Goal: Information Seeking & Learning: Learn about a topic

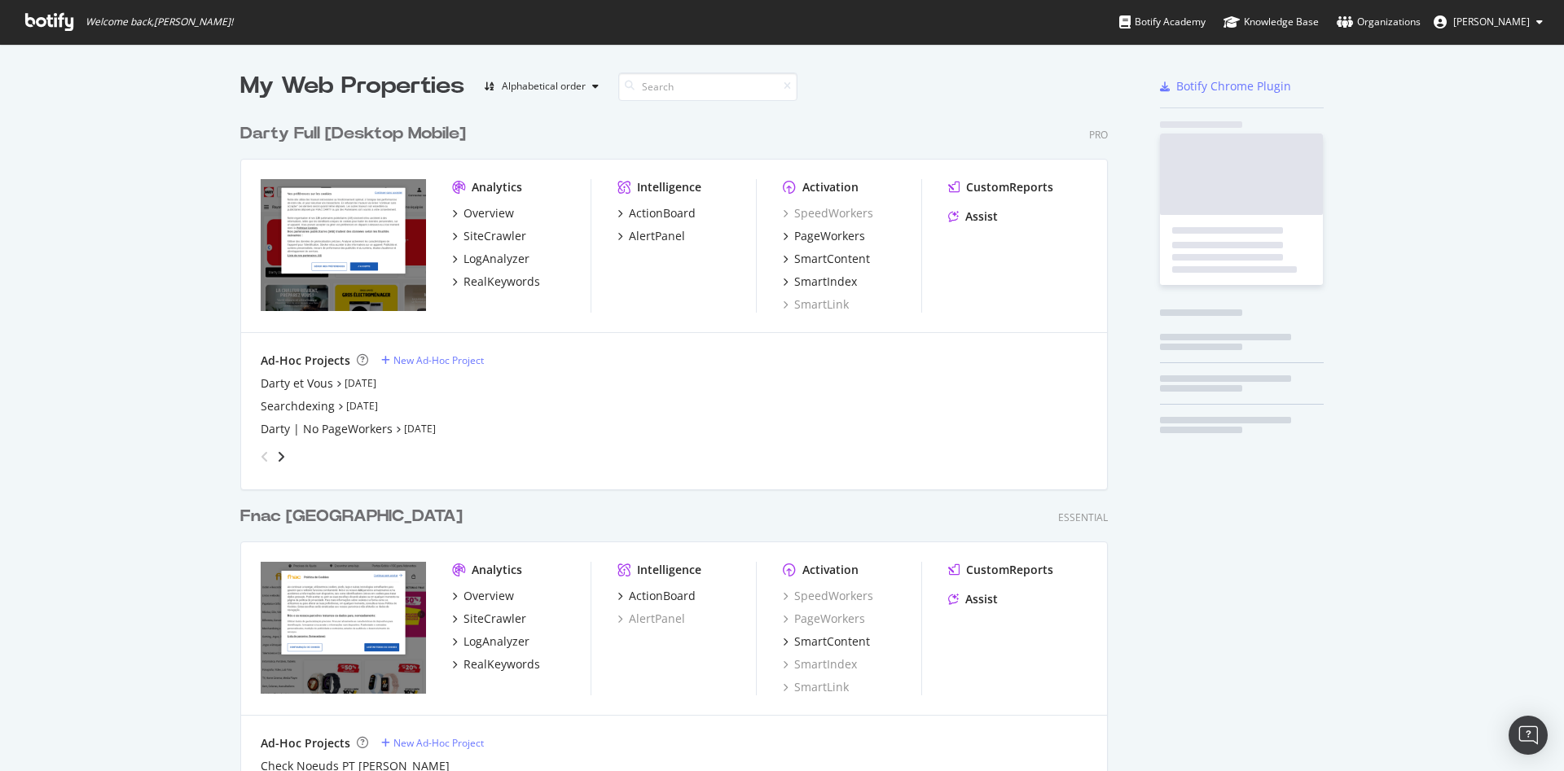
scroll to position [758, 1536]
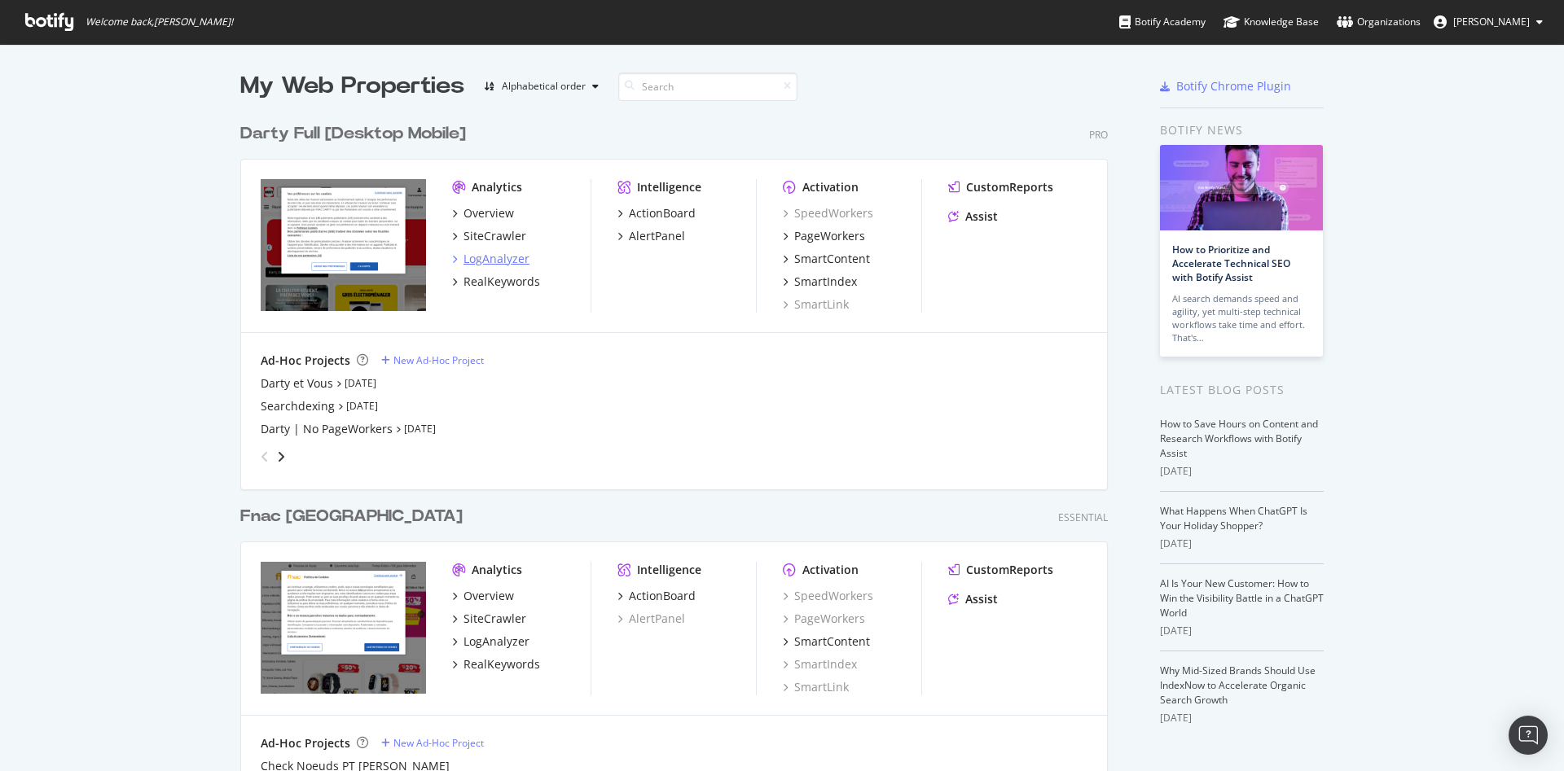
click at [494, 261] on div "LogAnalyzer" at bounding box center [496, 259] width 66 height 16
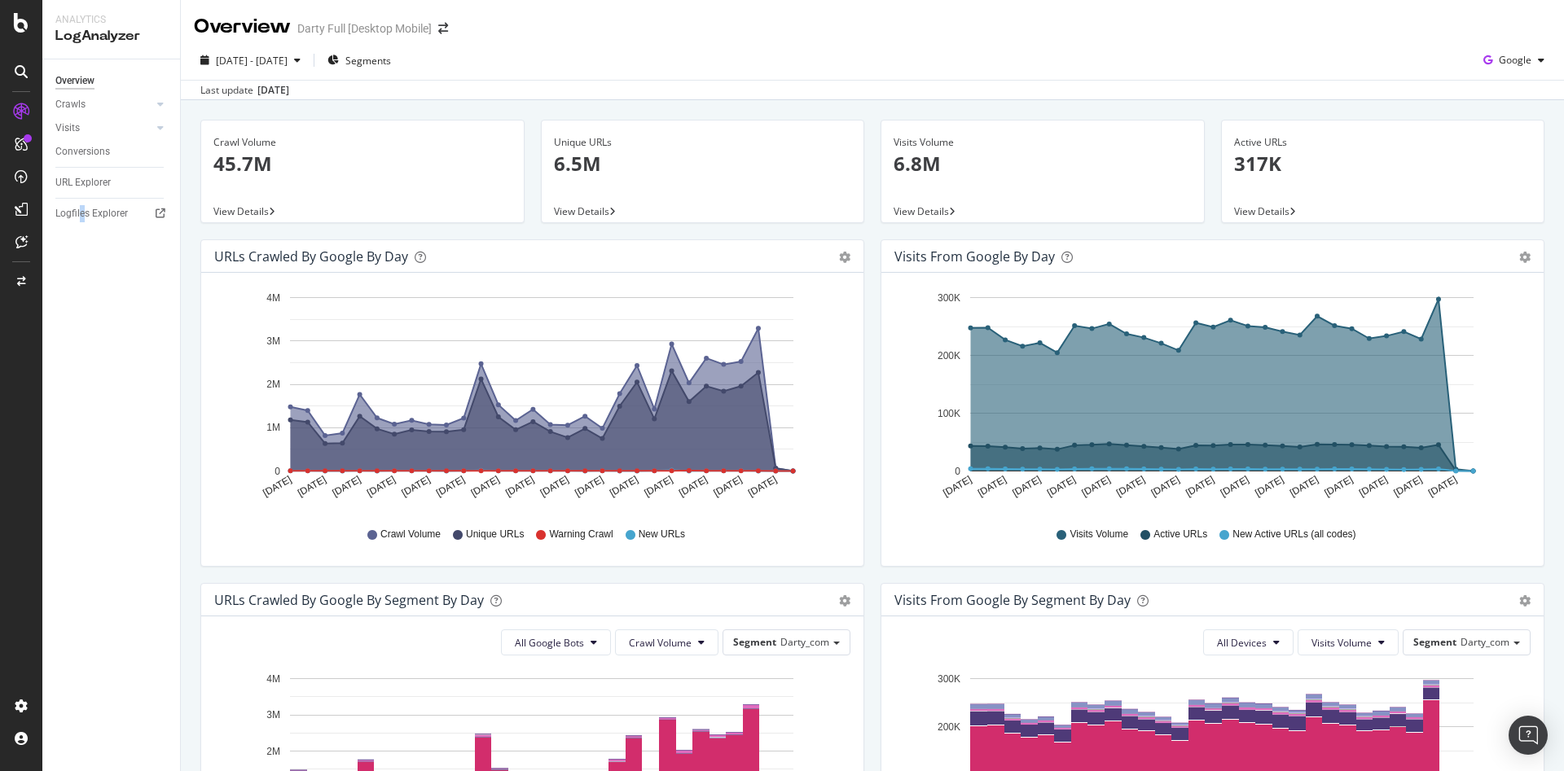
click at [82, 314] on div "Overview Crawls Daily Distribution Segments Distribution HTTP Codes Resources V…" at bounding box center [111, 415] width 138 height 712
click at [107, 280] on div "DataExports" at bounding box center [92, 281] width 64 height 16
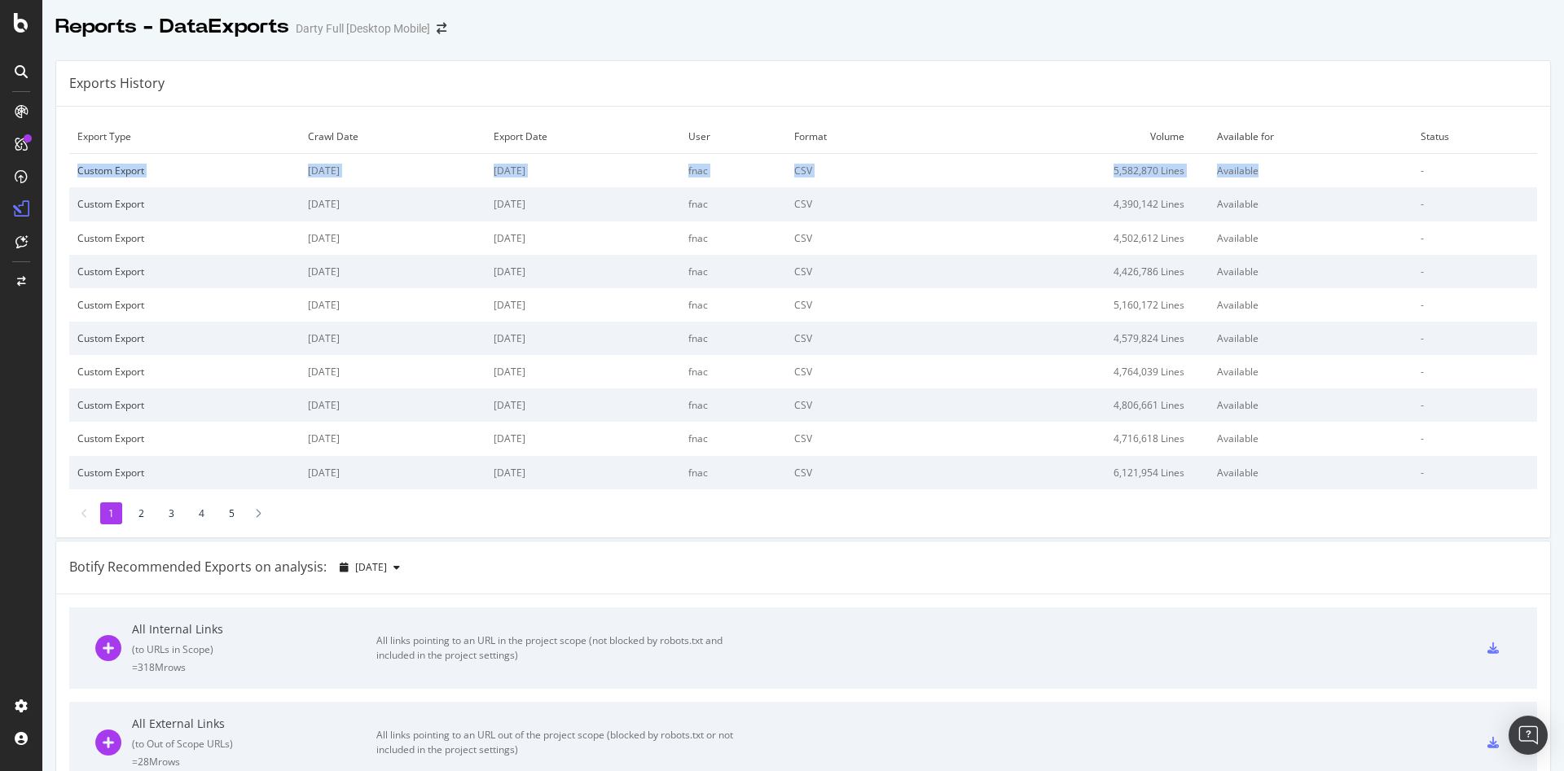
drag, startPoint x: 77, startPoint y: 172, endPoint x: 1302, endPoint y: 161, distance: 1225.1
click at [1302, 161] on tr "Custom Export [DATE] [DATE] fnac CSV 5,582,870 Lines Available -" at bounding box center [803, 171] width 1468 height 34
click at [113, 213] on div "LogAnalyzer" at bounding box center [92, 212] width 64 height 16
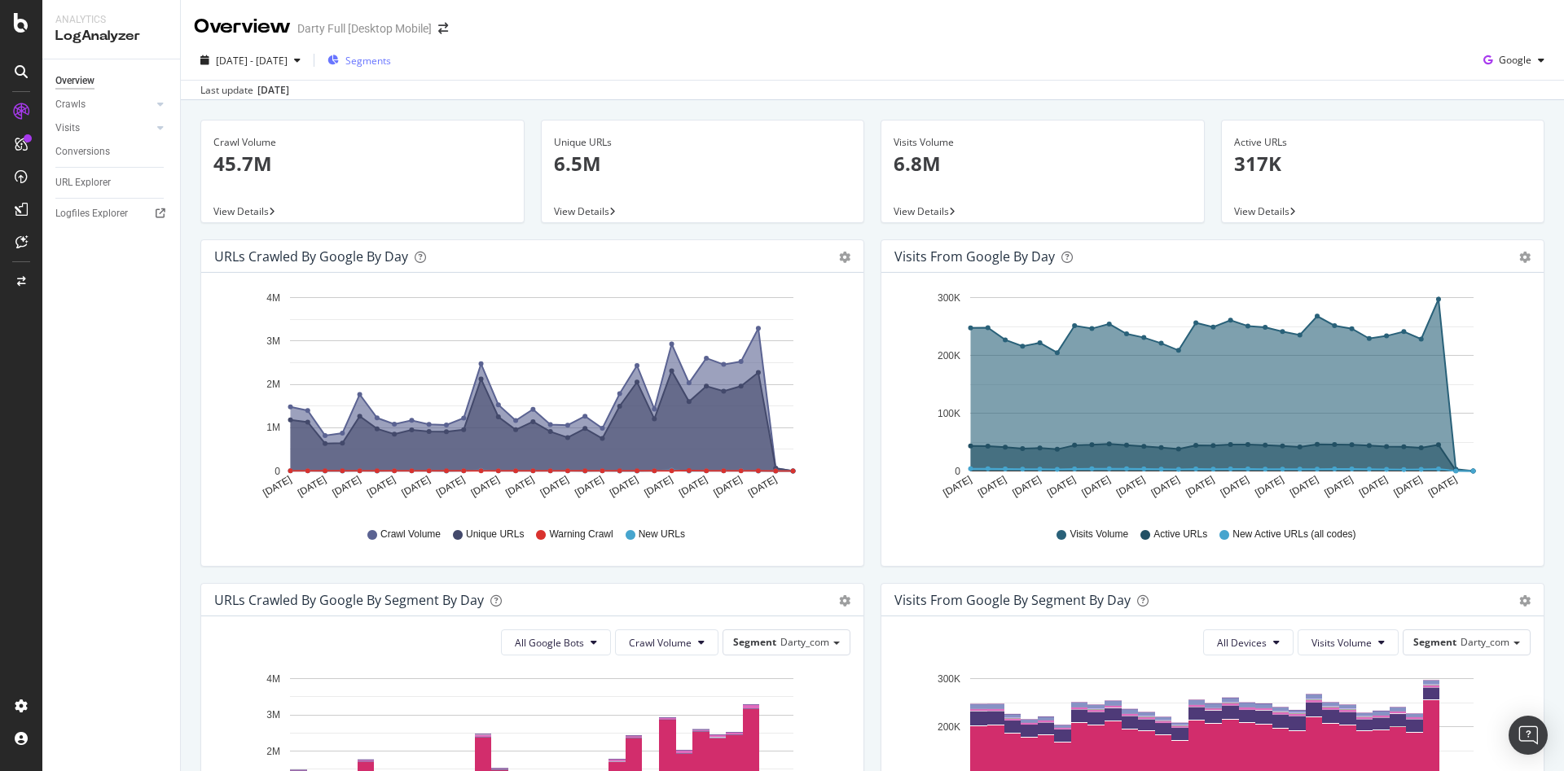
click at [391, 60] on span "Segments" at bounding box center [368, 61] width 46 height 14
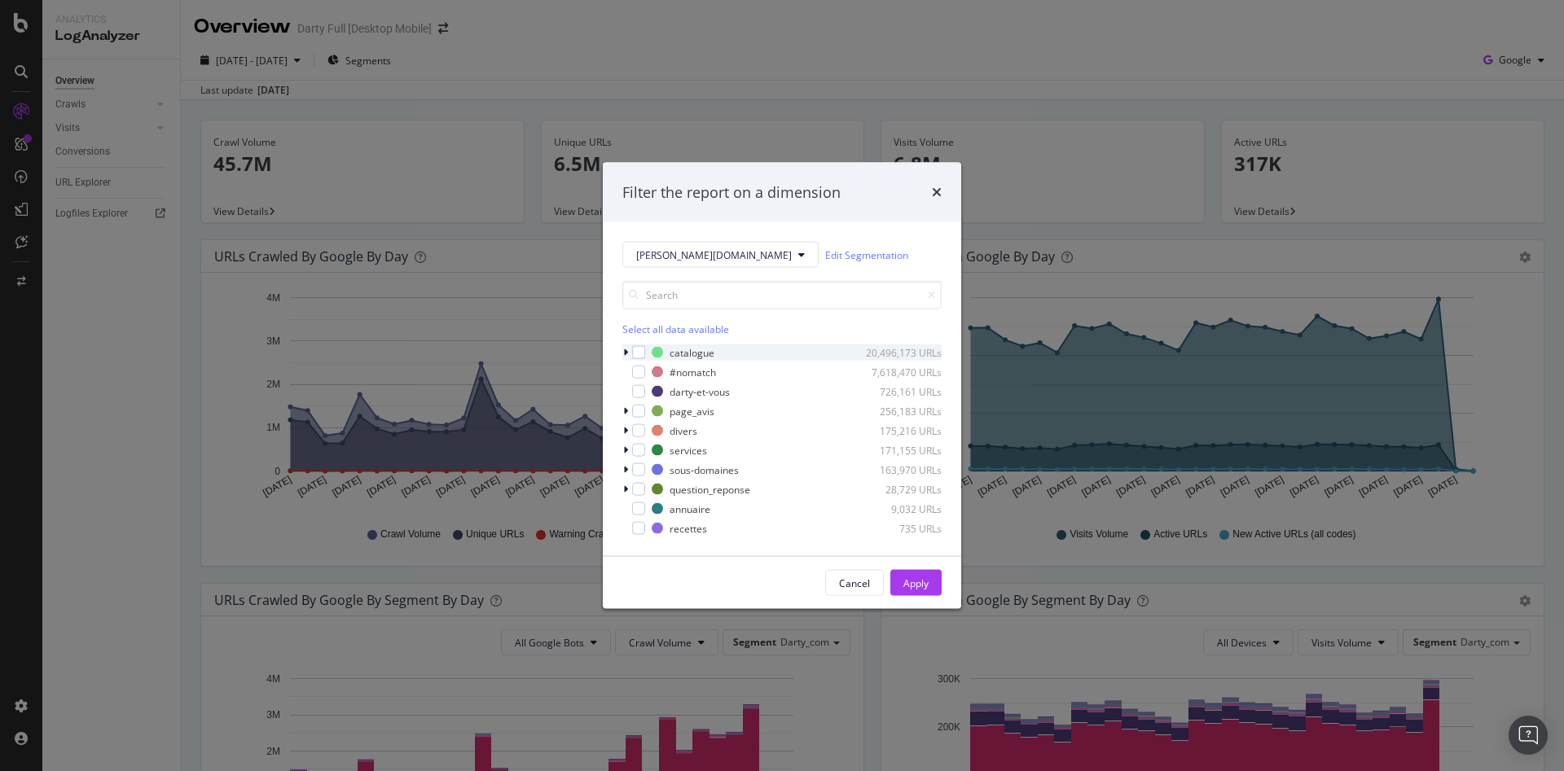
click at [629, 354] on div "modal" at bounding box center [627, 353] width 10 height 16
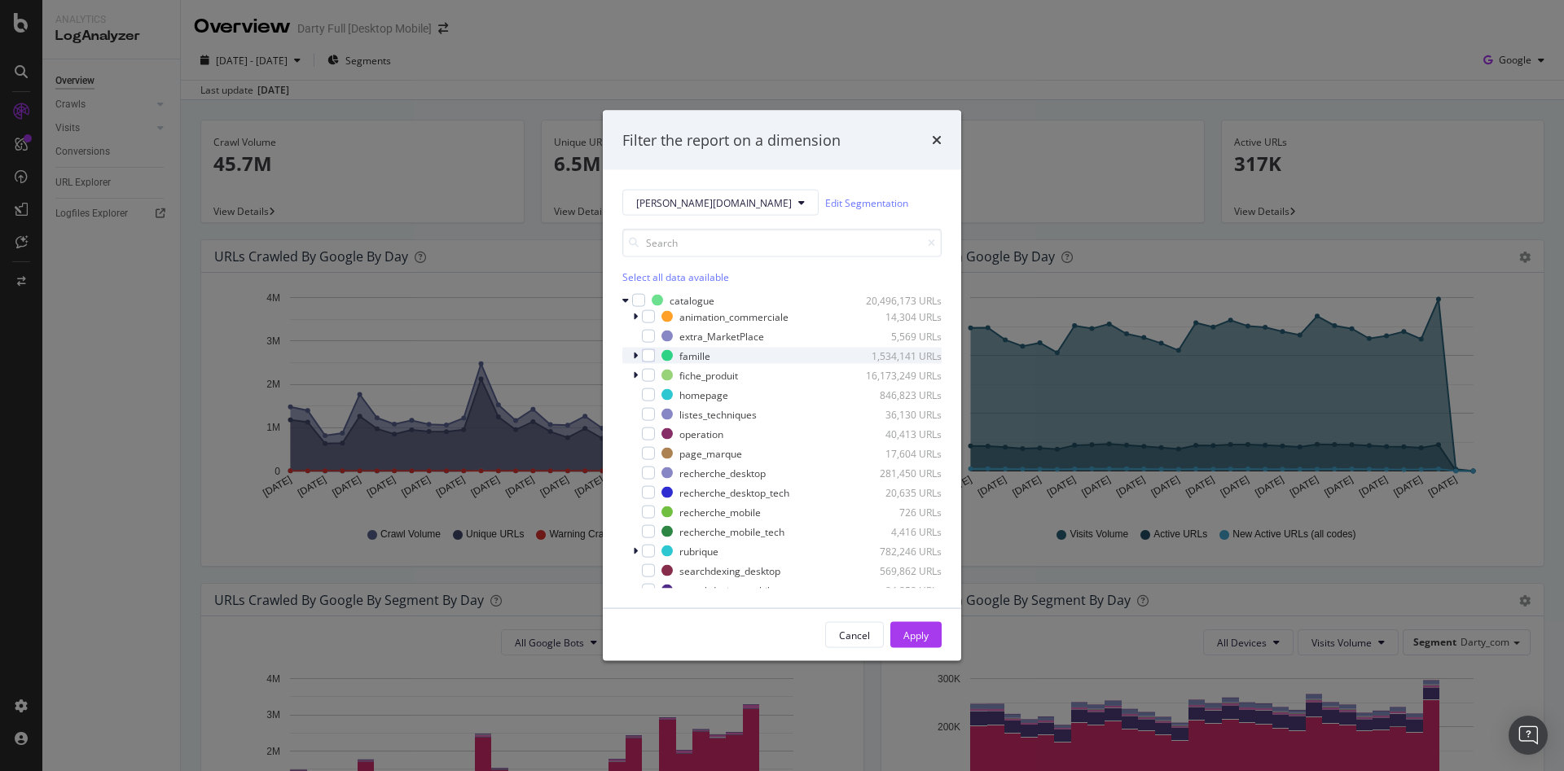
click at [637, 359] on icon "modal" at bounding box center [635, 356] width 5 height 10
click at [648, 372] on div "modal" at bounding box center [647, 372] width 10 height 16
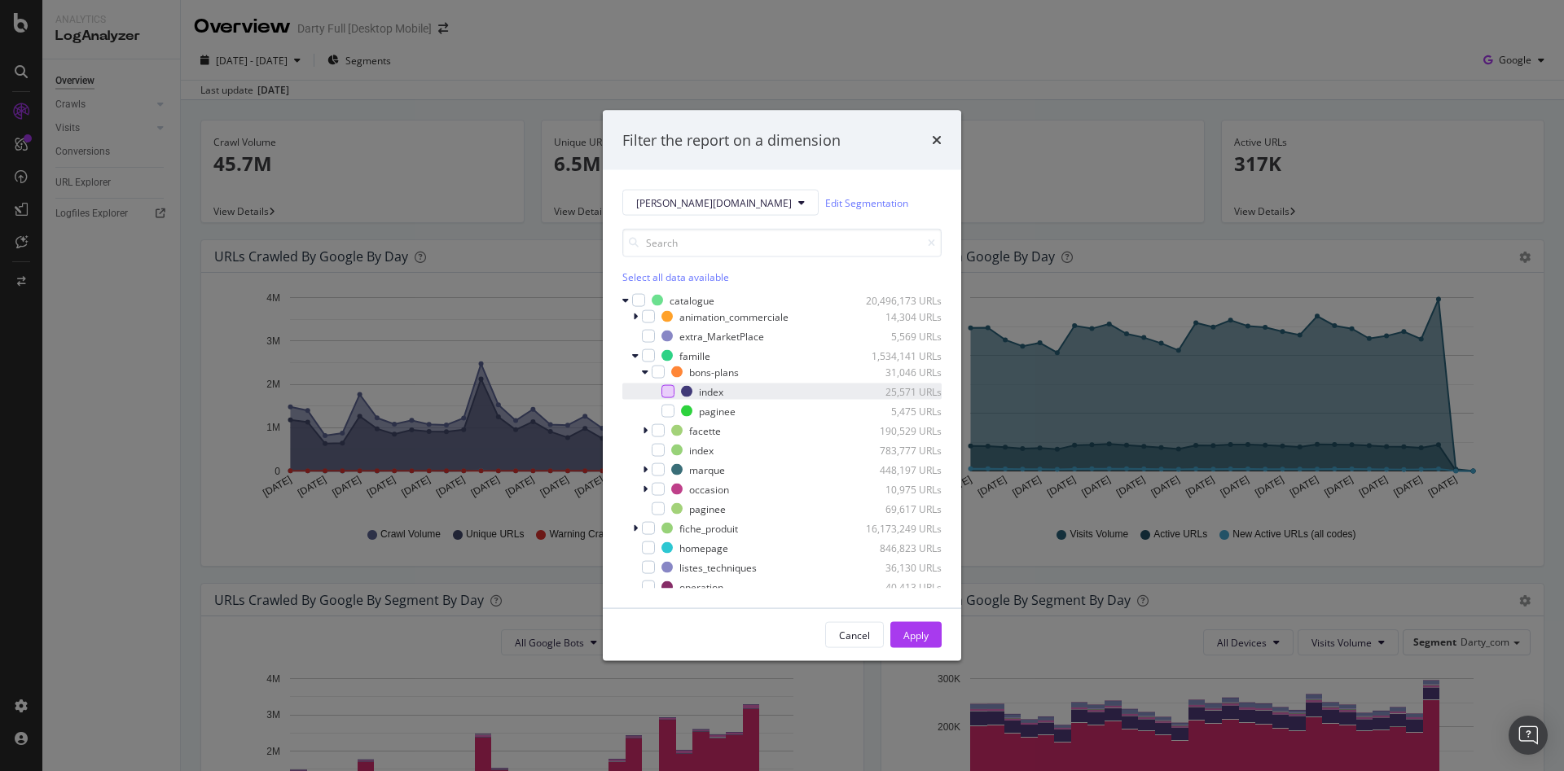
click at [664, 389] on div "modal" at bounding box center [667, 391] width 13 height 13
click at [643, 429] on icon "modal" at bounding box center [645, 431] width 5 height 10
click at [671, 449] on div "modal" at bounding box center [667, 450] width 13 height 13
click at [643, 505] on icon "modal" at bounding box center [645, 509] width 5 height 10
click at [665, 525] on div "modal" at bounding box center [667, 528] width 13 height 13
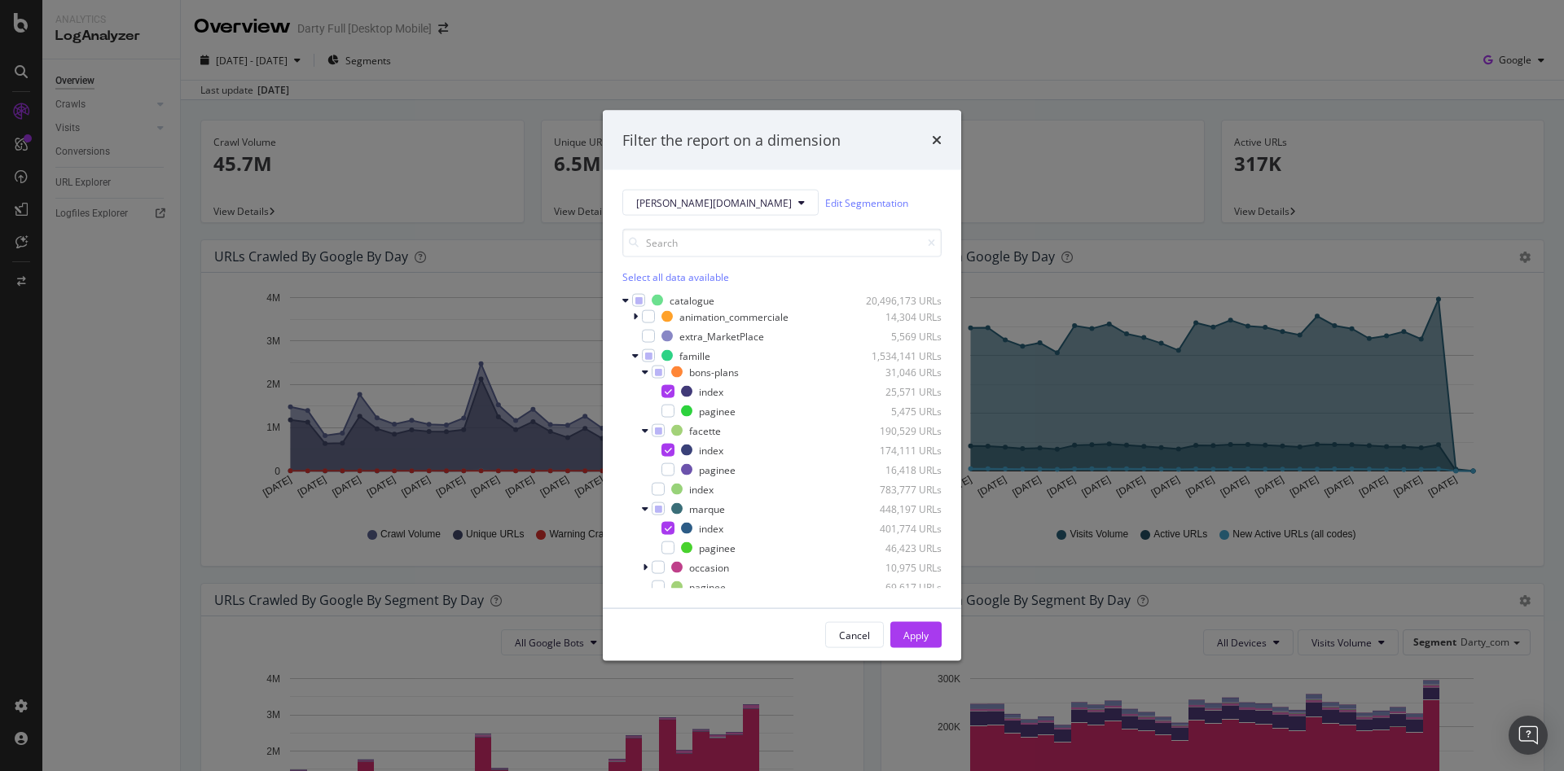
click at [656, 481] on div "bons-plans 31,046 URLs index 25,571 URLs paginee 5,475 URLs facette 190,529 URL…" at bounding box center [781, 479] width 319 height 231
click at [657, 490] on div "modal" at bounding box center [658, 489] width 13 height 13
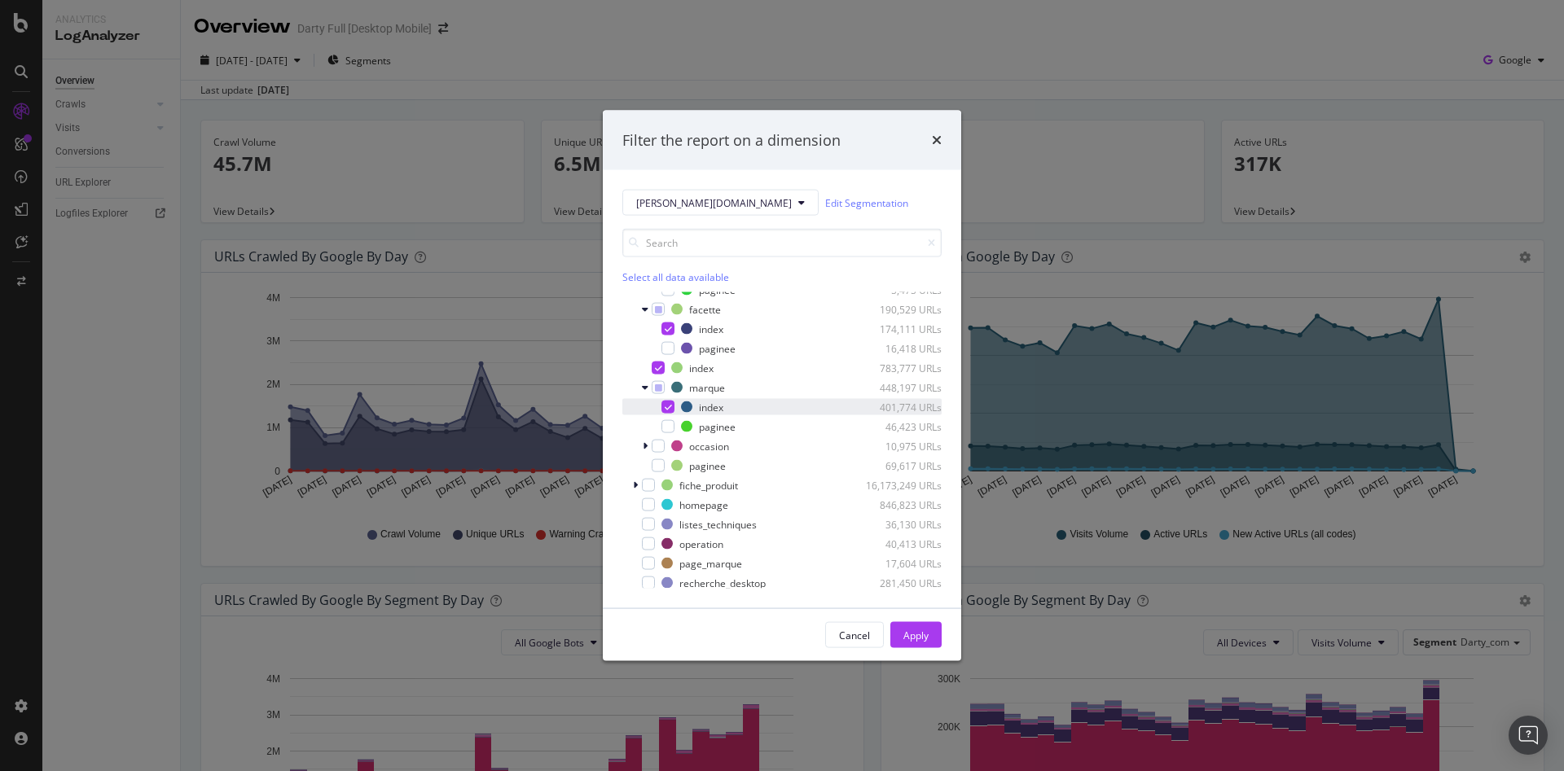
scroll to position [163, 0]
click at [644, 405] on icon "modal" at bounding box center [645, 405] width 5 height 10
click at [665, 424] on div "modal" at bounding box center [667, 424] width 13 height 13
click at [638, 481] on div "modal" at bounding box center [637, 483] width 10 height 16
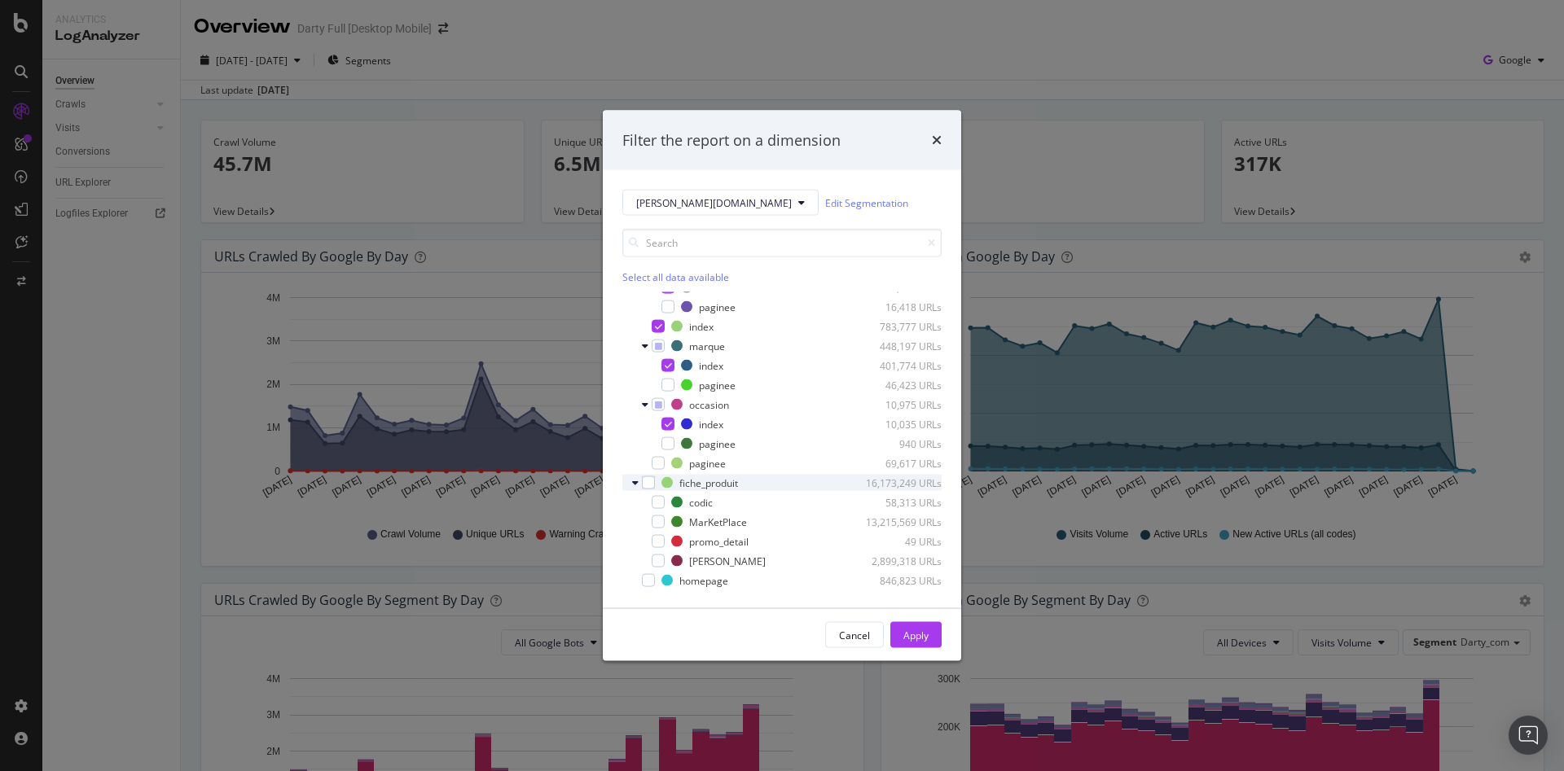
click at [634, 479] on icon "modal" at bounding box center [635, 483] width 7 height 10
click at [644, 540] on div "modal" at bounding box center [648, 541] width 13 height 13
click at [645, 542] on icon "modal" at bounding box center [648, 542] width 7 height 8
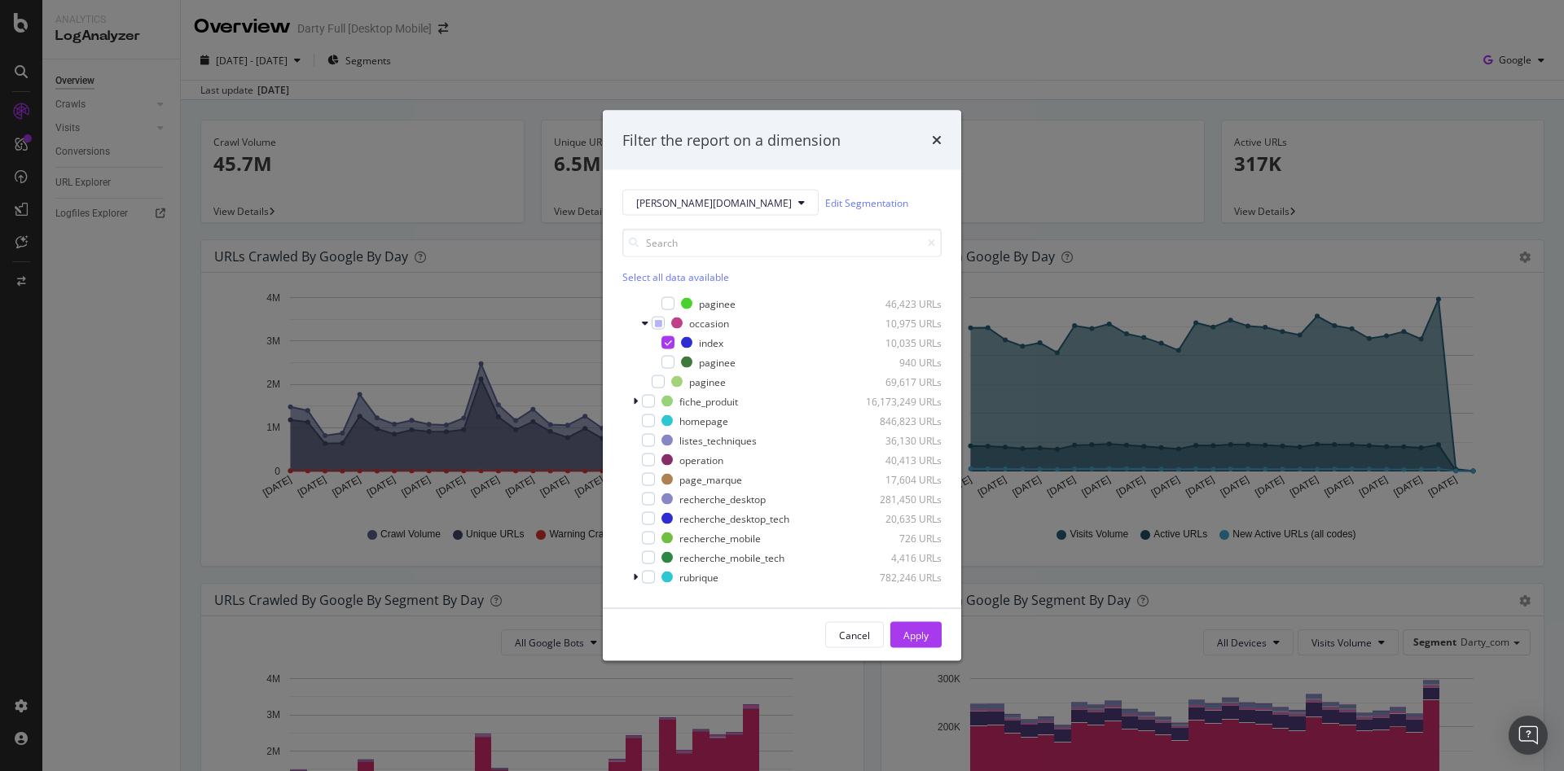
scroll to position [326, 0]
click at [634, 494] on icon "modal" at bounding box center [635, 496] width 5 height 10
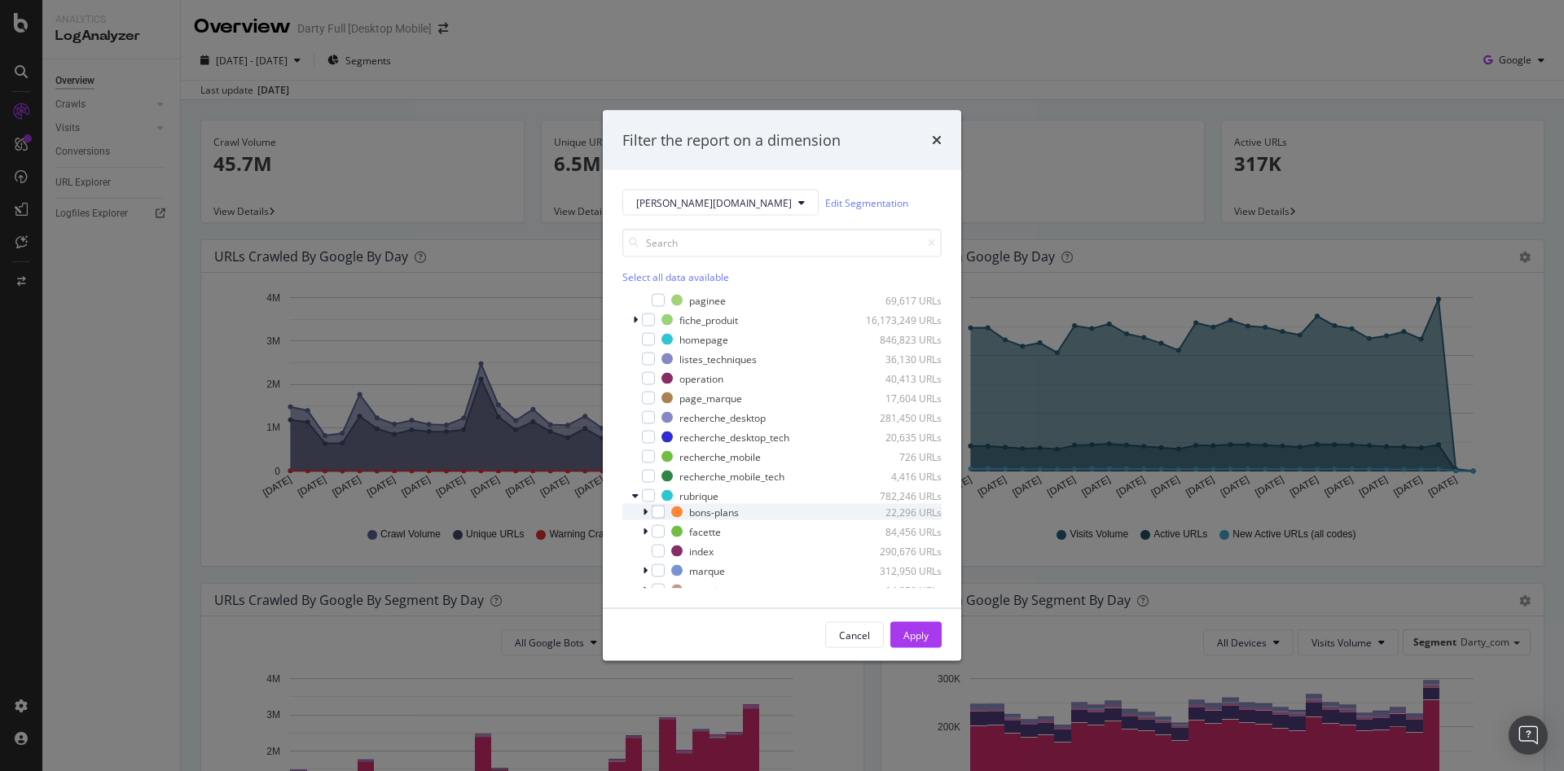
click at [648, 509] on div "modal" at bounding box center [647, 512] width 10 height 16
click at [668, 531] on div "modal" at bounding box center [667, 531] width 13 height 13
click at [643, 569] on icon "modal" at bounding box center [645, 571] width 5 height 10
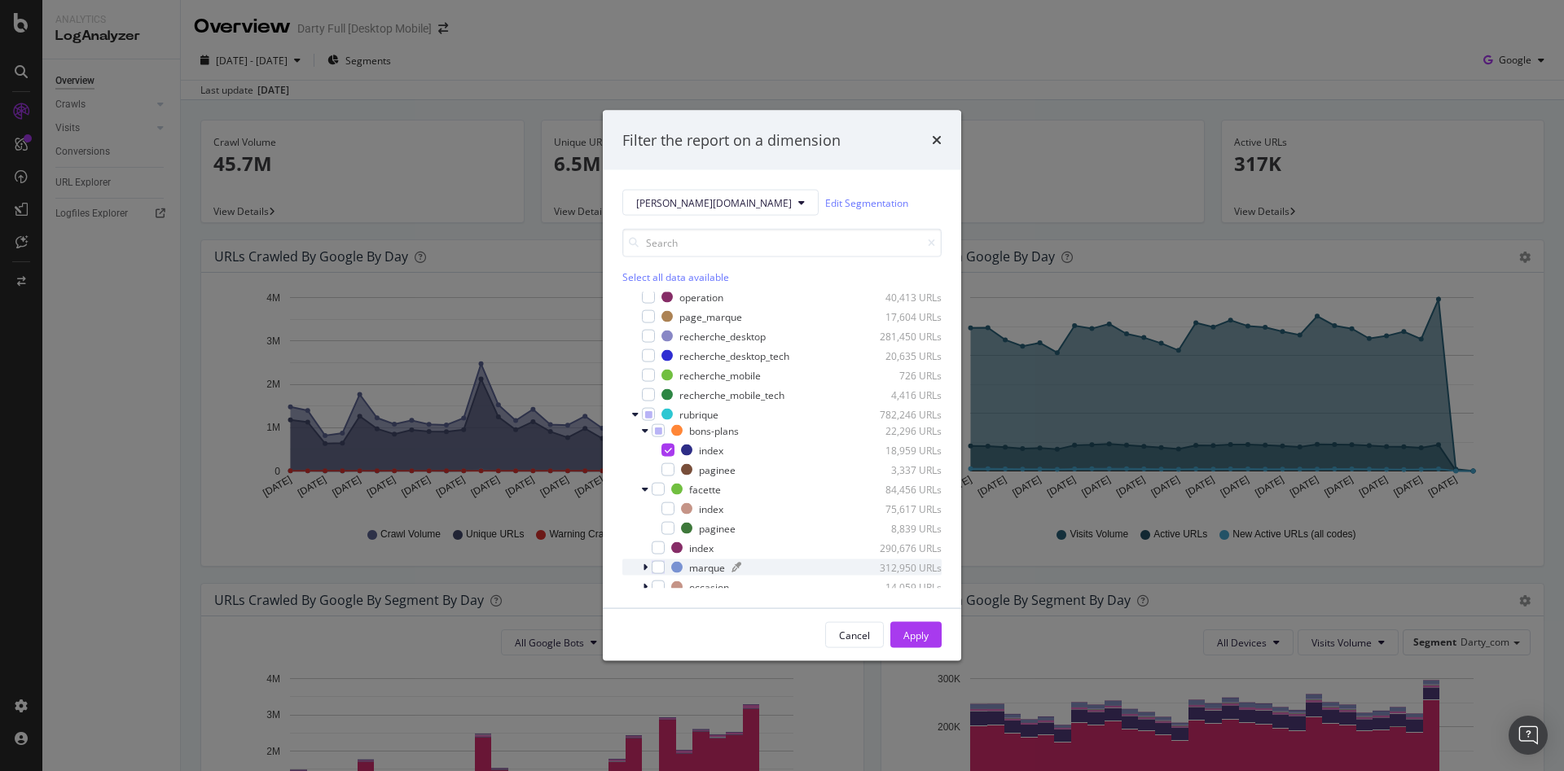
scroll to position [489, 0]
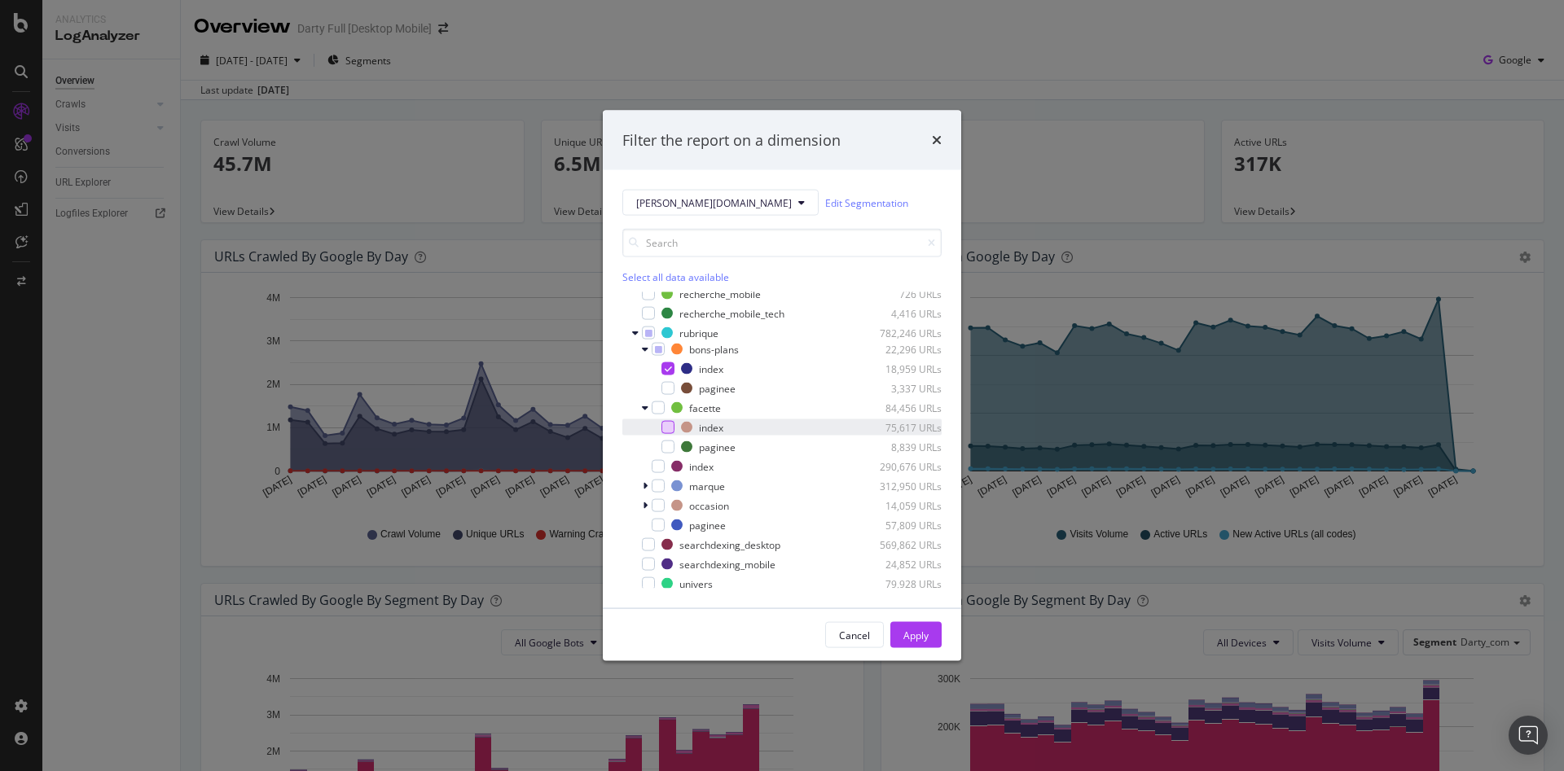
click at [668, 429] on div "modal" at bounding box center [667, 427] width 13 height 13
click at [660, 458] on div "bons-plans 22,296 URLs index 18,959 URLs paginee 3,337 URLs facette 84,456 URLs…" at bounding box center [781, 437] width 319 height 192
click at [657, 466] on div "modal" at bounding box center [658, 466] width 13 height 13
click at [647, 485] on icon "modal" at bounding box center [645, 486] width 5 height 10
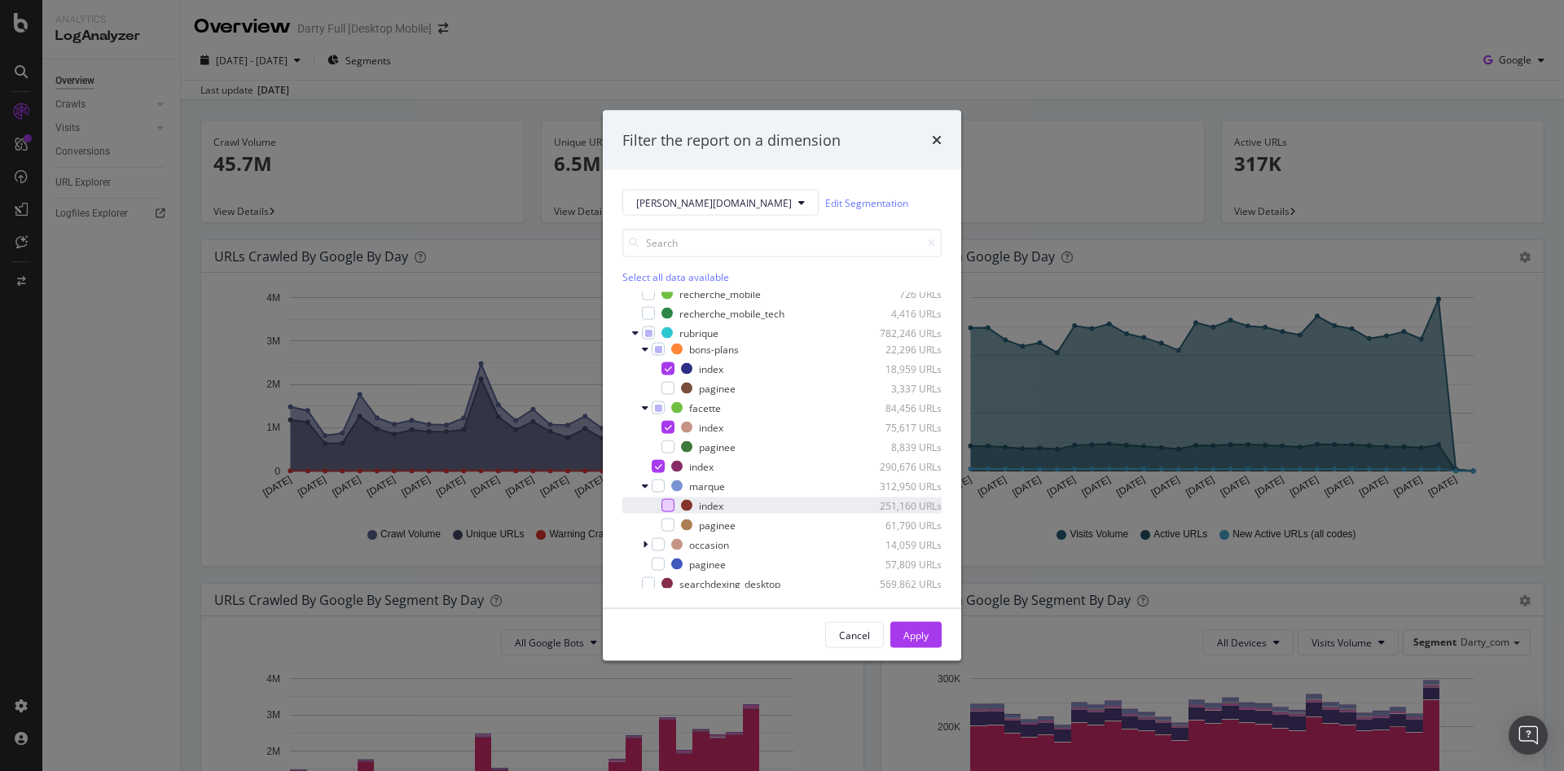
click at [665, 503] on div "modal" at bounding box center [667, 505] width 13 height 13
click at [645, 547] on icon "modal" at bounding box center [645, 545] width 5 height 10
click at [667, 563] on div "modal" at bounding box center [667, 564] width 13 height 13
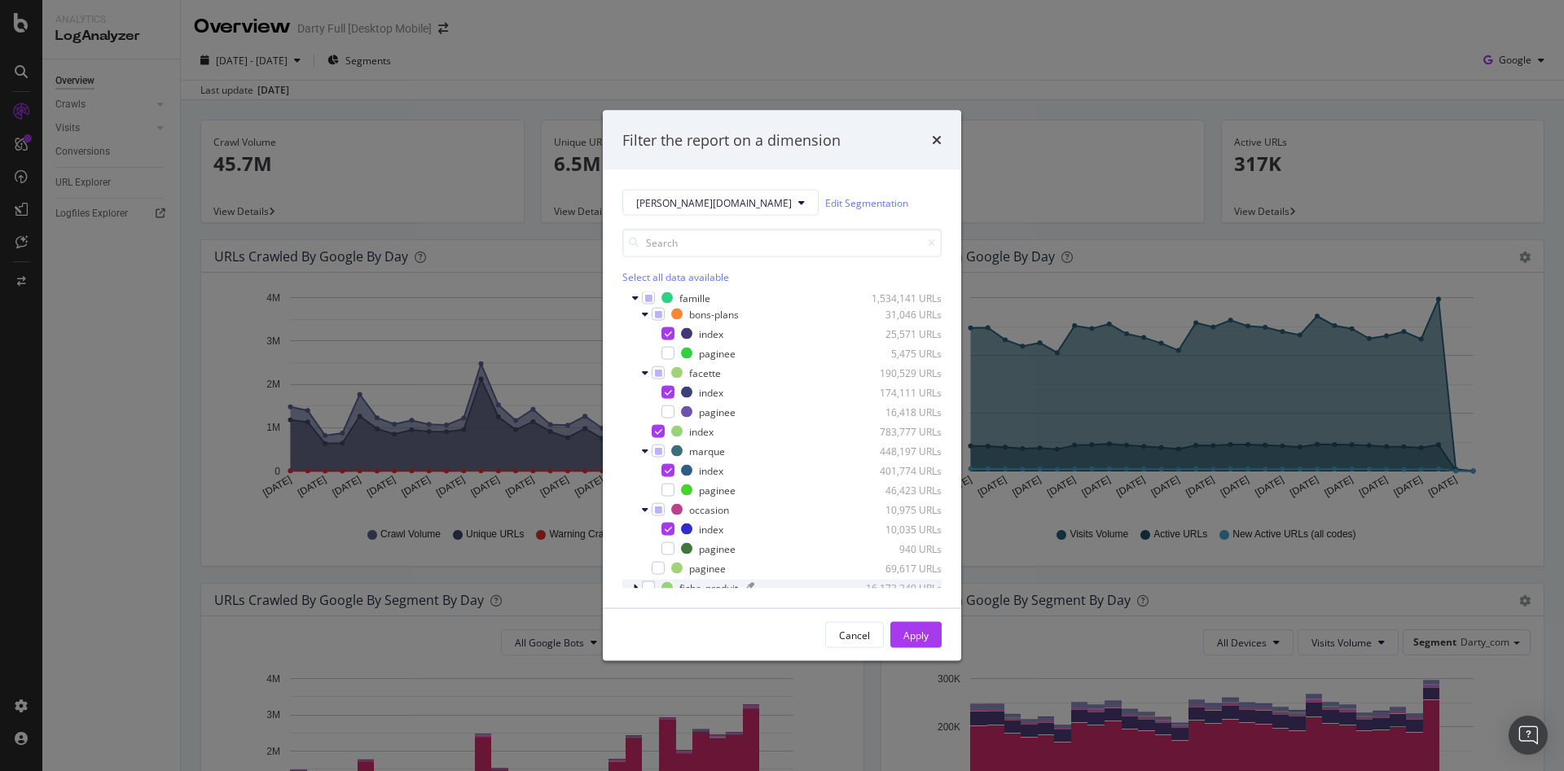
scroll to position [81, 0]
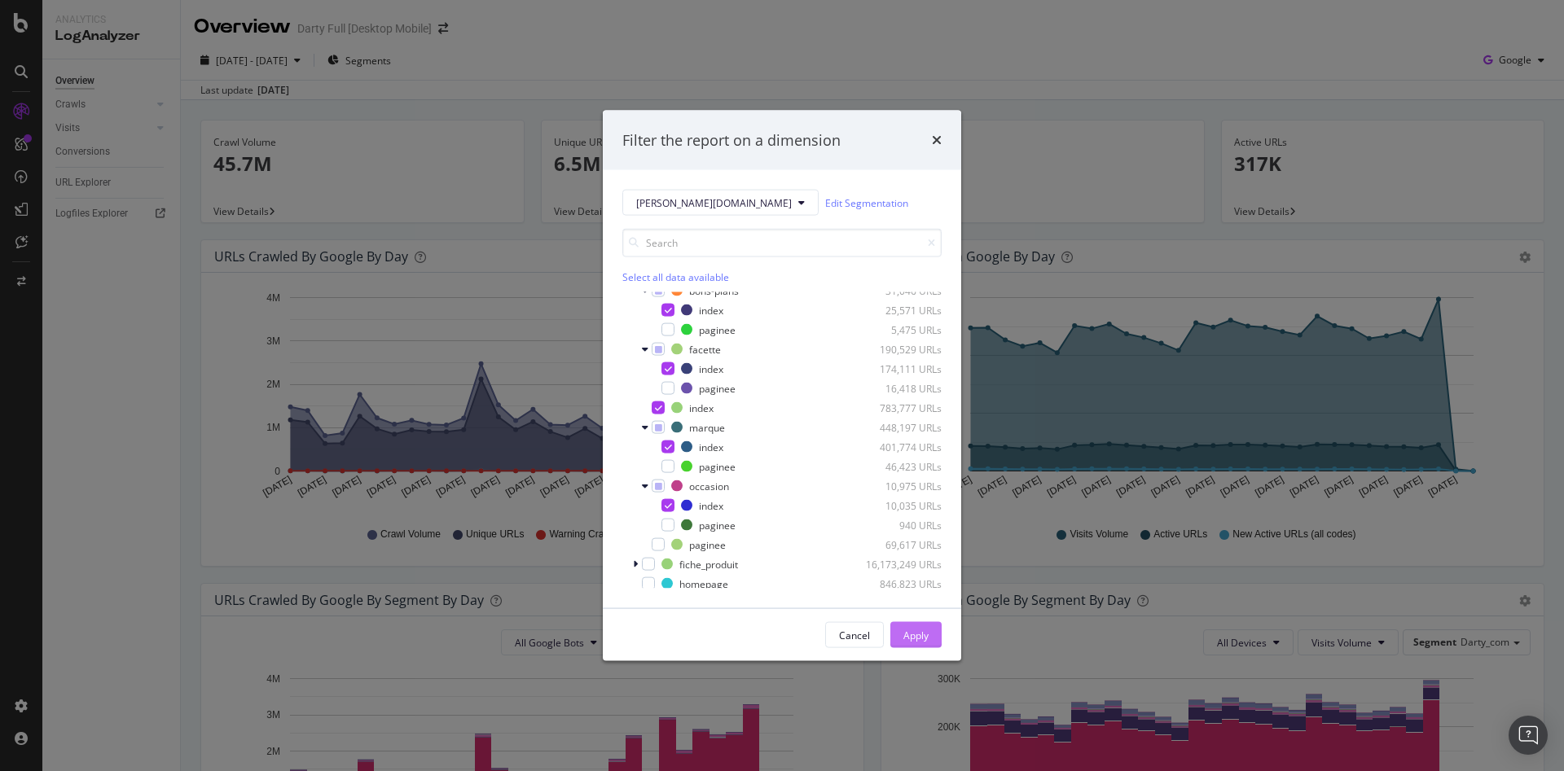
click at [914, 632] on div "Apply" at bounding box center [915, 635] width 25 height 14
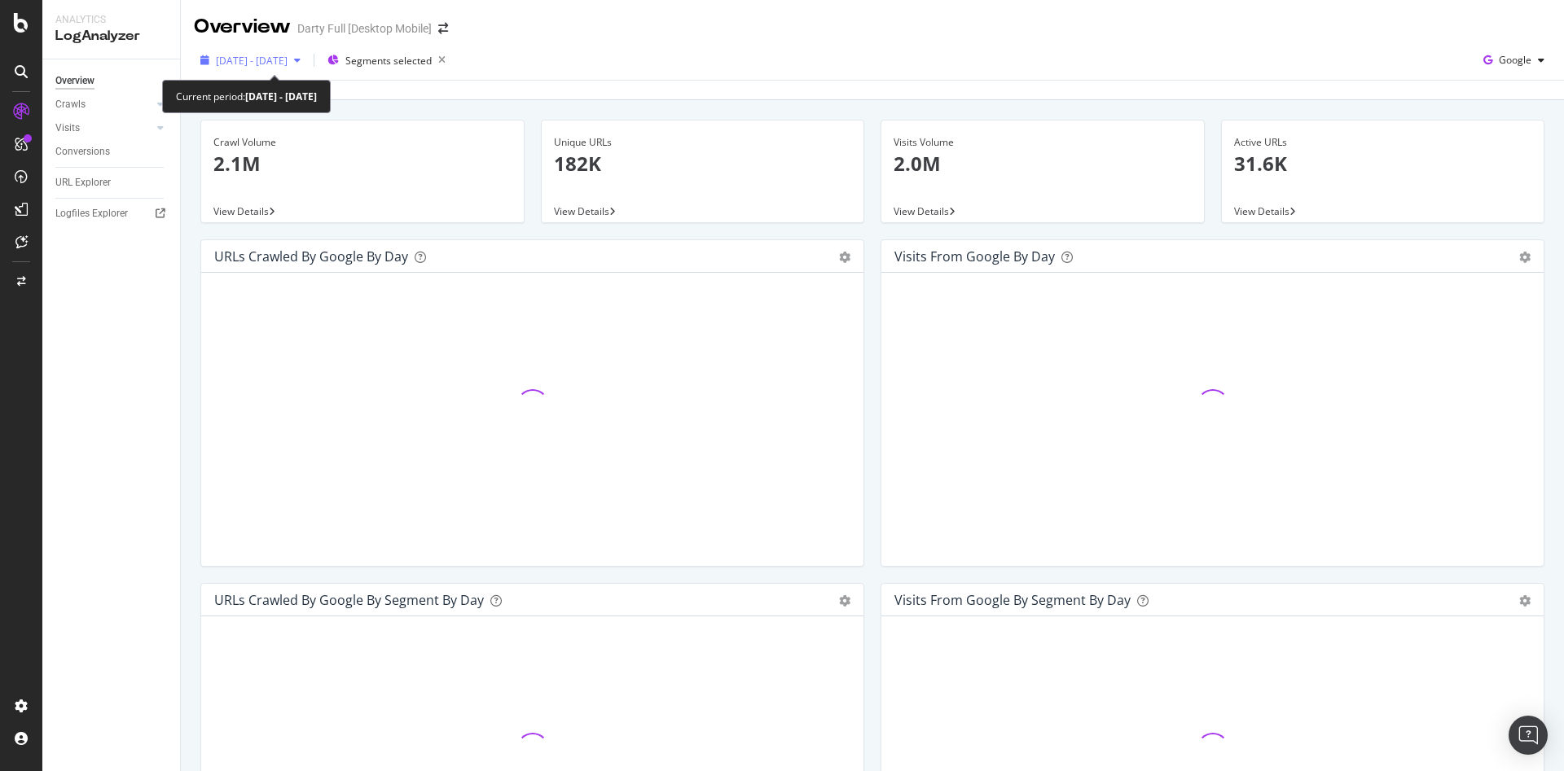
click at [307, 62] on div "button" at bounding box center [298, 60] width 20 height 10
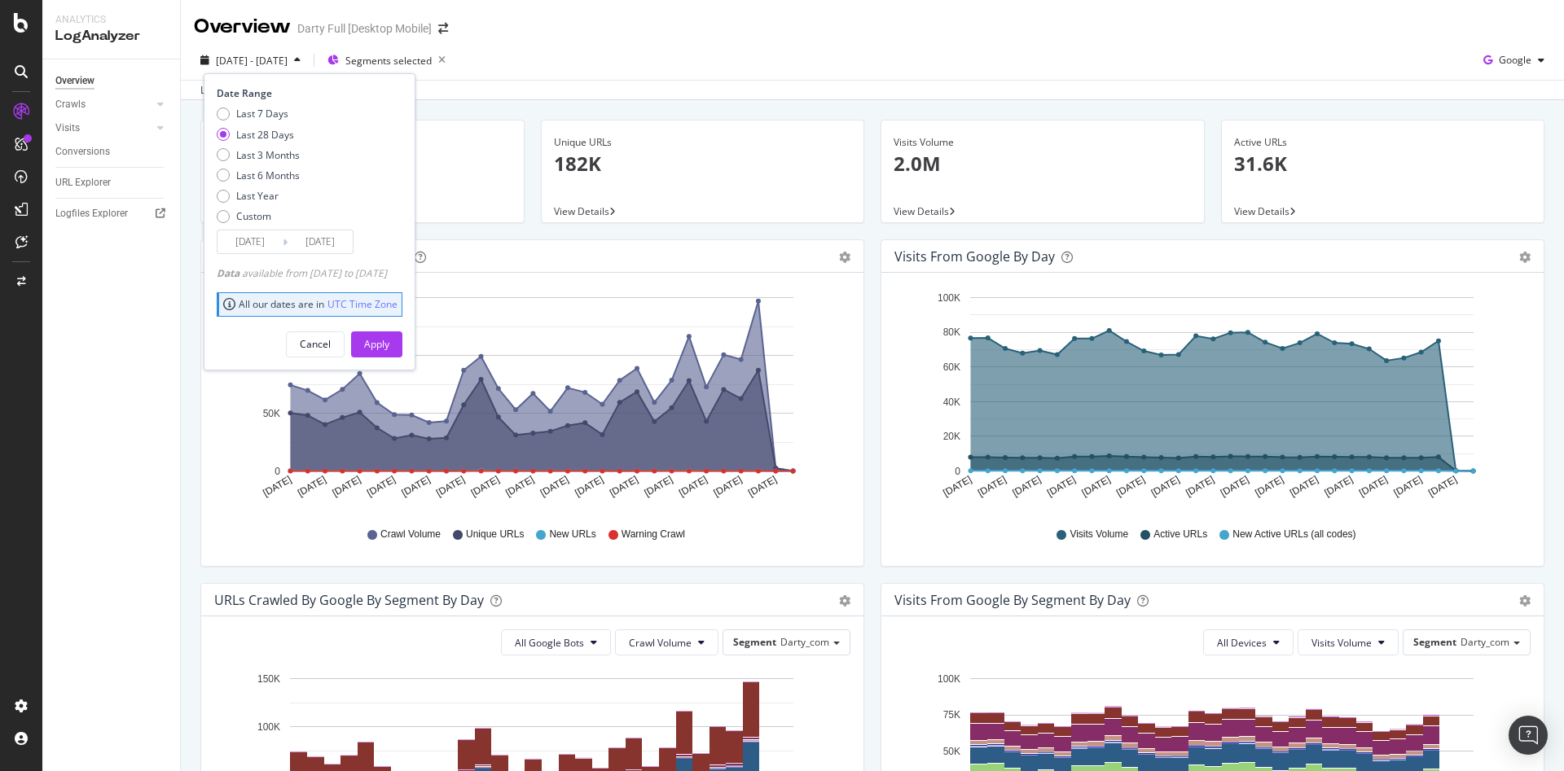
click at [262, 241] on input "[DATE]" at bounding box center [249, 242] width 65 height 23
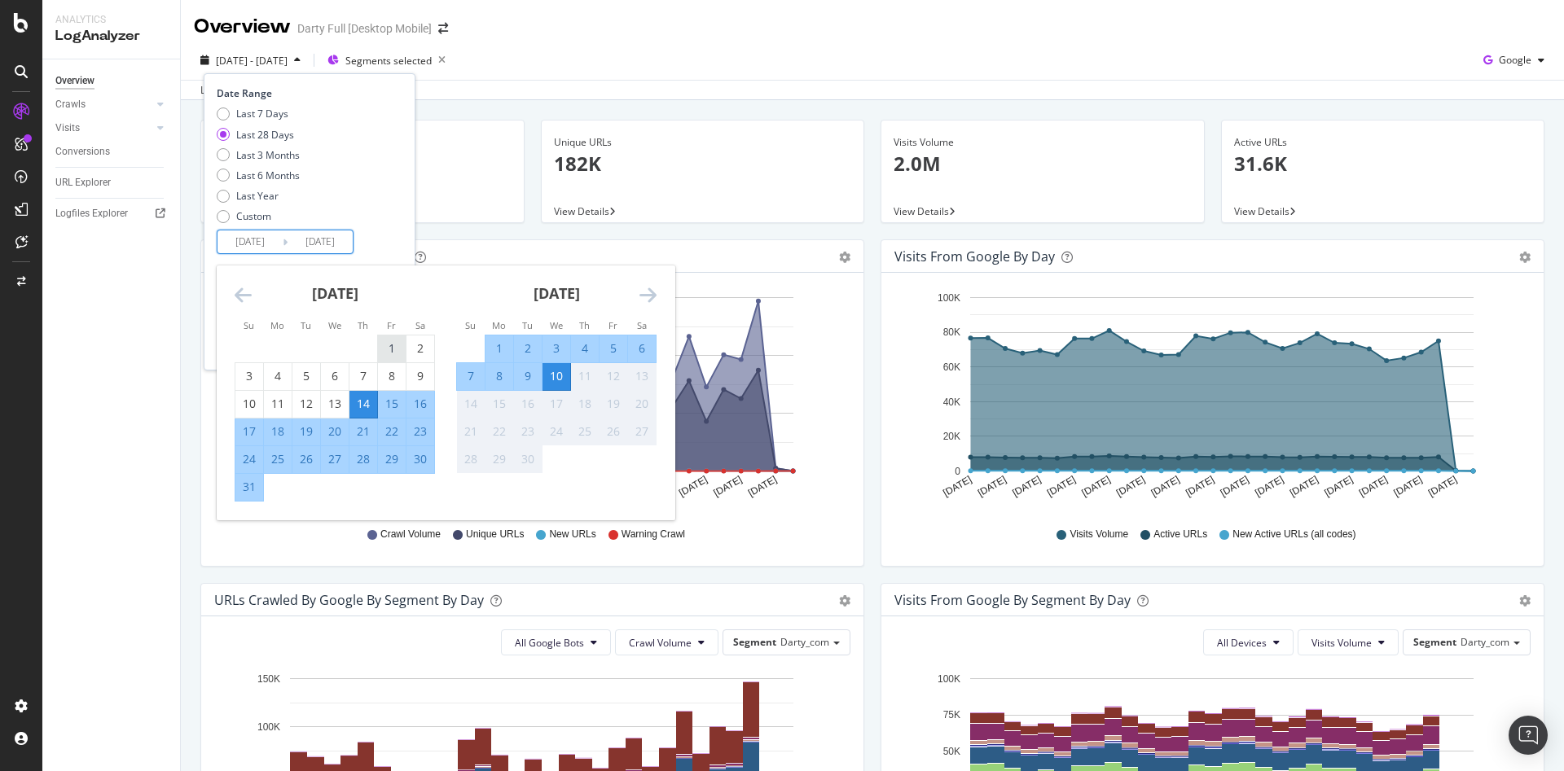
click at [393, 342] on div "1" at bounding box center [392, 348] width 28 height 16
type input "[DATE]"
click at [248, 481] on div "31" at bounding box center [249, 487] width 28 height 16
type input "[DATE]"
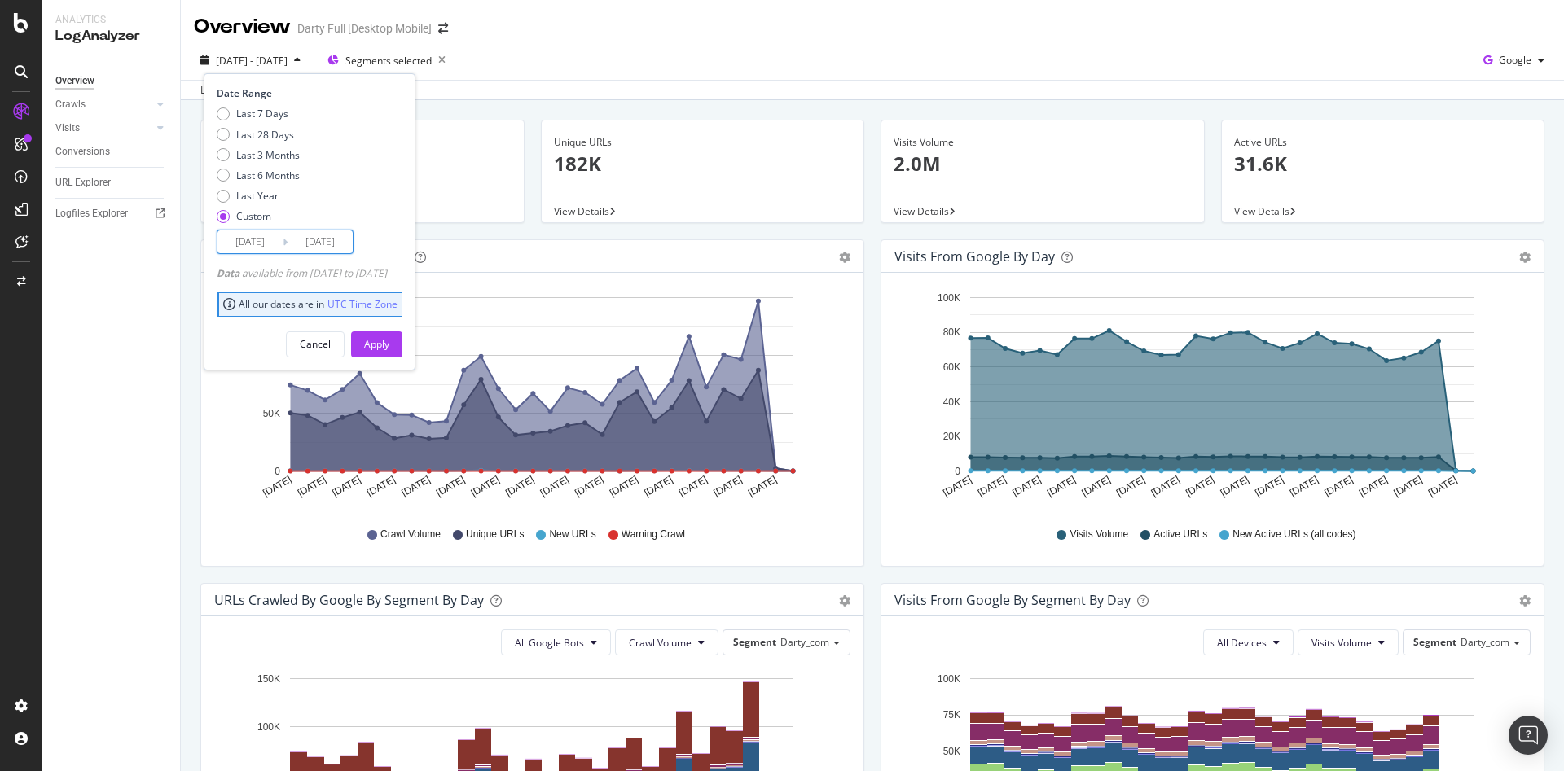
click at [347, 239] on input "[DATE]" at bounding box center [320, 242] width 65 height 23
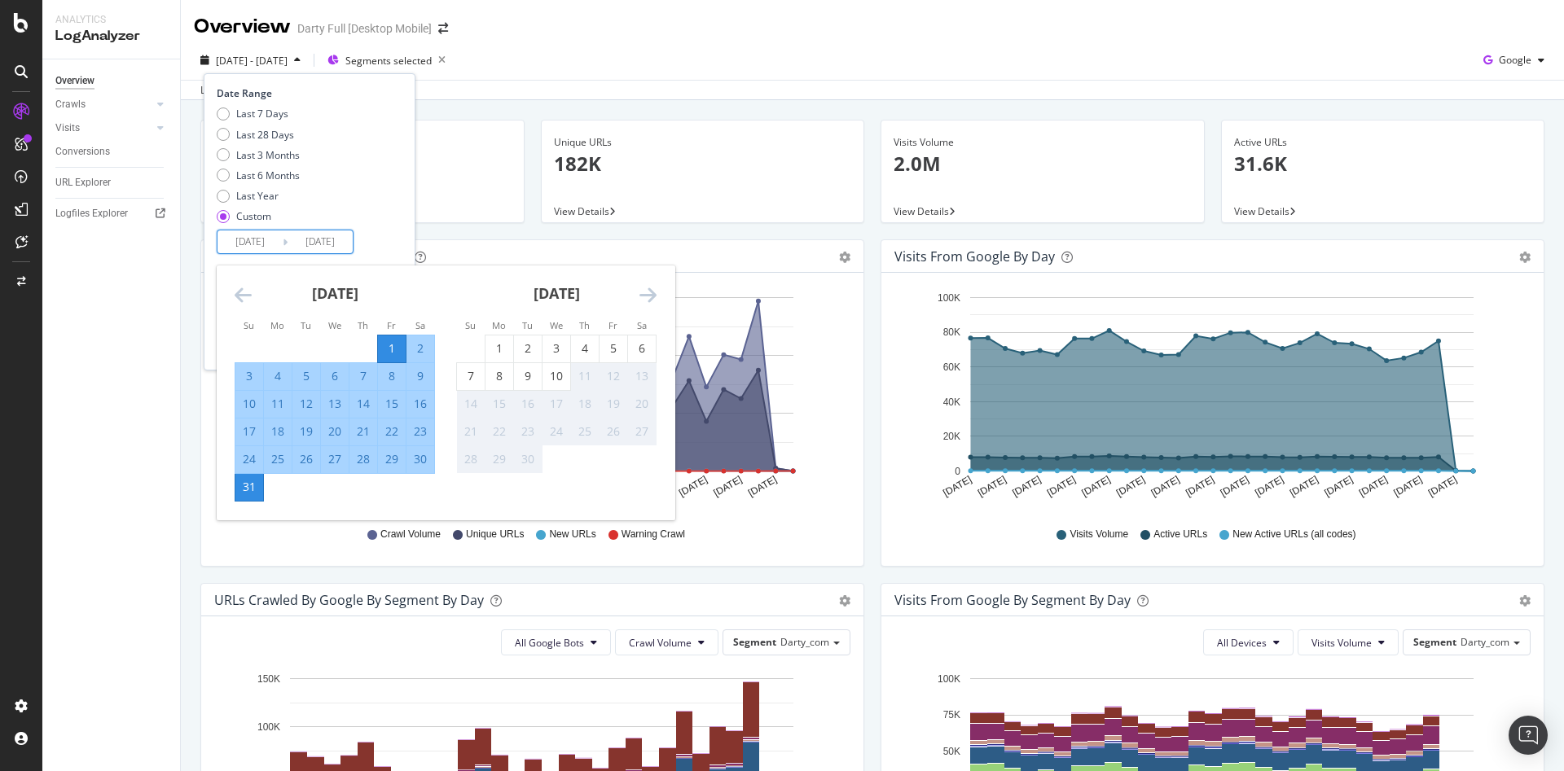
click at [374, 192] on div "Last 7 Days Last 28 Days Last 3 Months Last 6 Months Last Year Custom" at bounding box center [308, 168] width 182 height 123
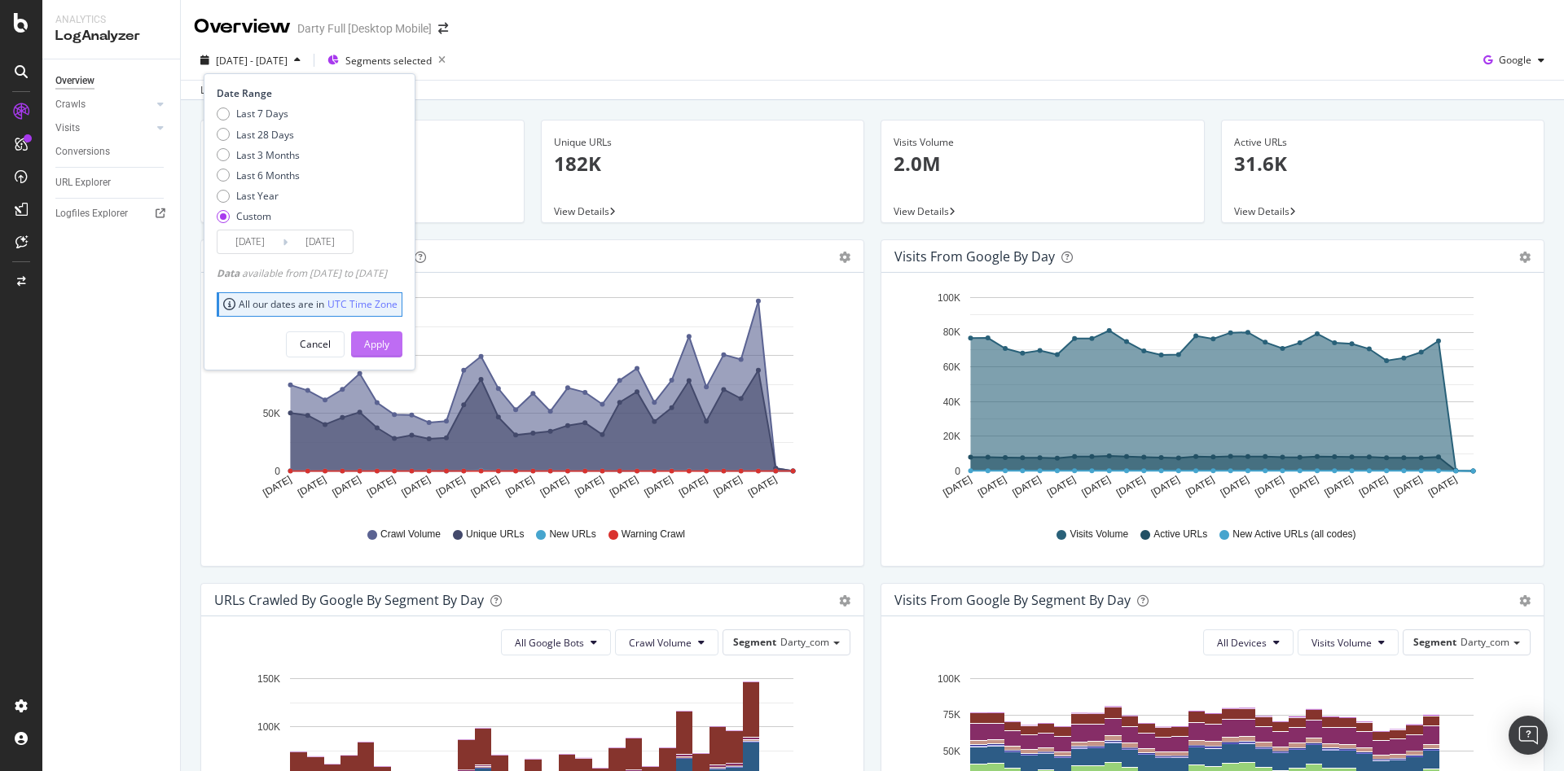
click at [389, 343] on div "Apply" at bounding box center [376, 344] width 25 height 14
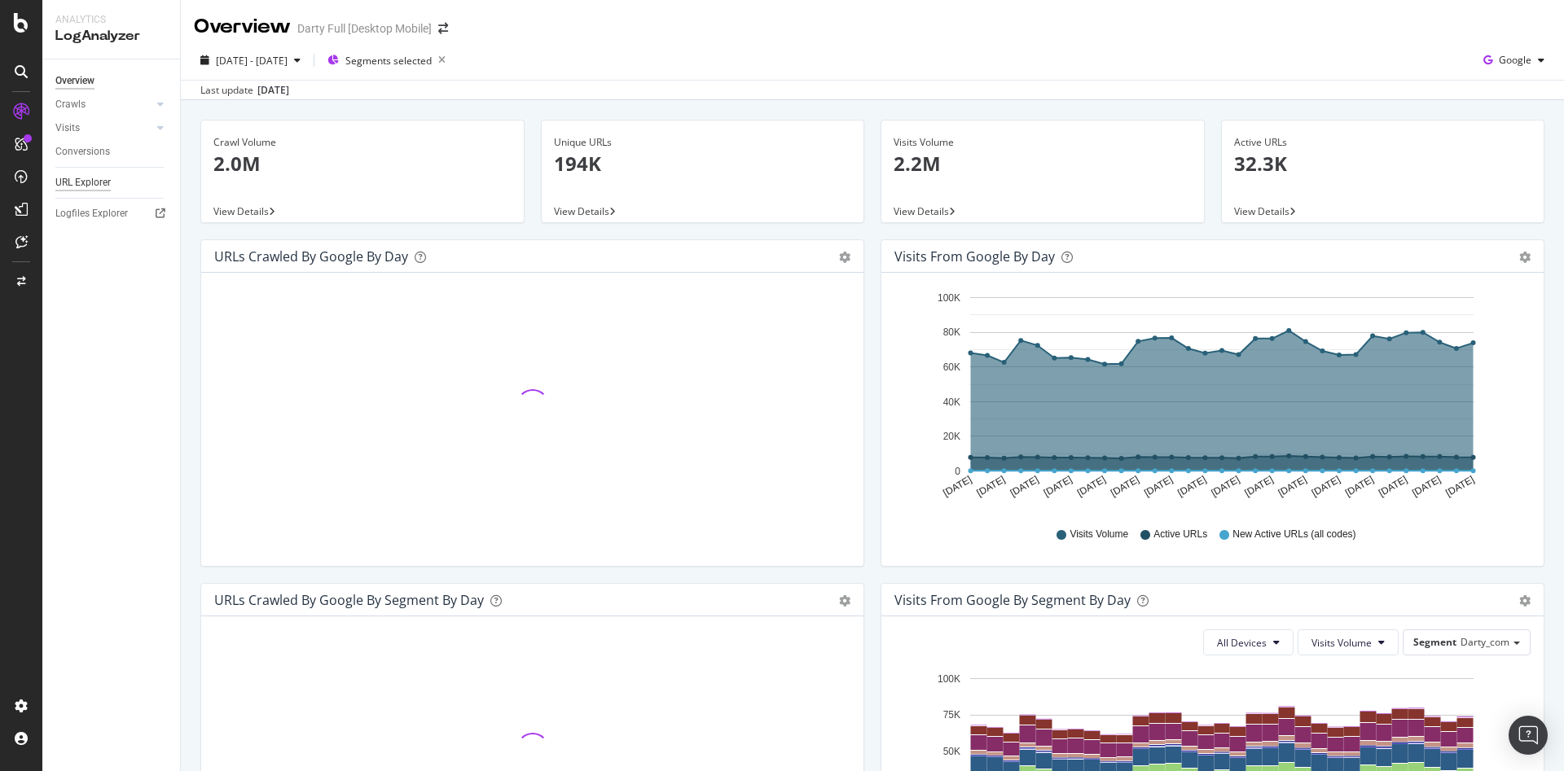
click at [95, 182] on div "URL Explorer" at bounding box center [82, 182] width 55 height 17
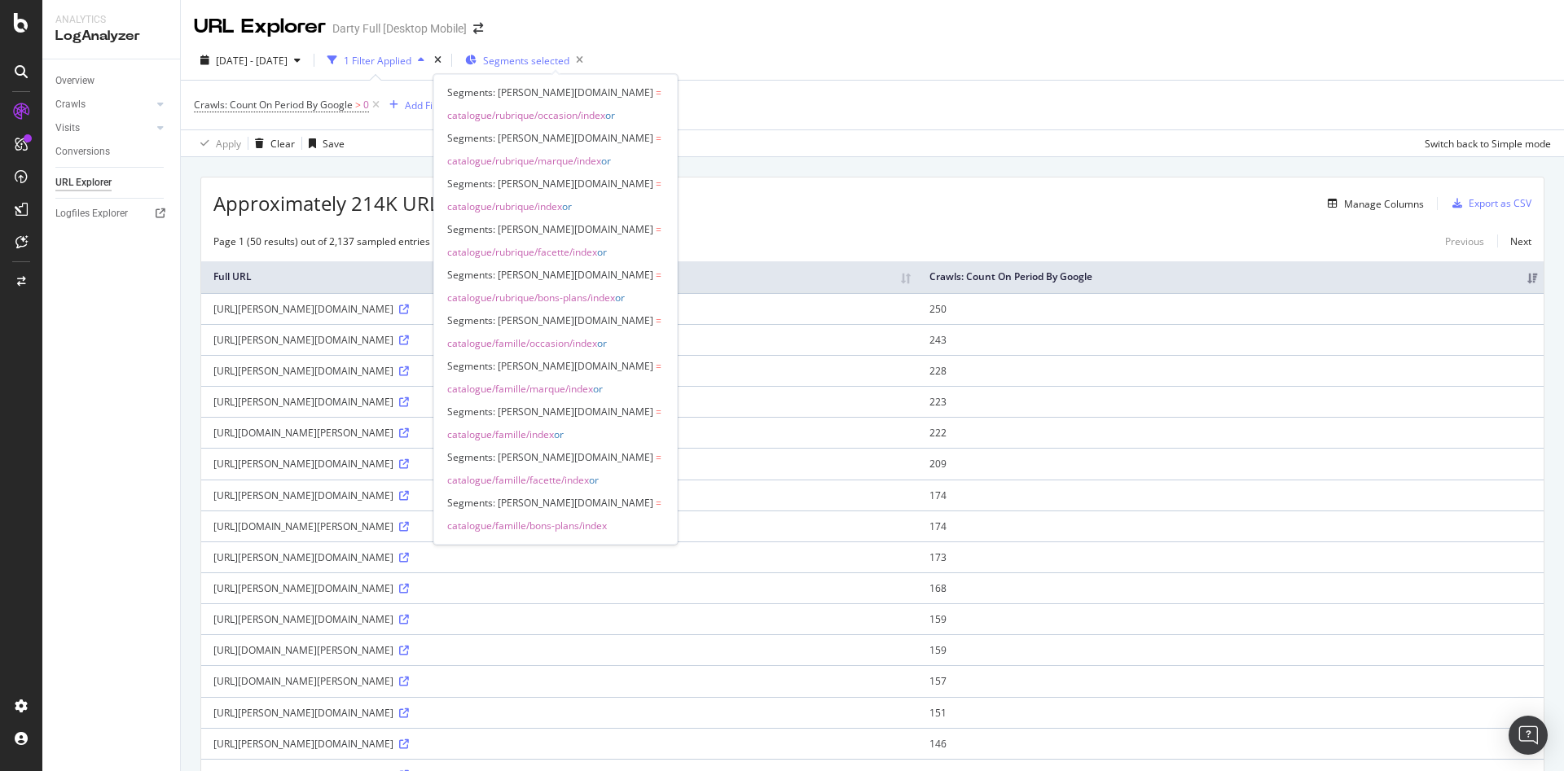
click at [555, 64] on span "Segments selected" at bounding box center [526, 61] width 86 height 14
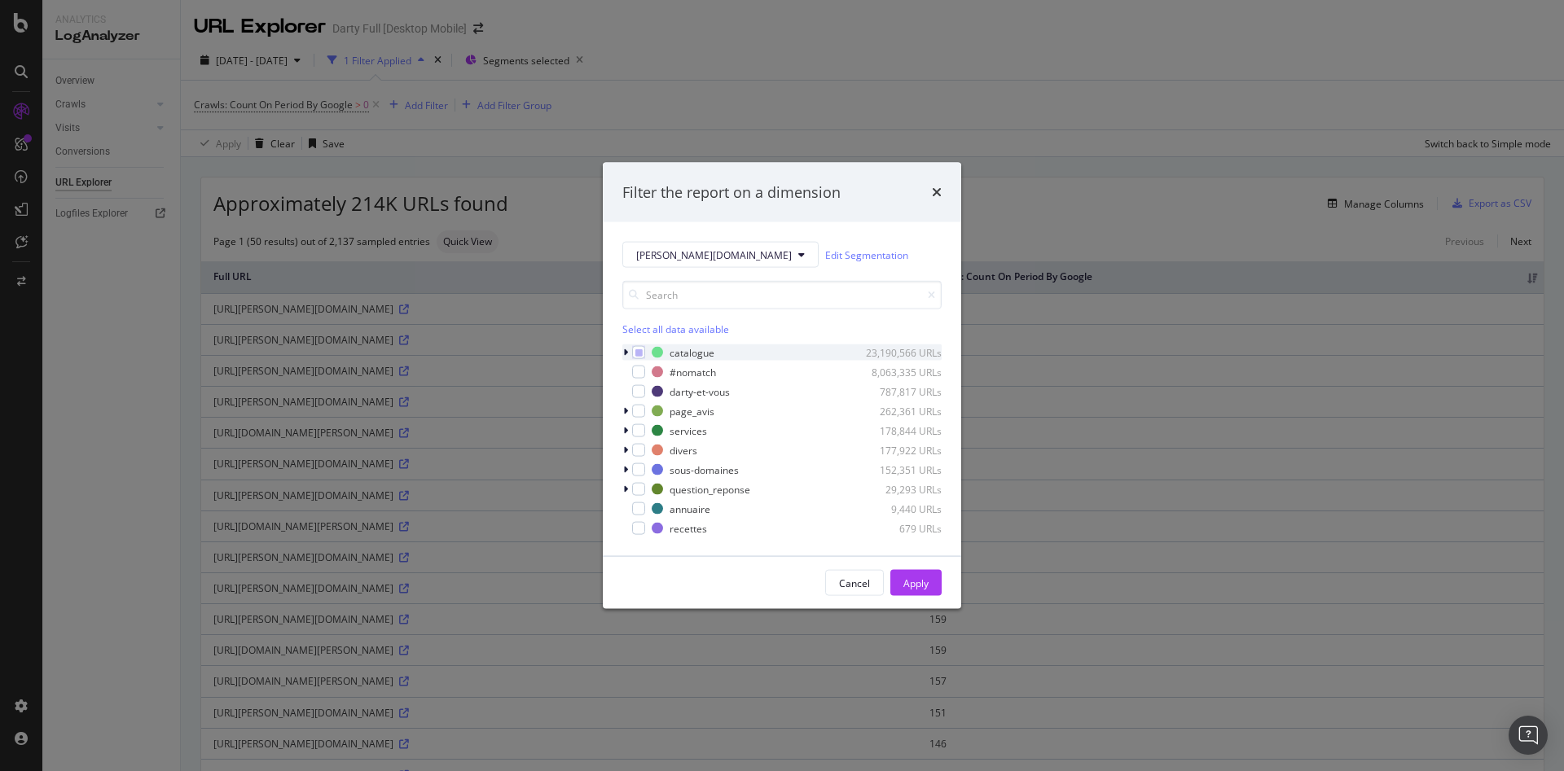
click at [628, 349] on div "modal" at bounding box center [627, 353] width 10 height 16
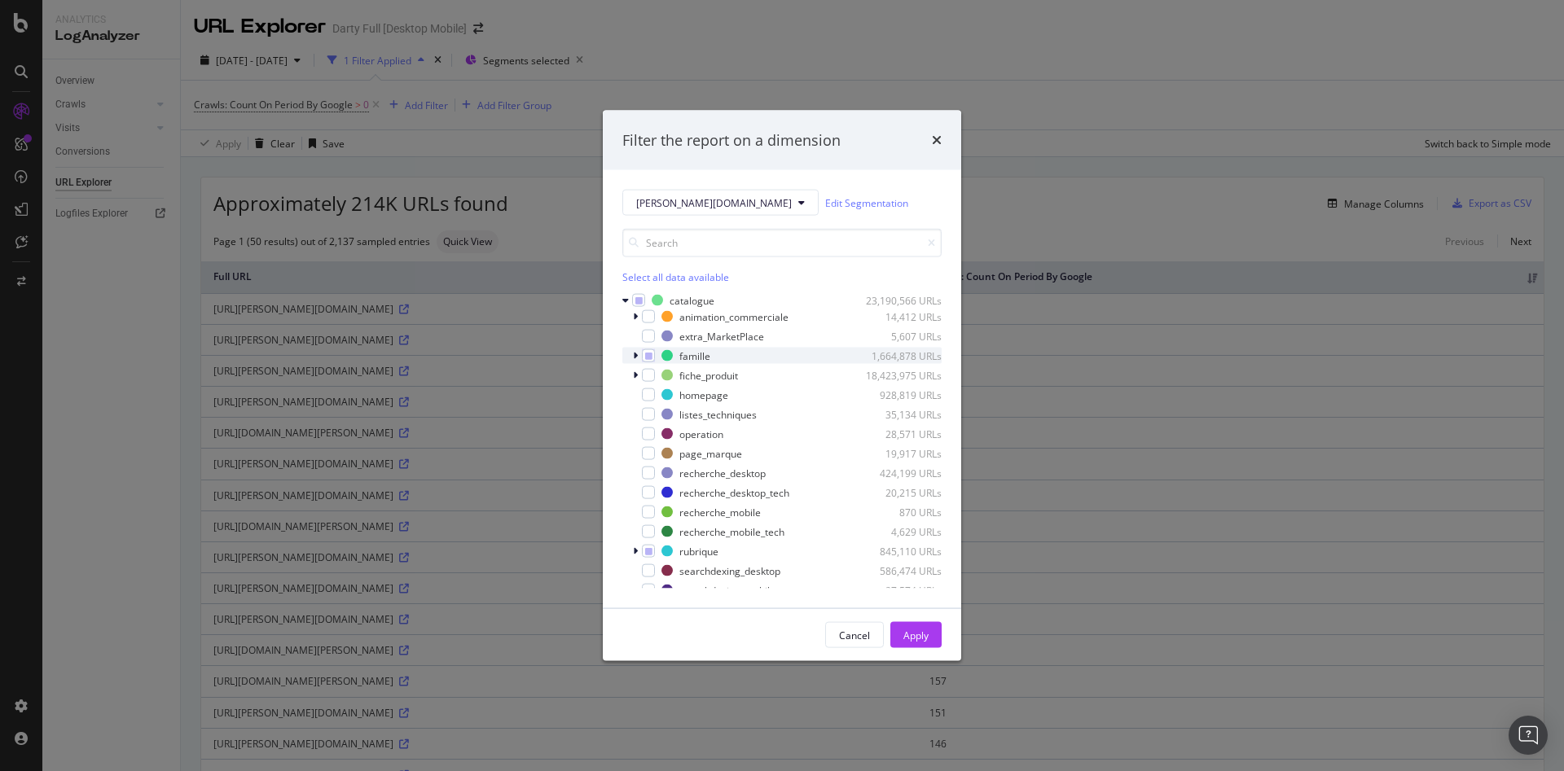
click at [637, 356] on icon "modal" at bounding box center [635, 356] width 5 height 10
click at [646, 372] on icon "modal" at bounding box center [645, 372] width 5 height 10
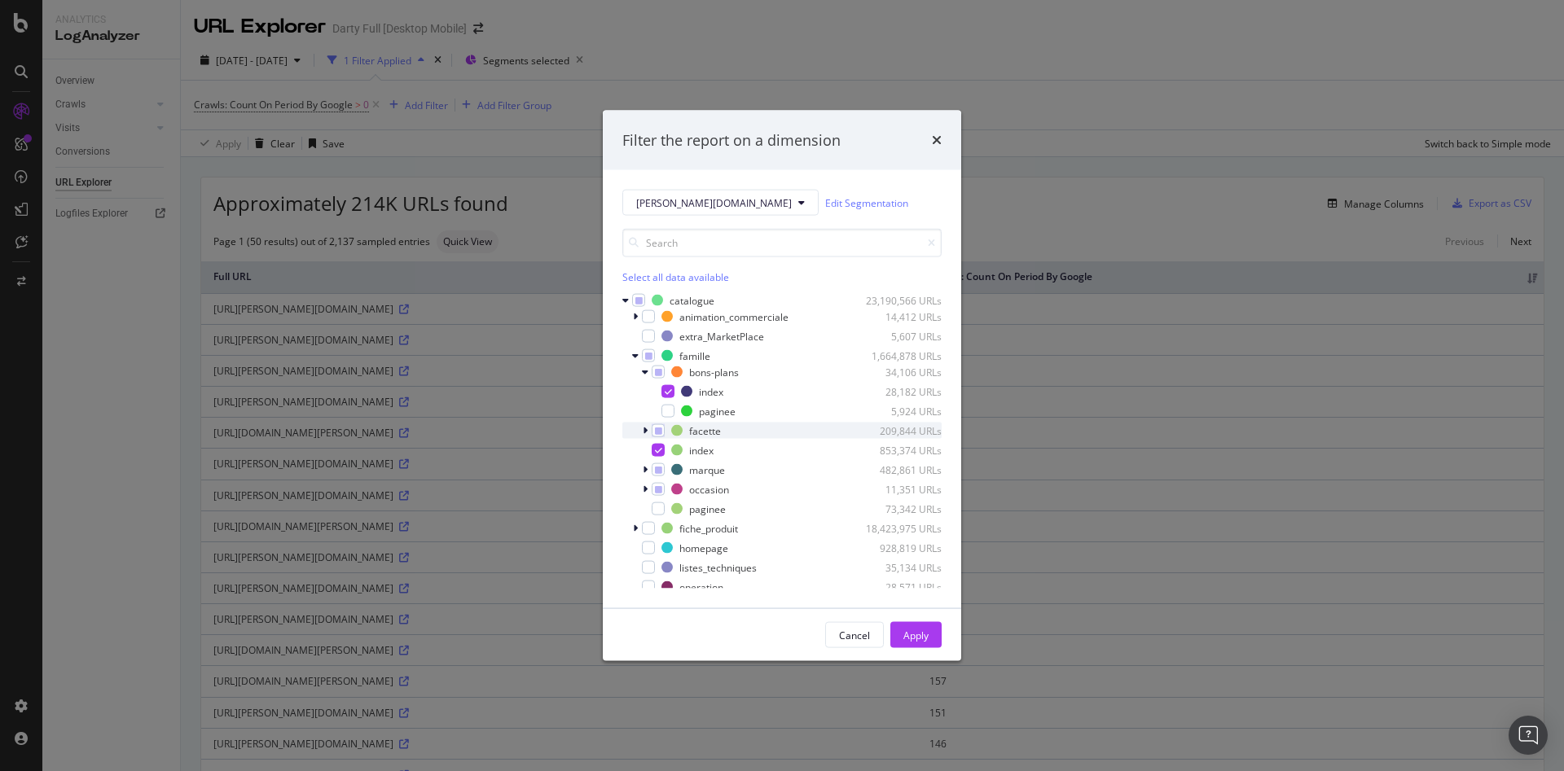
click at [646, 431] on icon "modal" at bounding box center [645, 431] width 5 height 10
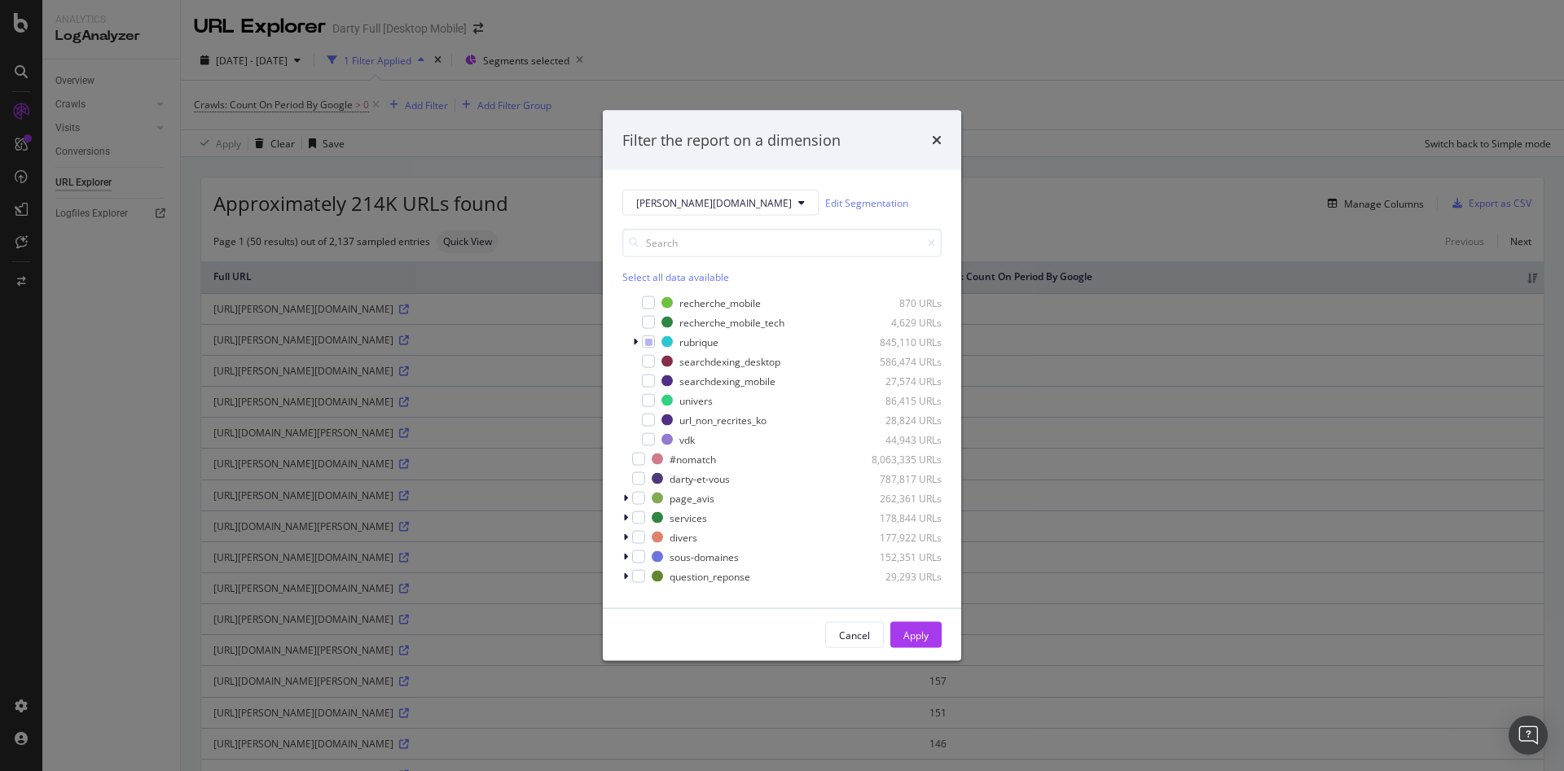
scroll to position [407, 0]
click at [636, 338] on icon "modal" at bounding box center [635, 337] width 5 height 10
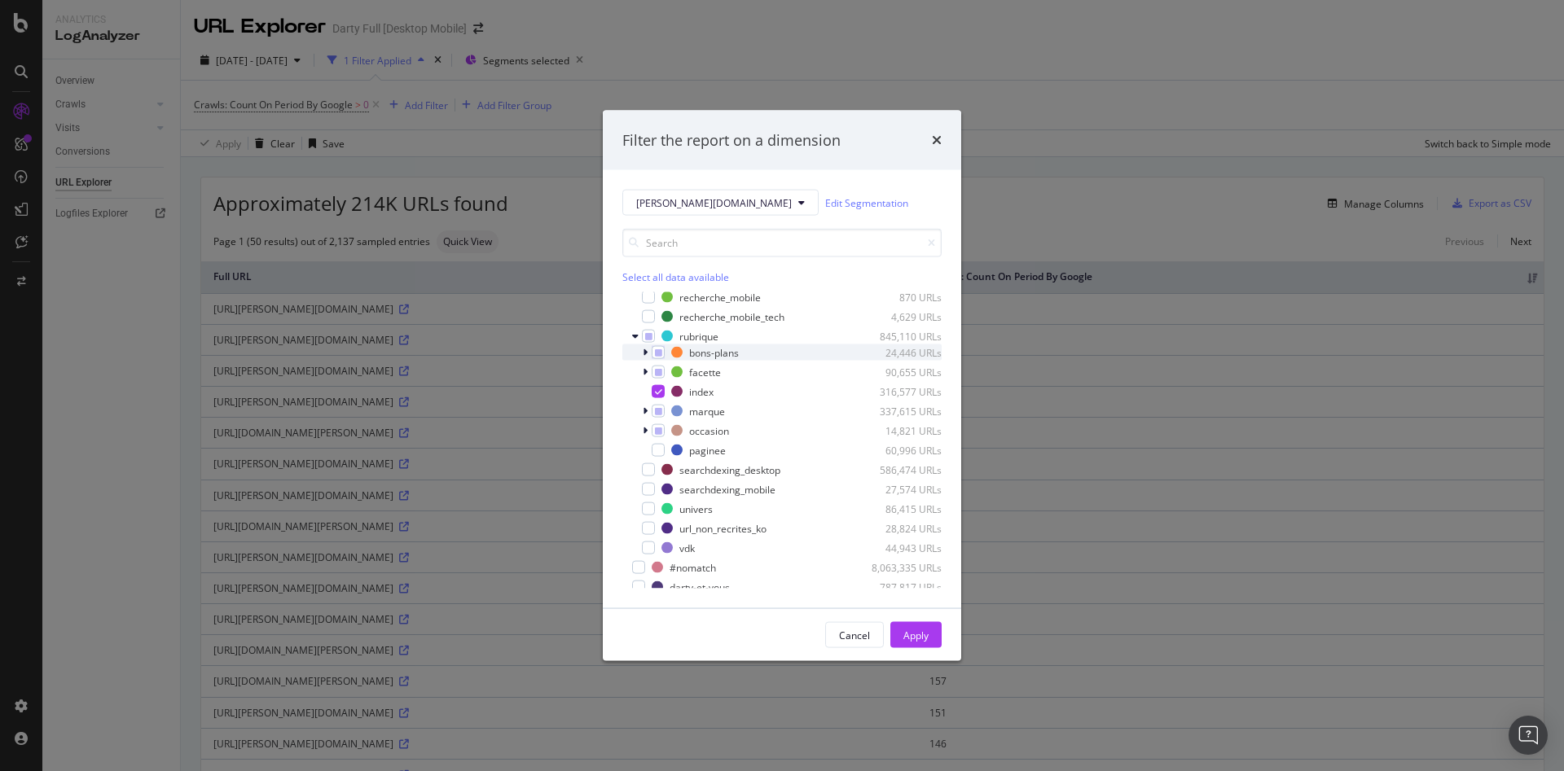
click at [643, 351] on icon "modal" at bounding box center [645, 353] width 5 height 10
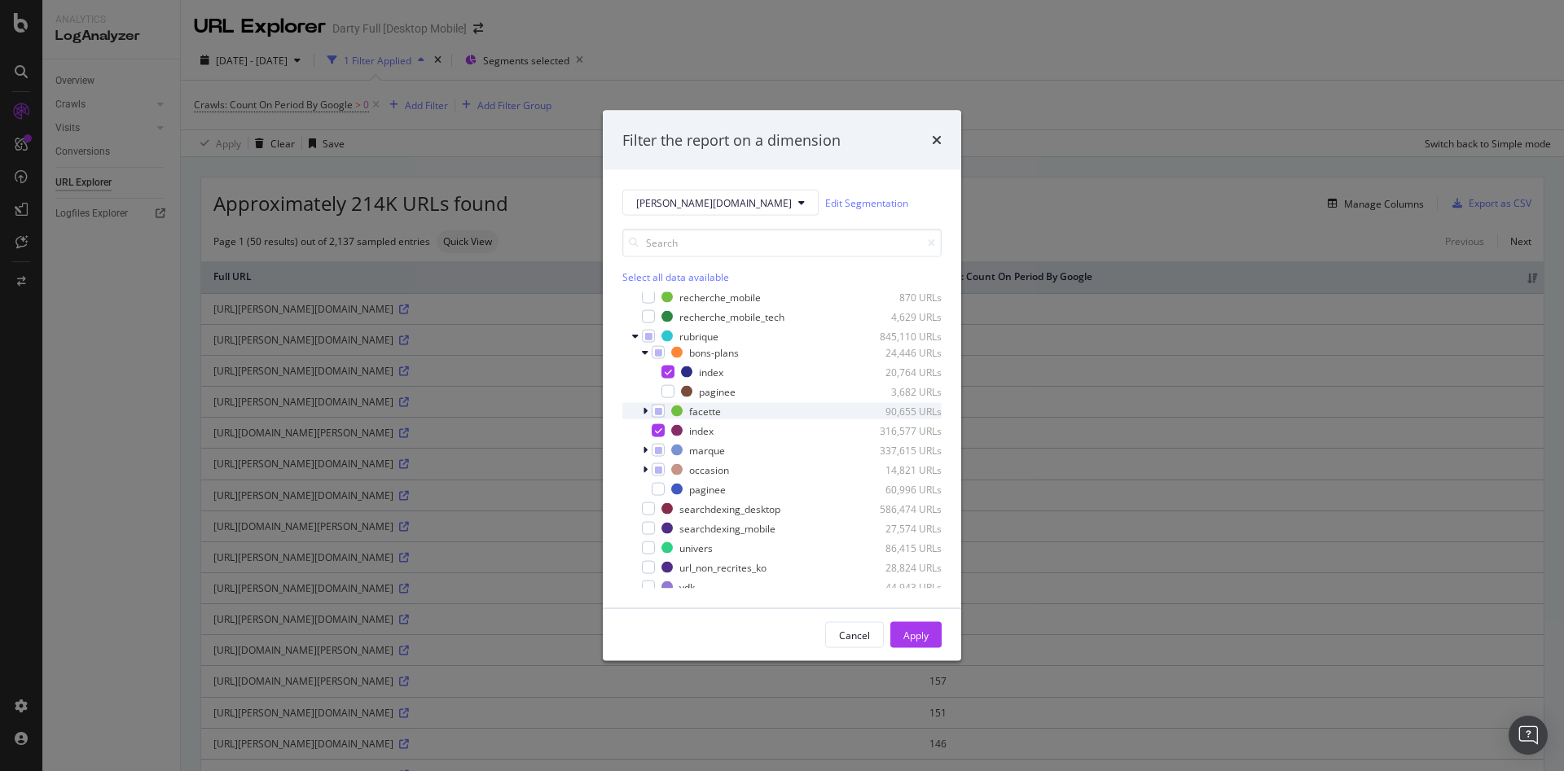
click at [649, 409] on div "modal" at bounding box center [647, 411] width 10 height 16
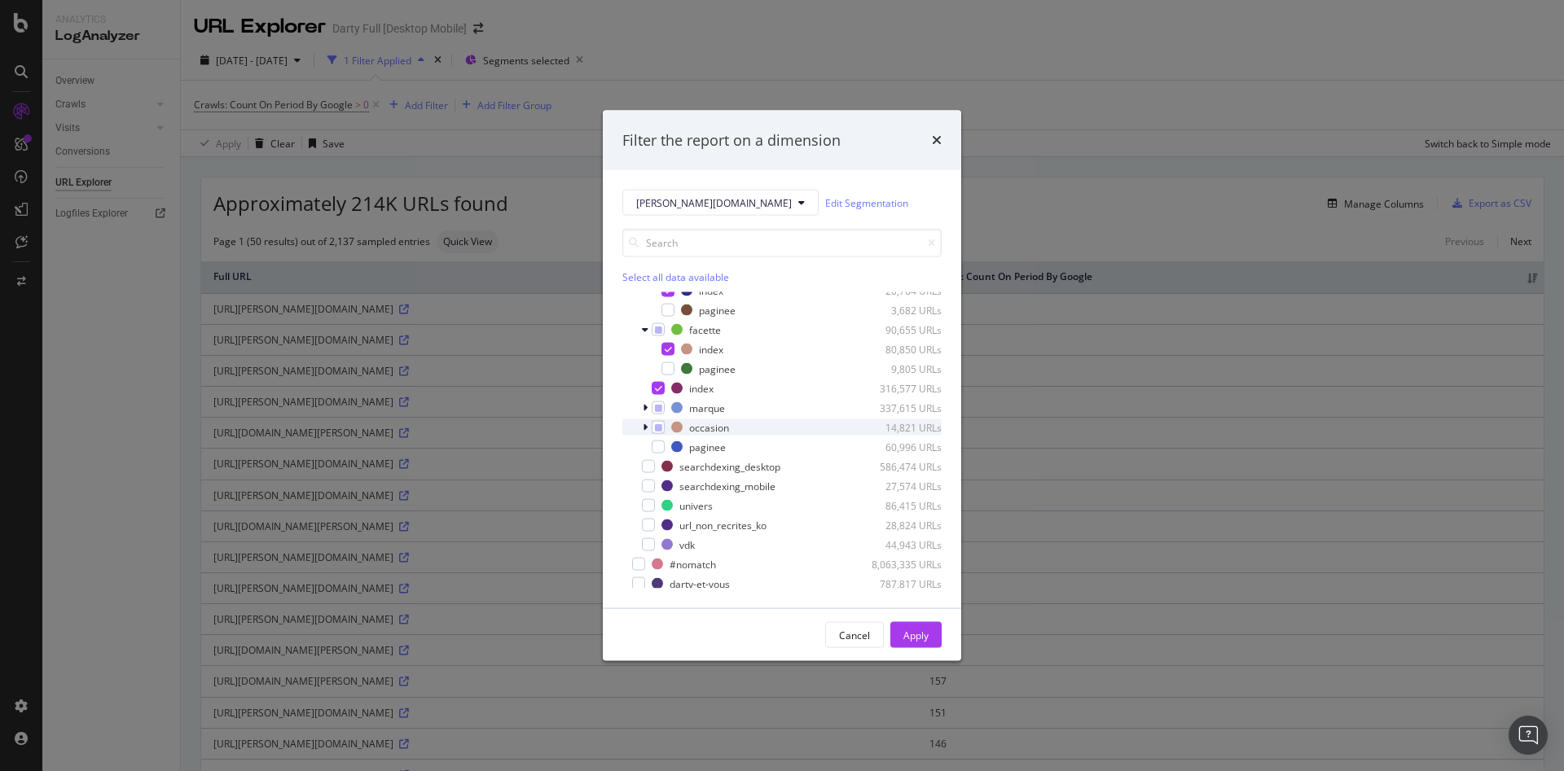
click at [641, 421] on div "occasion 14,821 URLs" at bounding box center [781, 427] width 319 height 16
click at [645, 406] on icon "modal" at bounding box center [645, 408] width 5 height 10
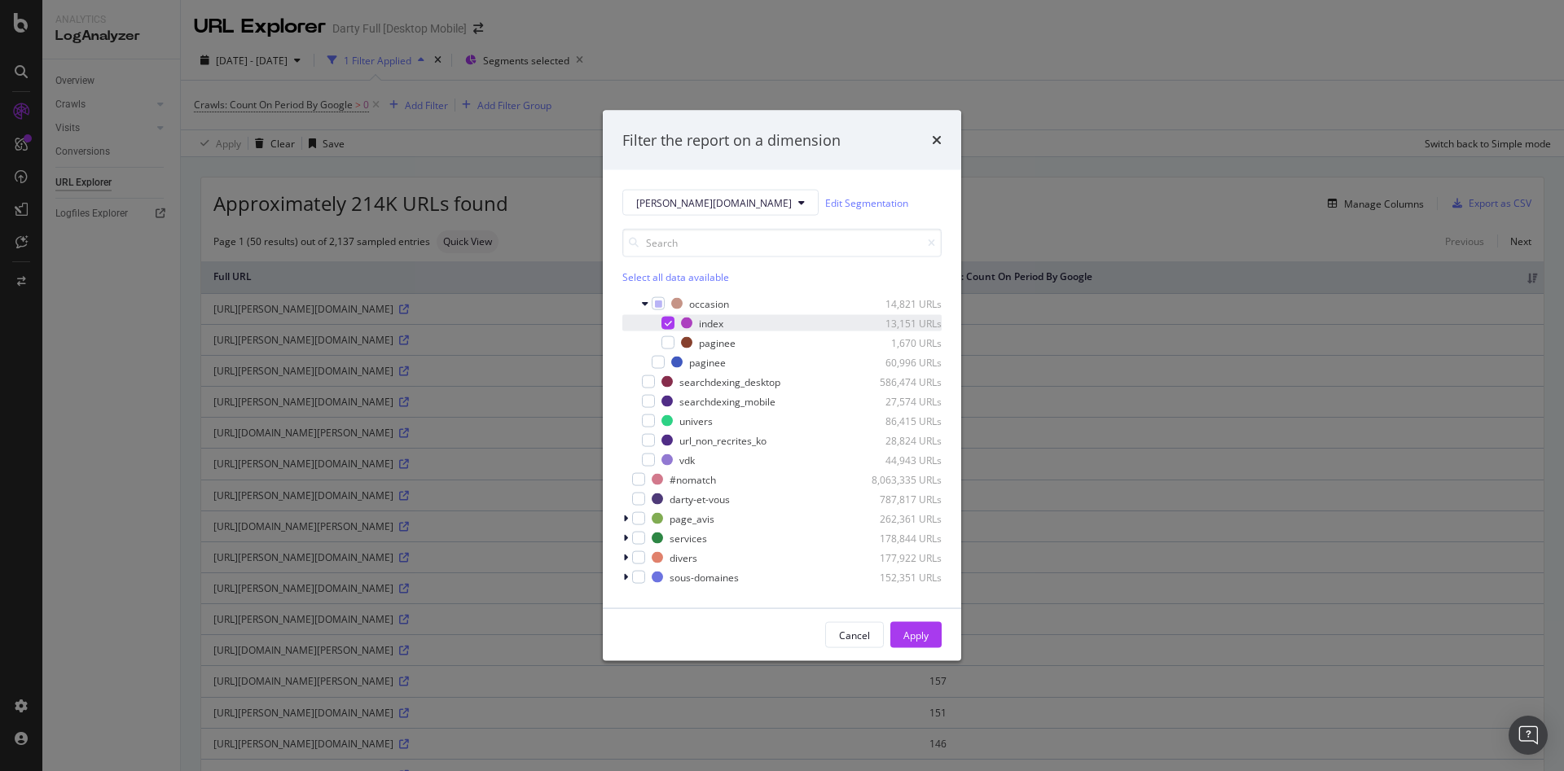
scroll to position [707, 0]
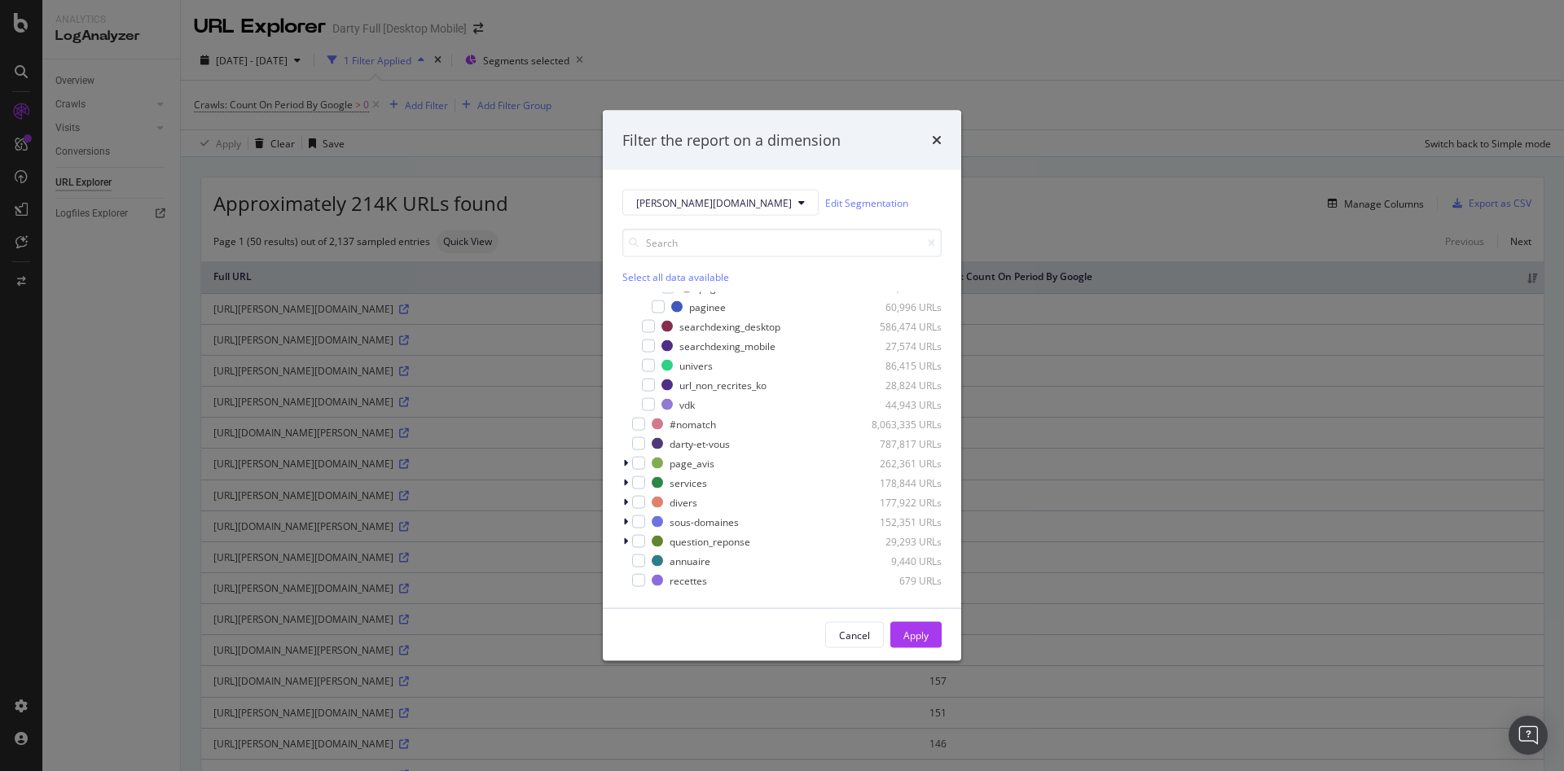
click at [864, 632] on div "Cancel" at bounding box center [854, 635] width 31 height 14
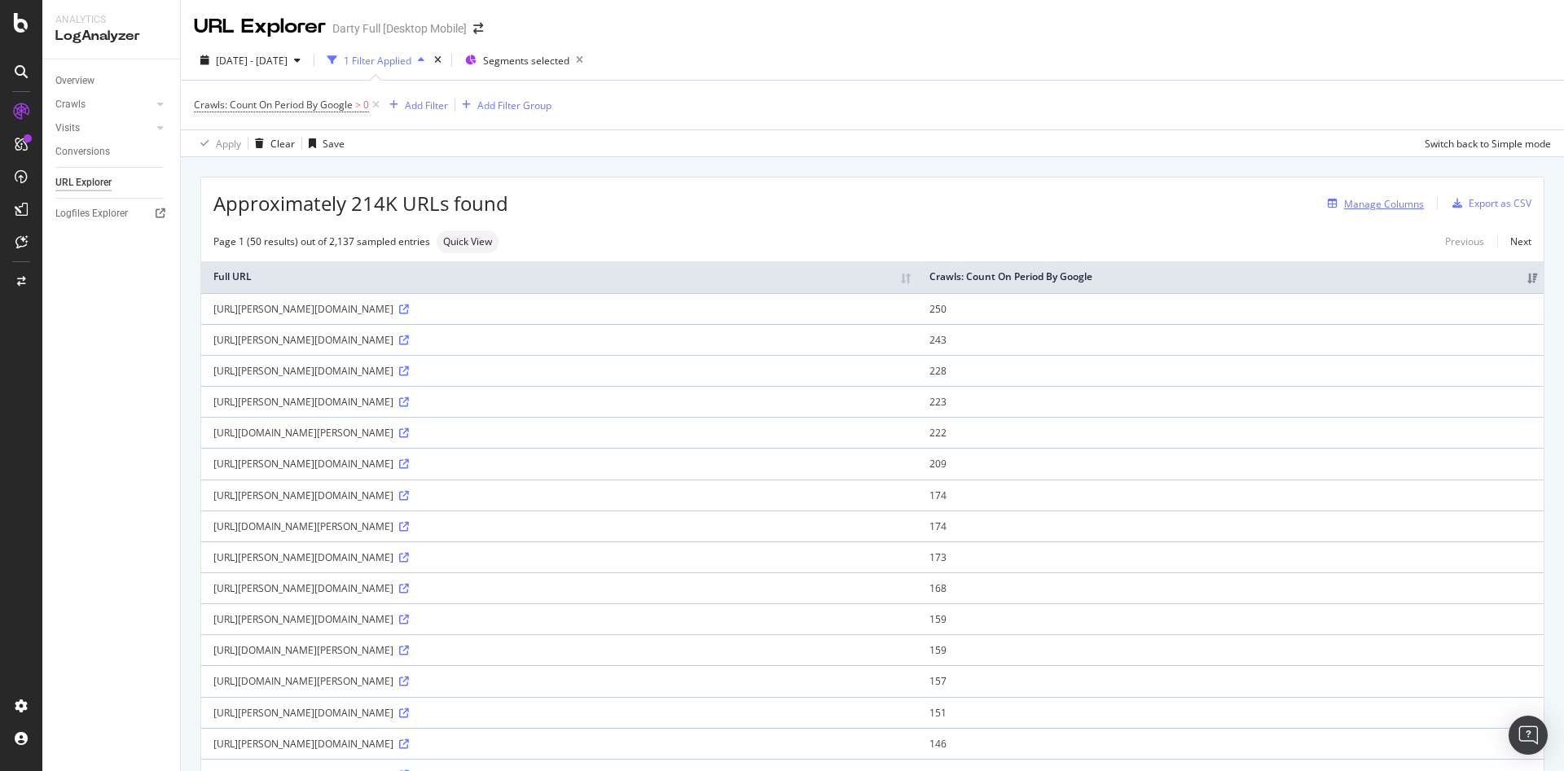
click at [1373, 200] on div "Manage Columns" at bounding box center [1384, 204] width 80 height 14
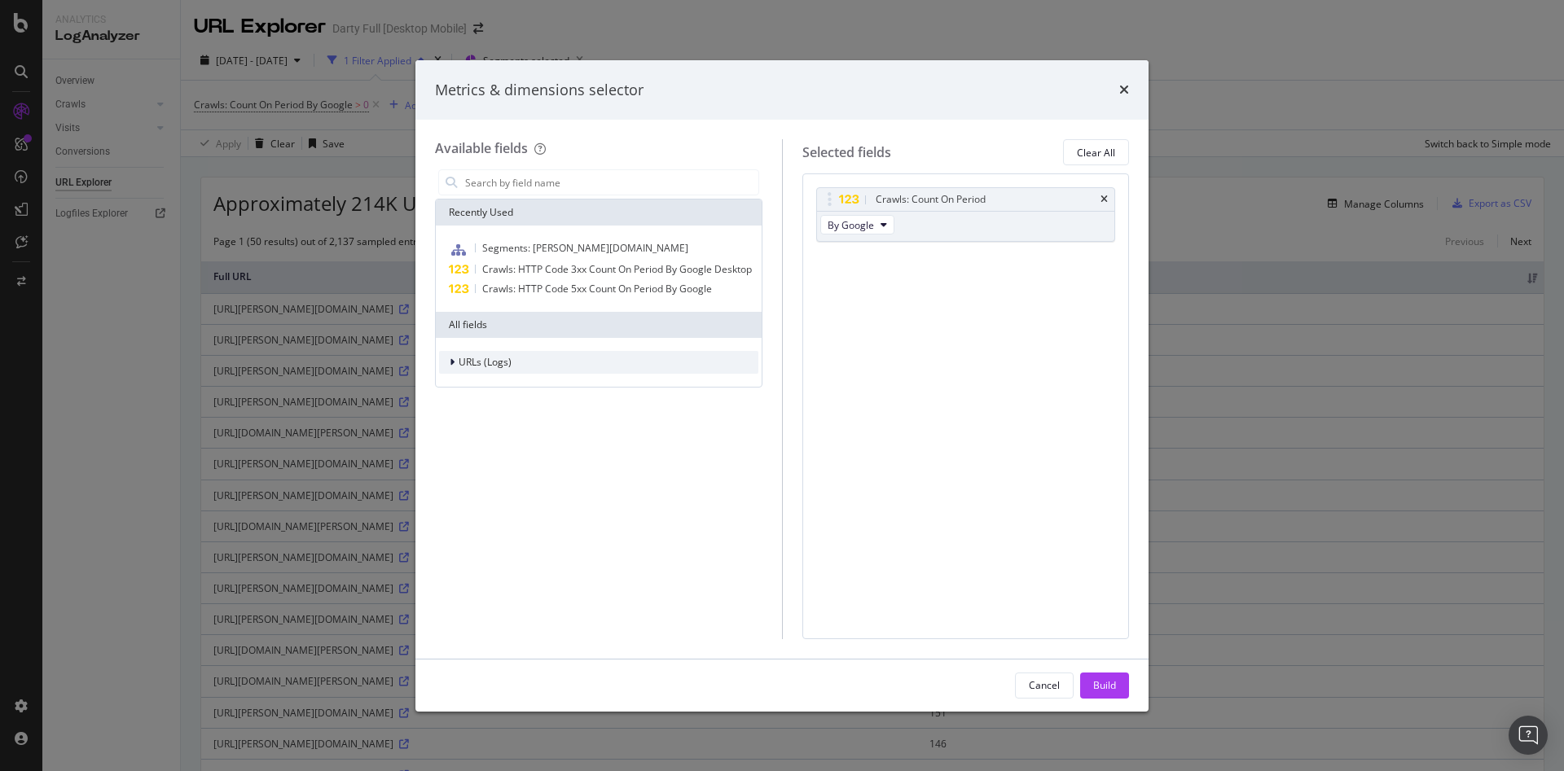
click at [507, 362] on span "URLs (Logs)" at bounding box center [485, 362] width 53 height 14
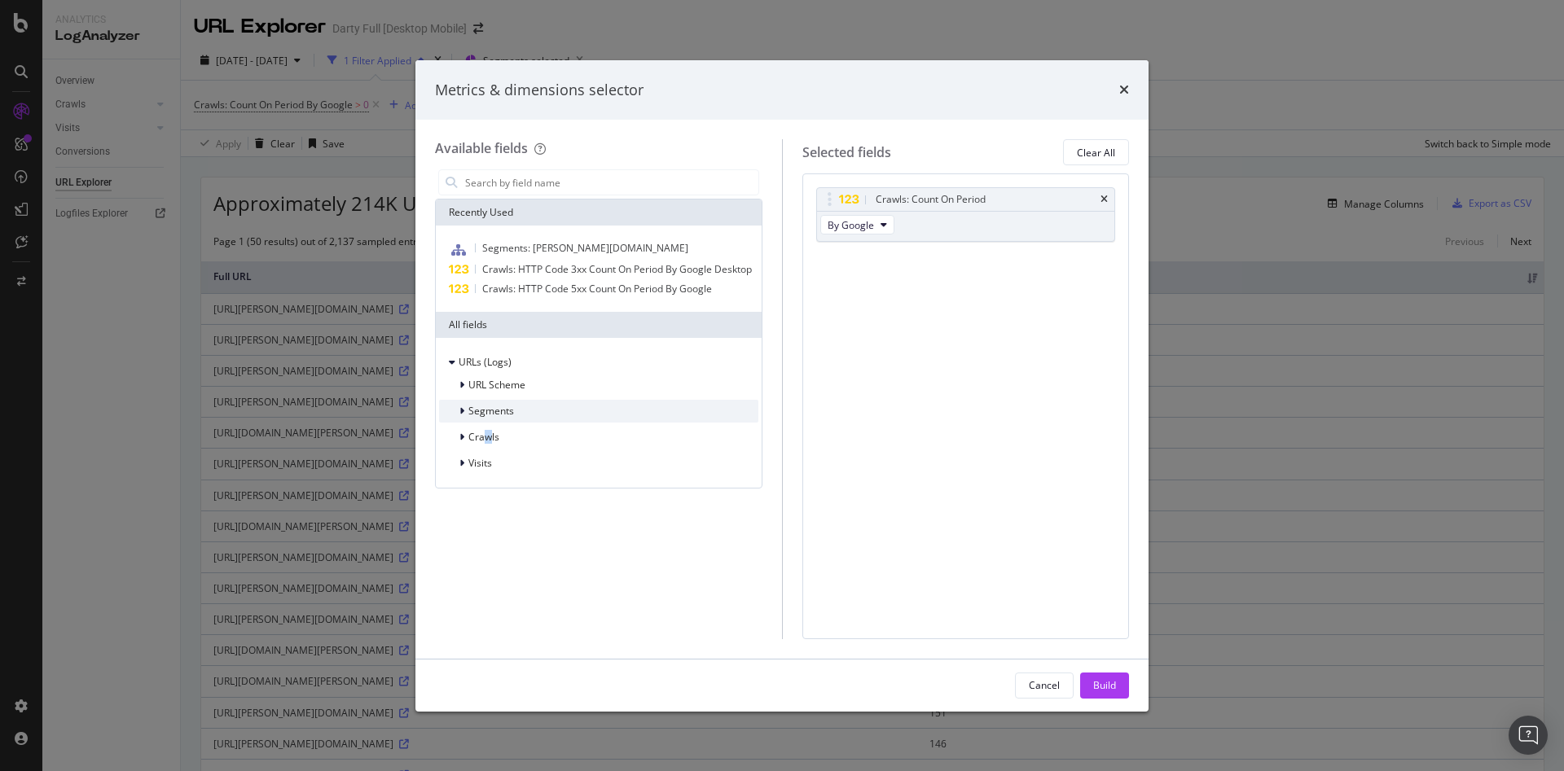
click at [488, 433] on span "Crawls" at bounding box center [483, 437] width 31 height 14
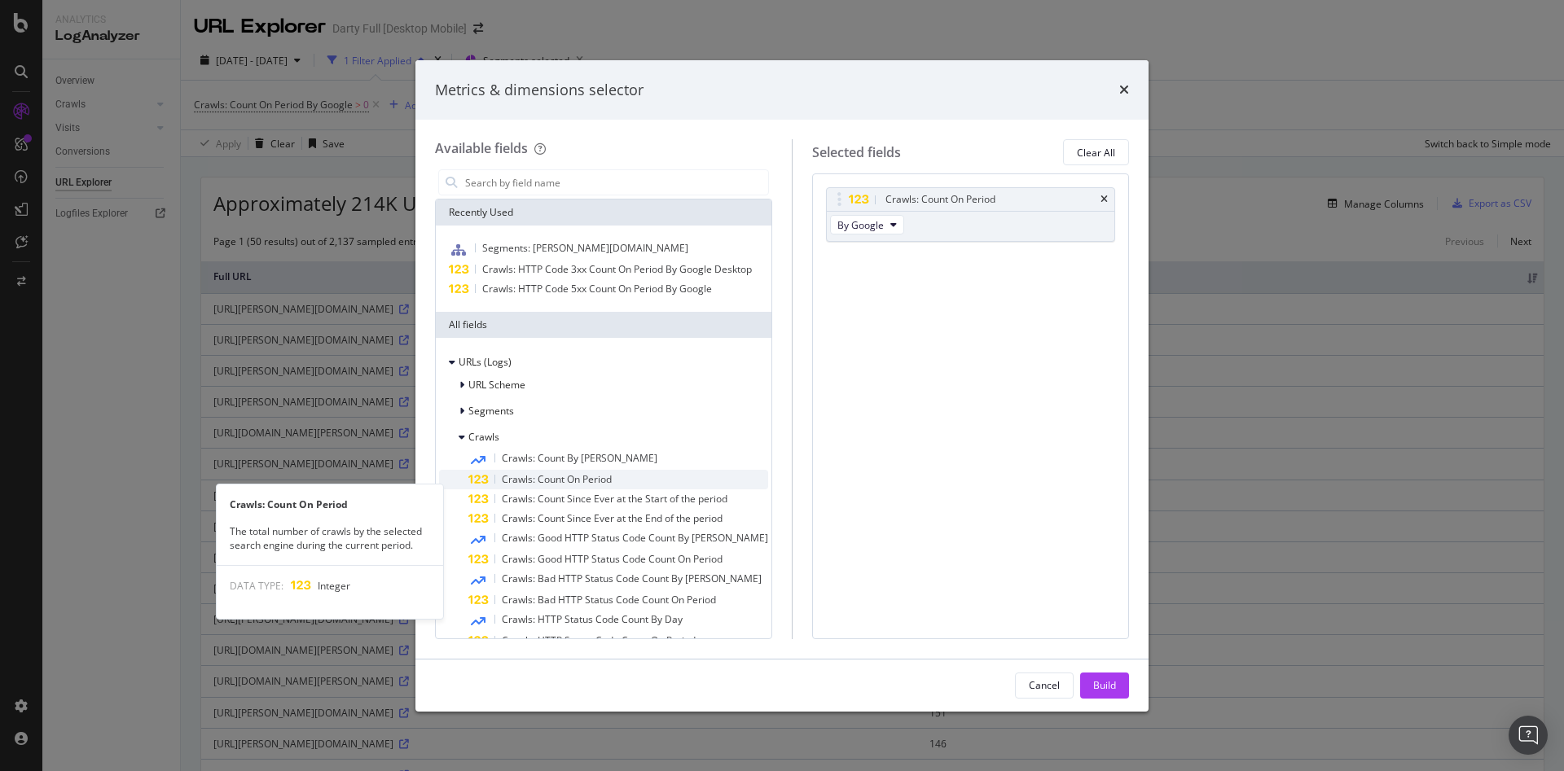
click at [625, 490] on div "Crawls: Count On Period" at bounding box center [618, 480] width 300 height 20
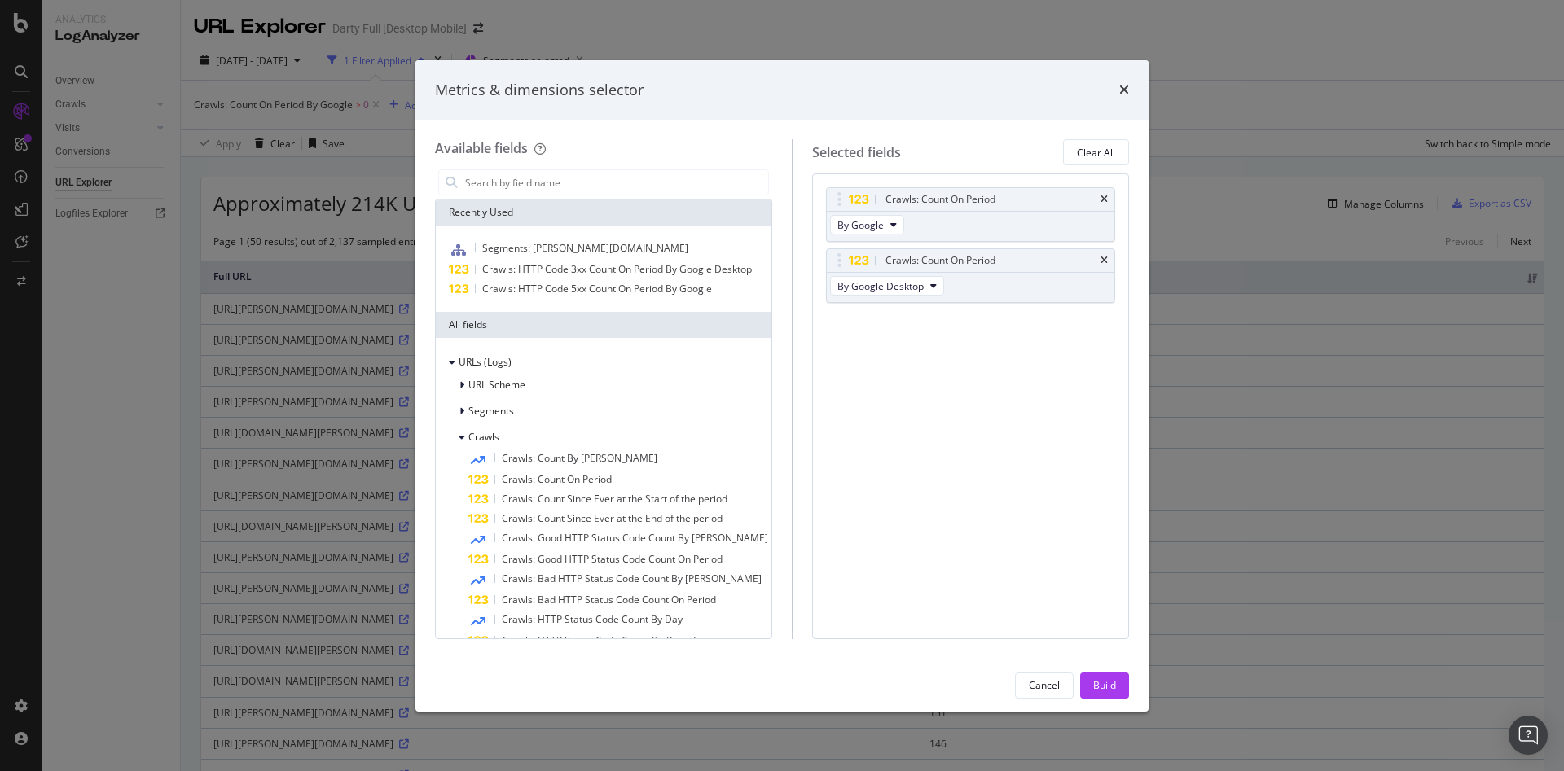
click at [1102, 263] on icon "times" at bounding box center [1103, 261] width 7 height 10
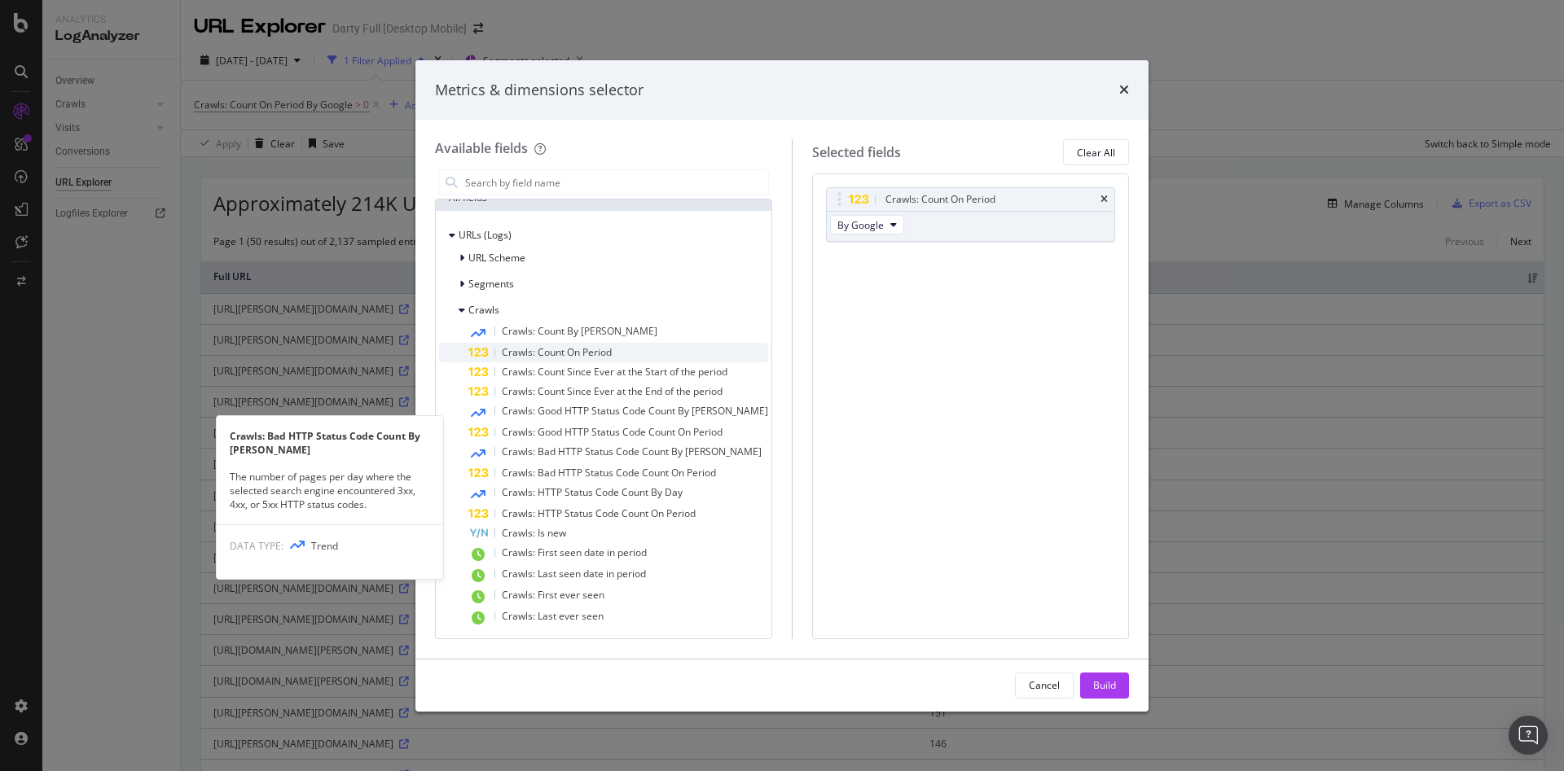
scroll to position [169, 0]
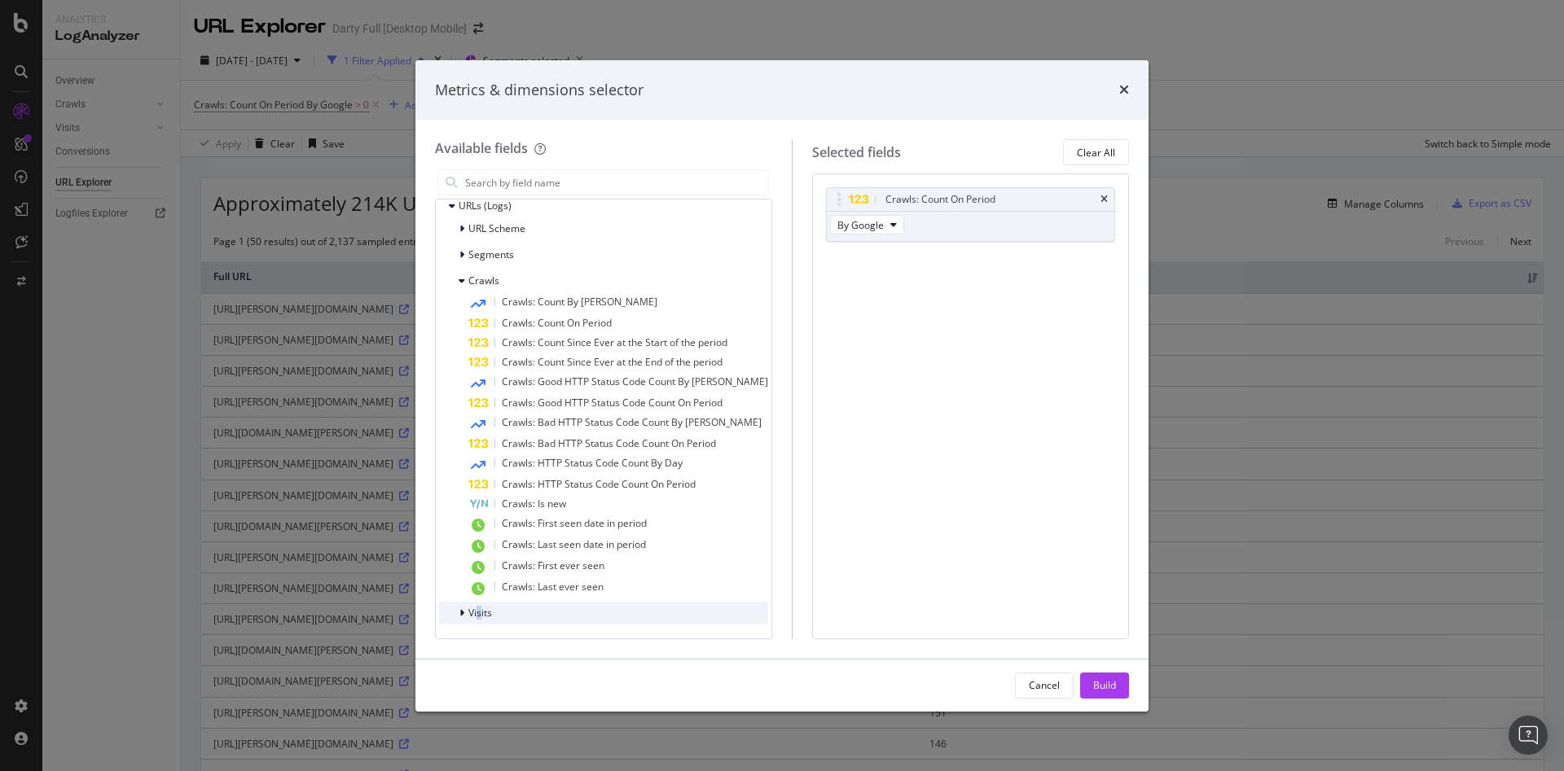
click at [482, 609] on span "Visits" at bounding box center [480, 613] width 24 height 14
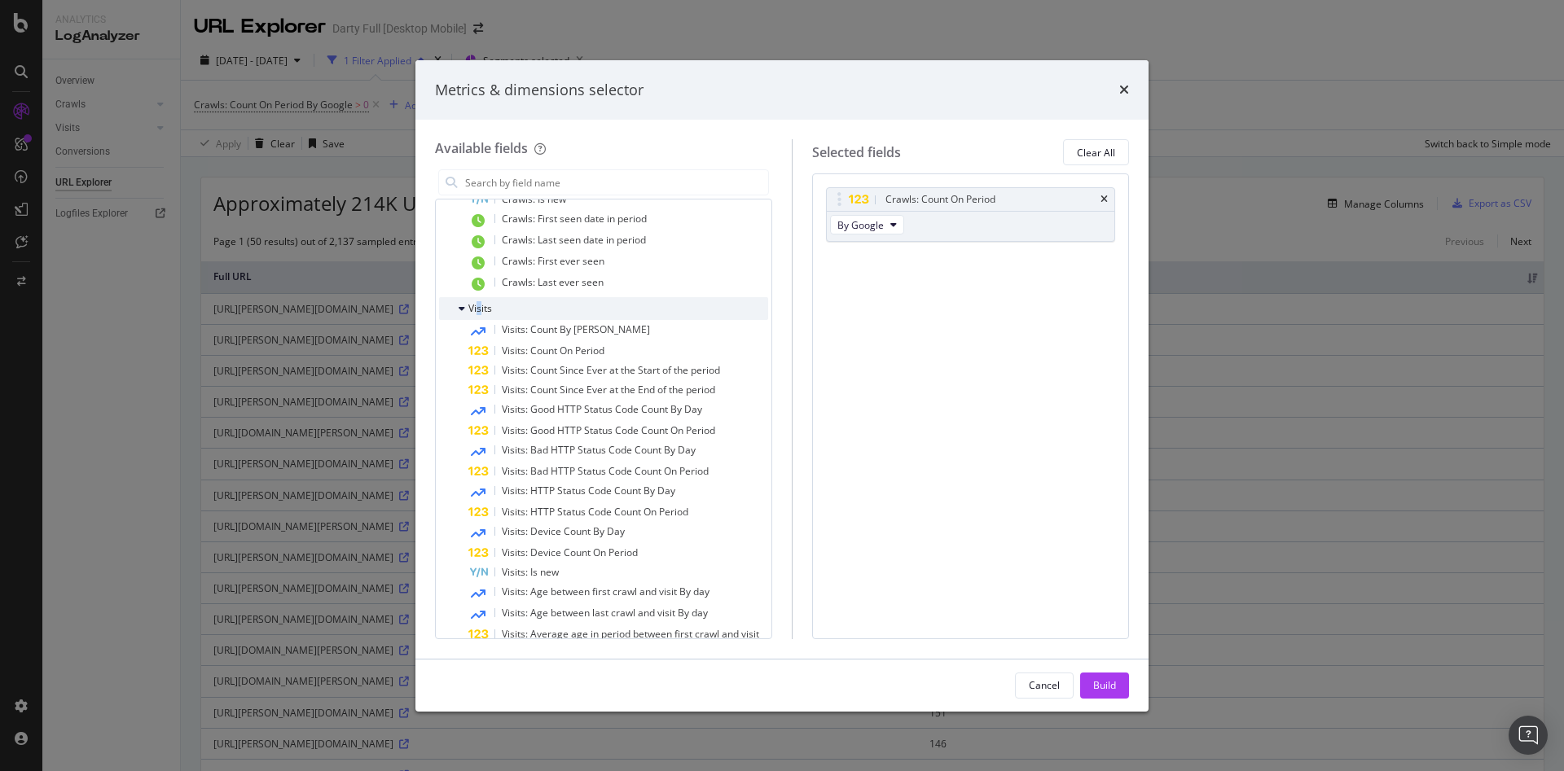
scroll to position [481, 0]
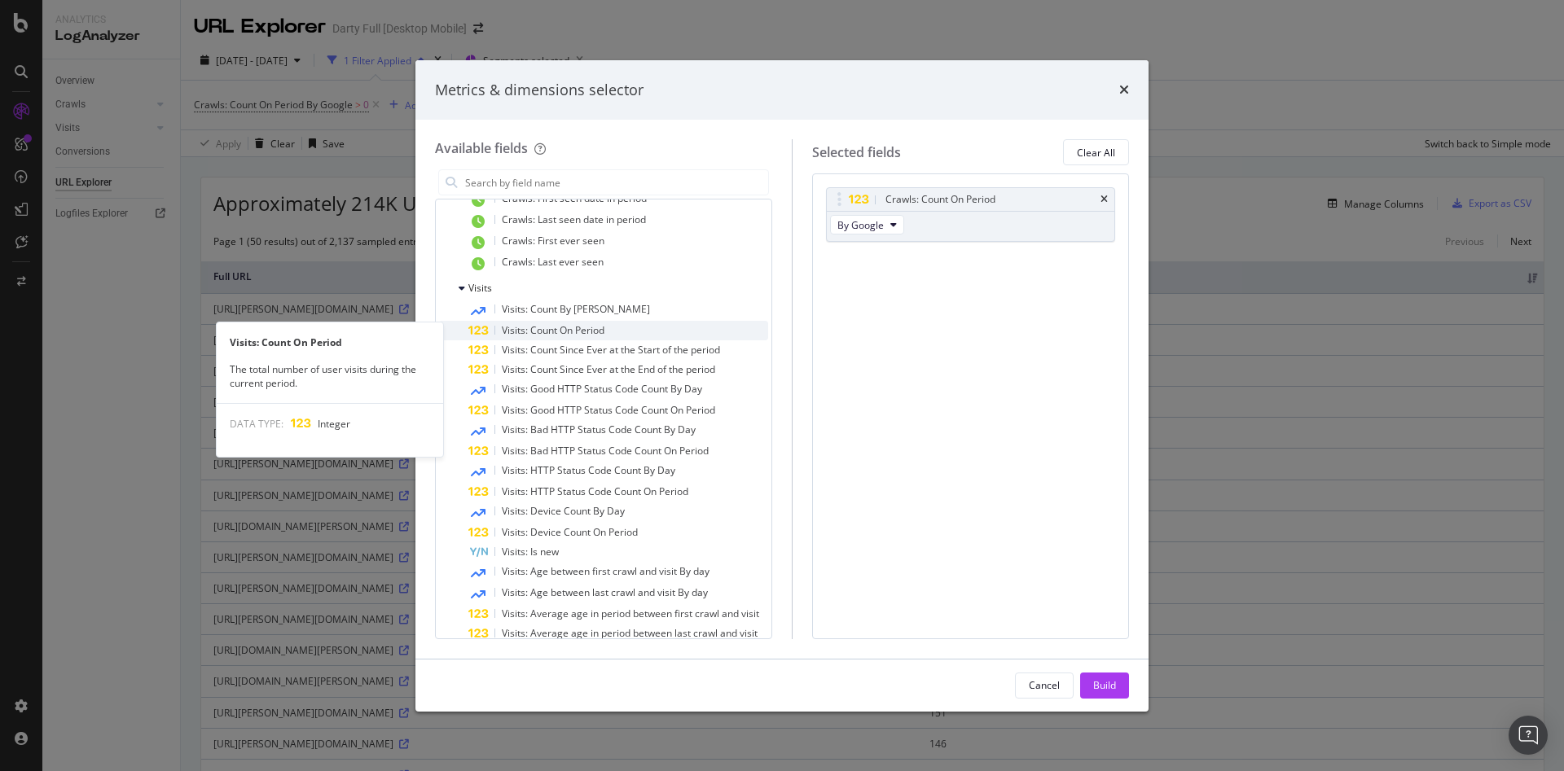
click at [596, 335] on span "Visits: Count On Period" at bounding box center [553, 330] width 103 height 14
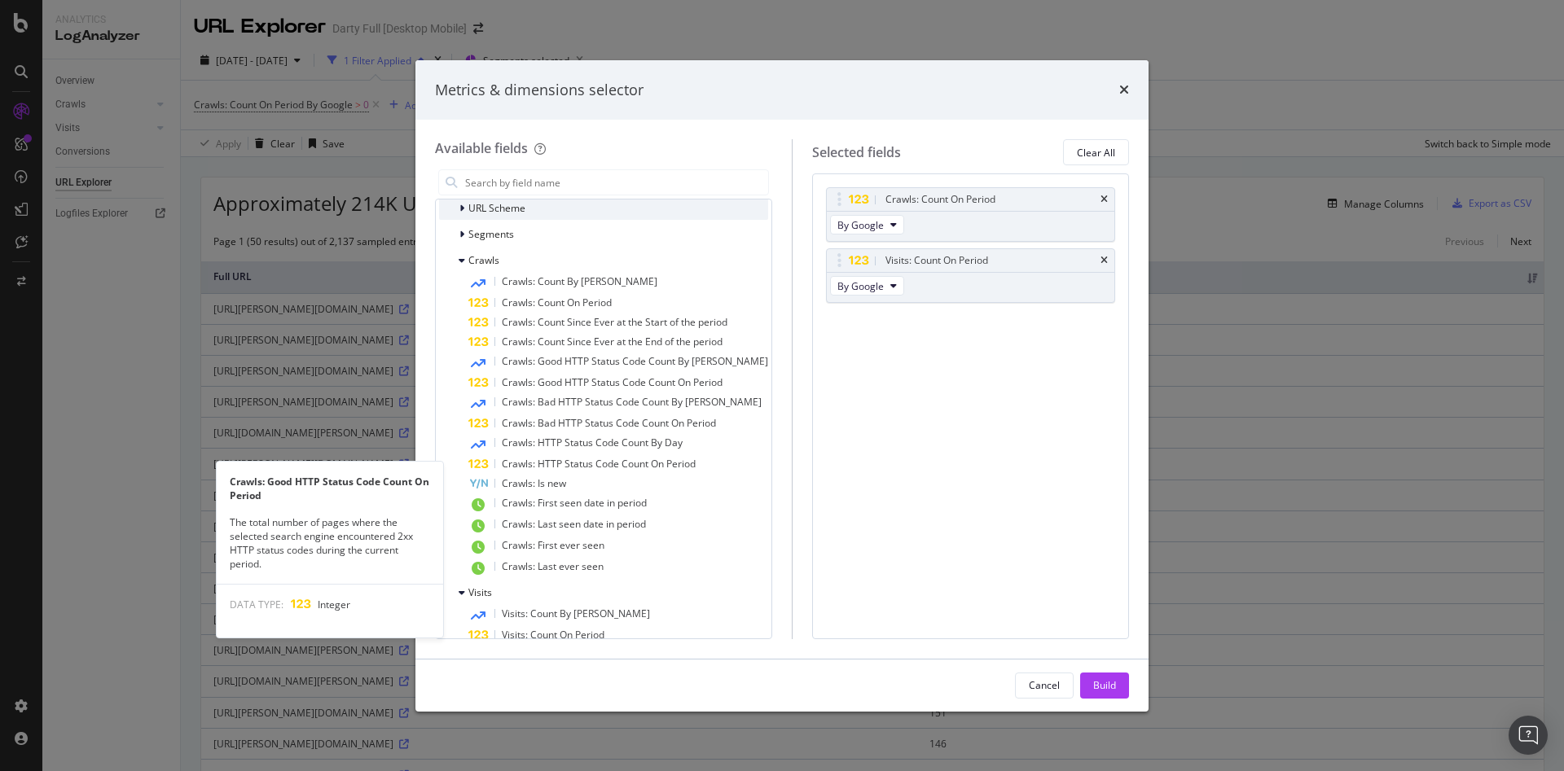
scroll to position [14, 0]
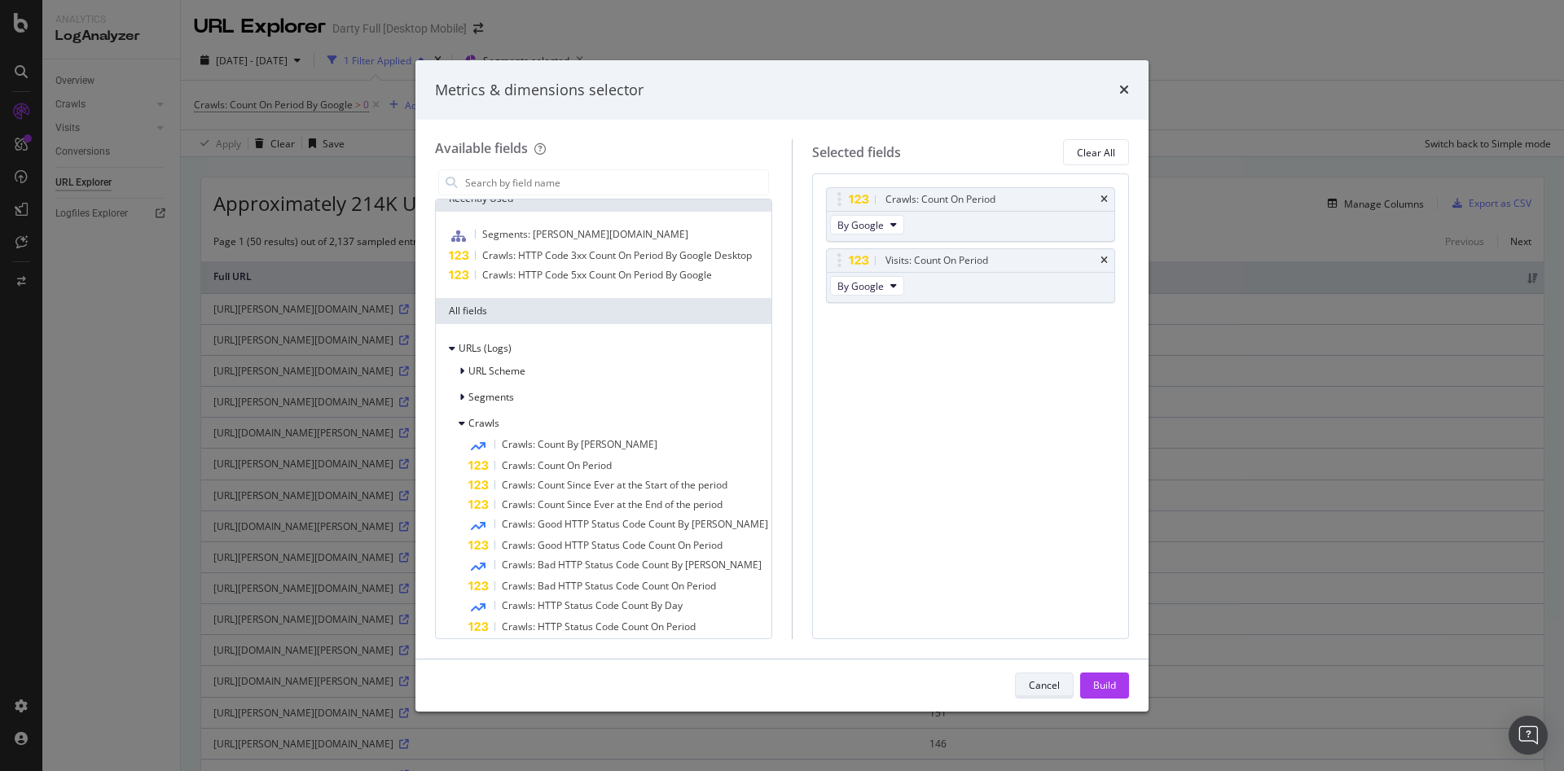
click at [1027, 683] on button "Cancel" at bounding box center [1044, 686] width 59 height 26
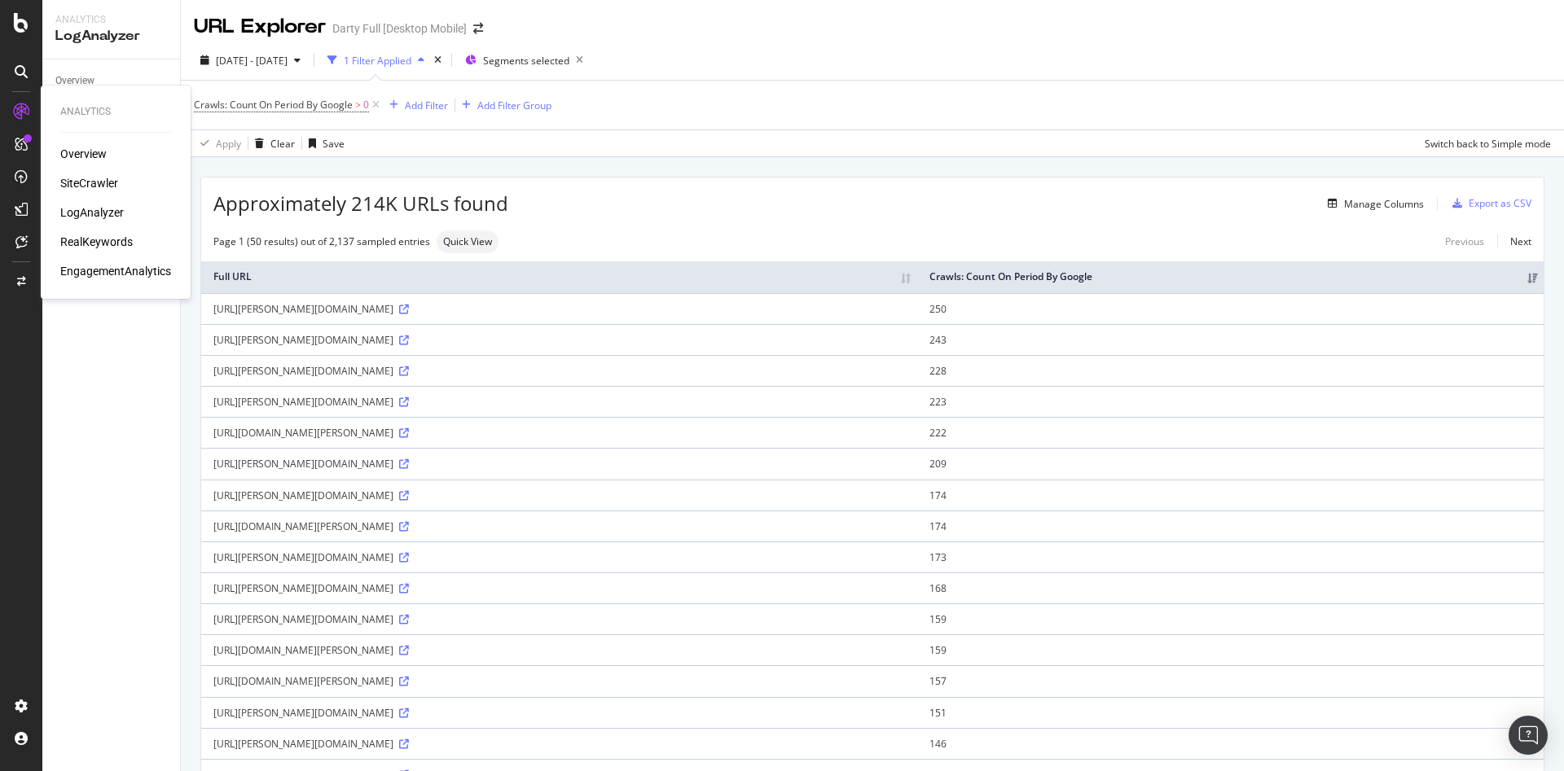
click at [83, 176] on div "SiteCrawler" at bounding box center [89, 183] width 58 height 16
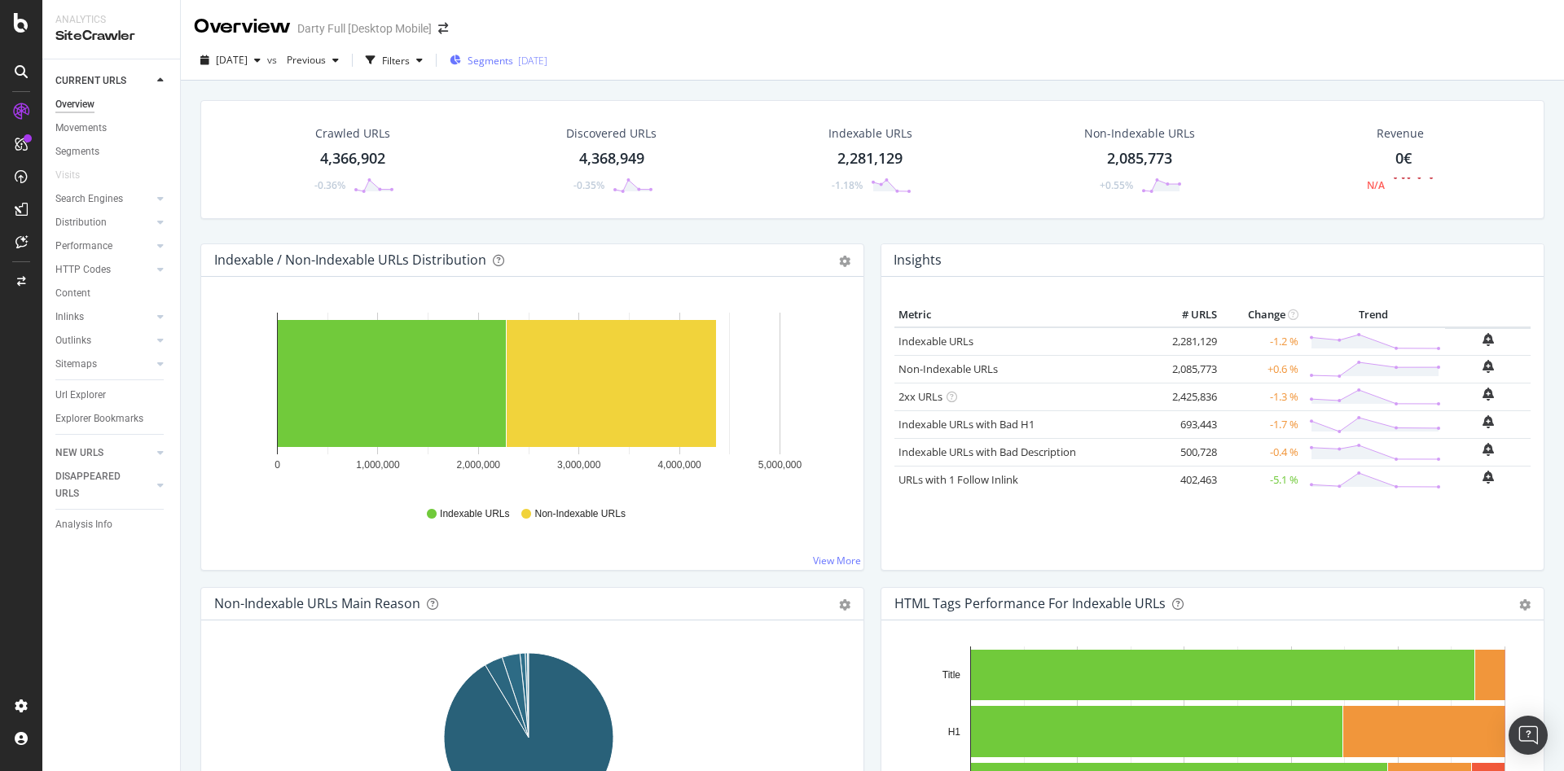
click at [547, 63] on div "[DATE]" at bounding box center [532, 61] width 29 height 14
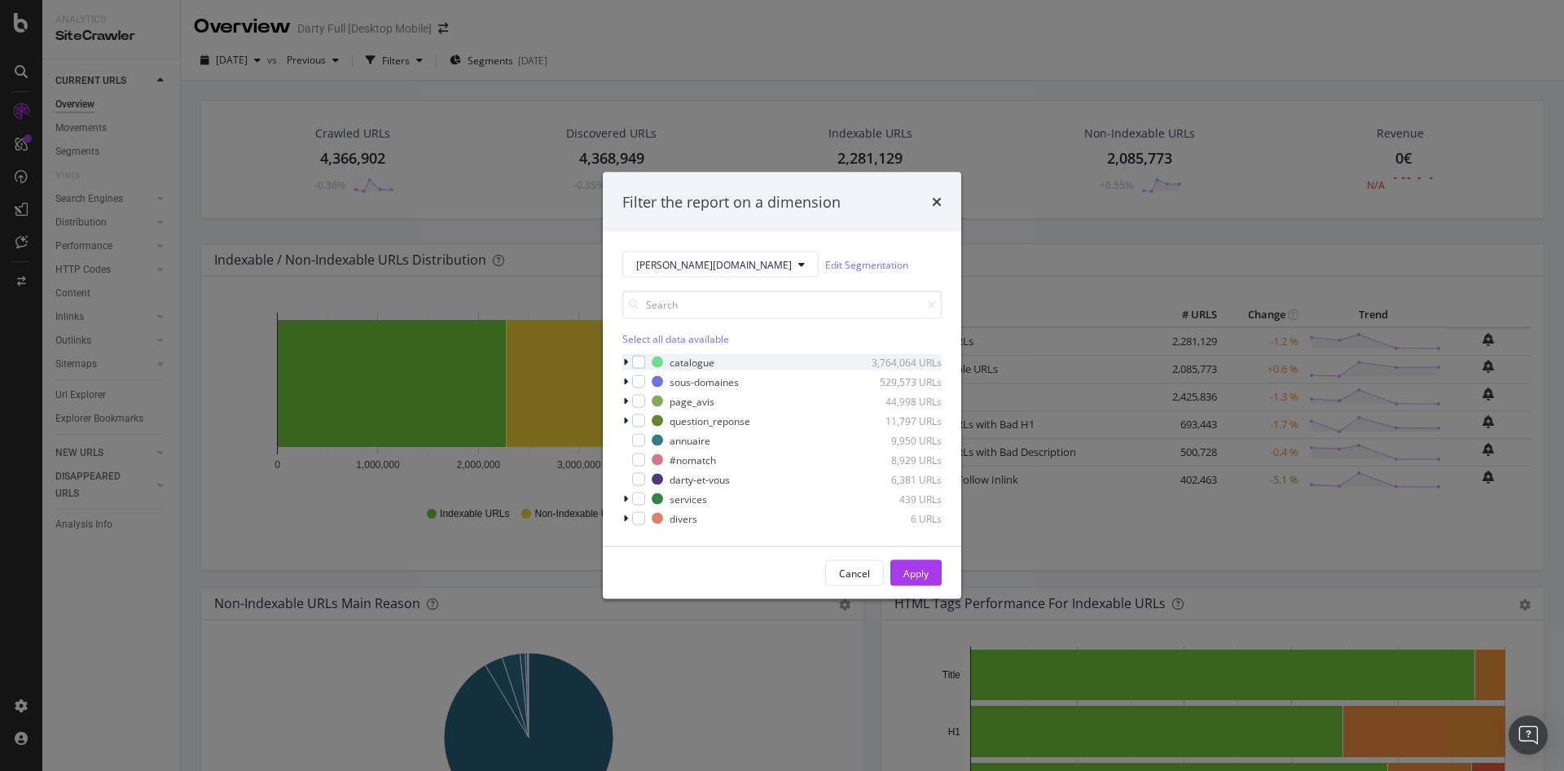
click at [626, 362] on icon "modal" at bounding box center [625, 363] width 5 height 10
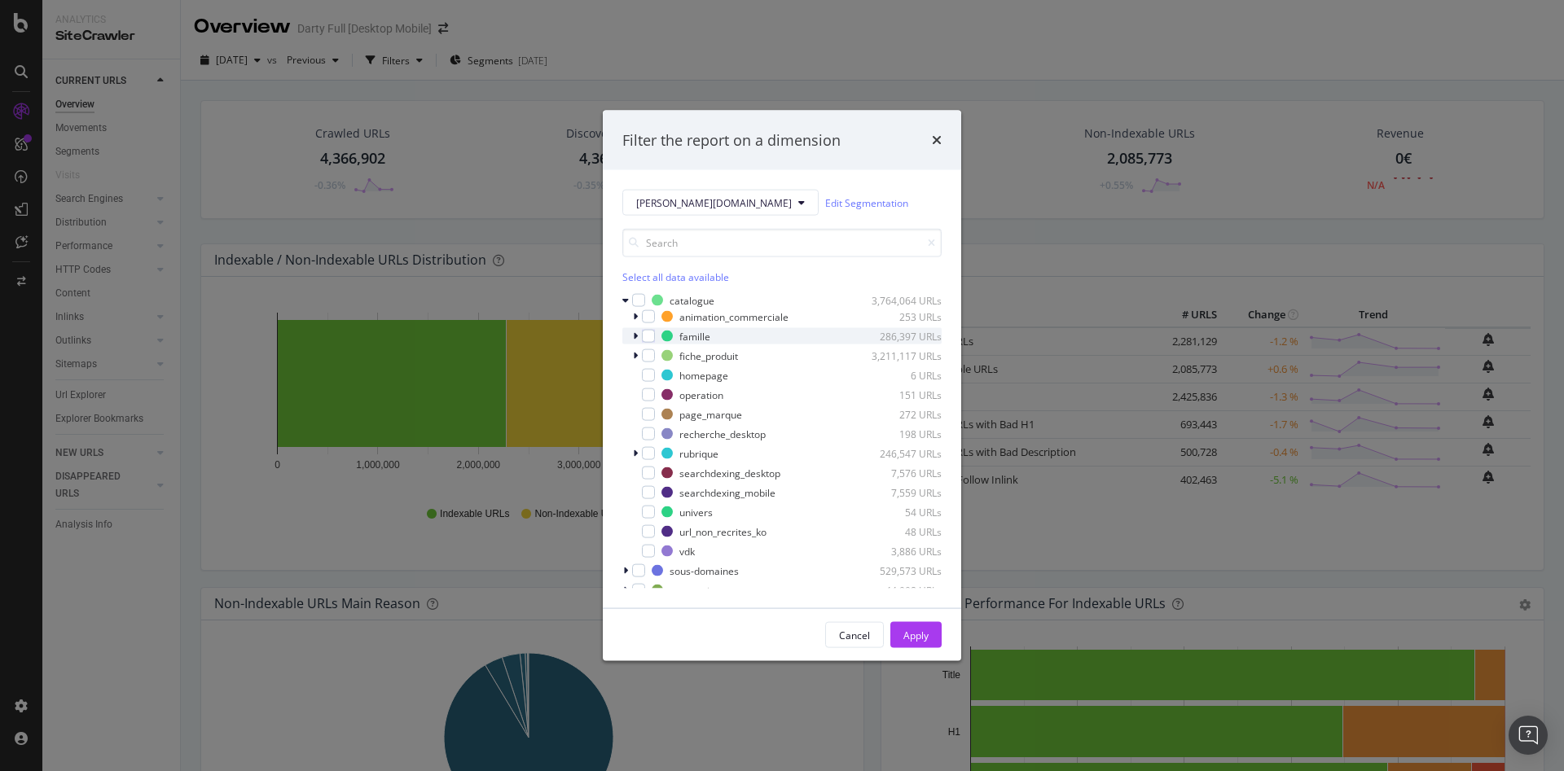
click at [635, 338] on icon "modal" at bounding box center [635, 337] width 5 height 10
click at [646, 354] on icon "modal" at bounding box center [645, 353] width 5 height 10
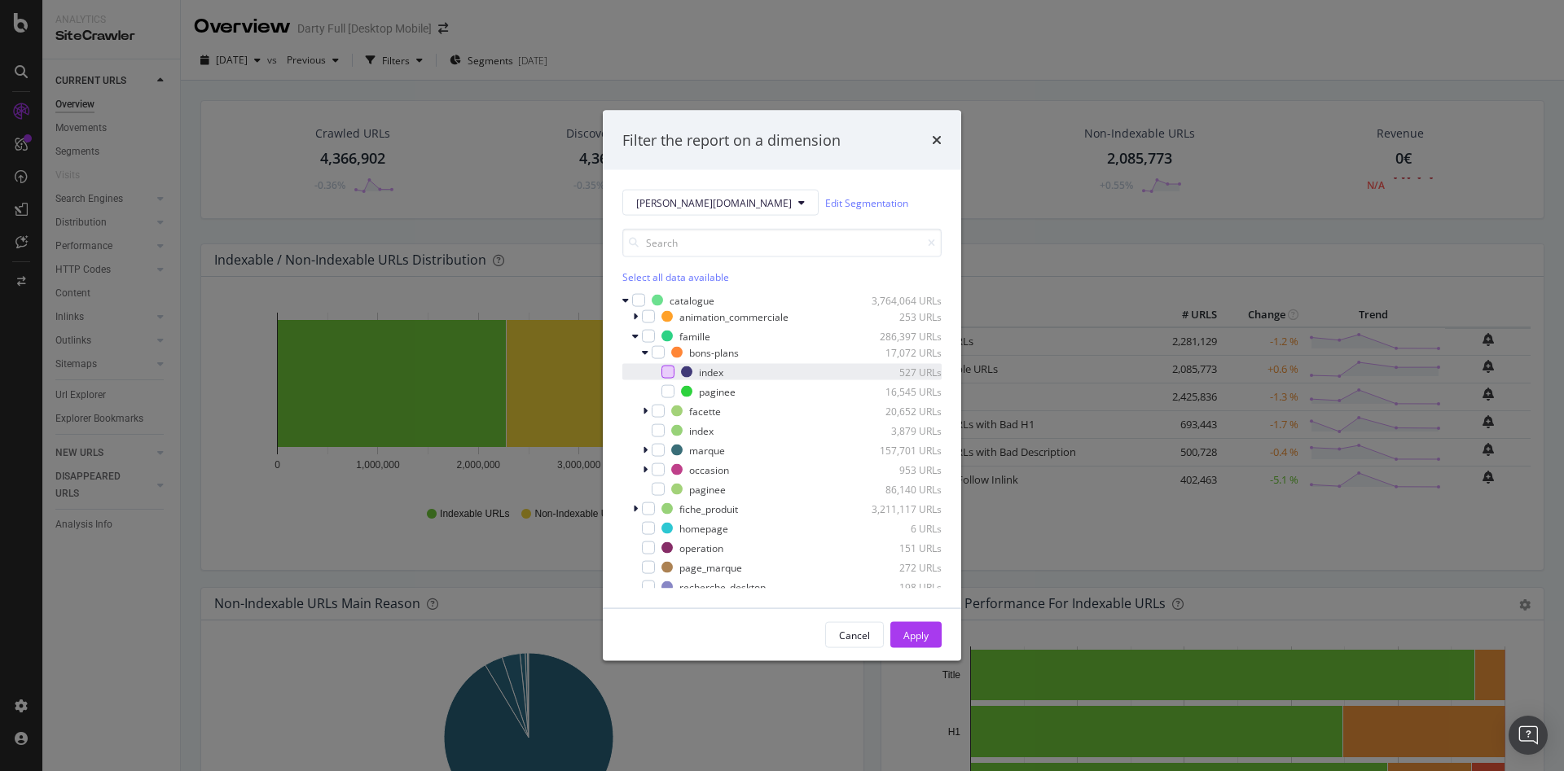
click at [665, 373] on div "modal" at bounding box center [667, 372] width 13 height 13
click at [643, 411] on icon "modal" at bounding box center [645, 411] width 5 height 10
click at [670, 428] on div "modal" at bounding box center [667, 430] width 13 height 13
click at [656, 469] on div "modal" at bounding box center [658, 469] width 13 height 13
click at [643, 491] on icon "modal" at bounding box center [645, 490] width 5 height 10
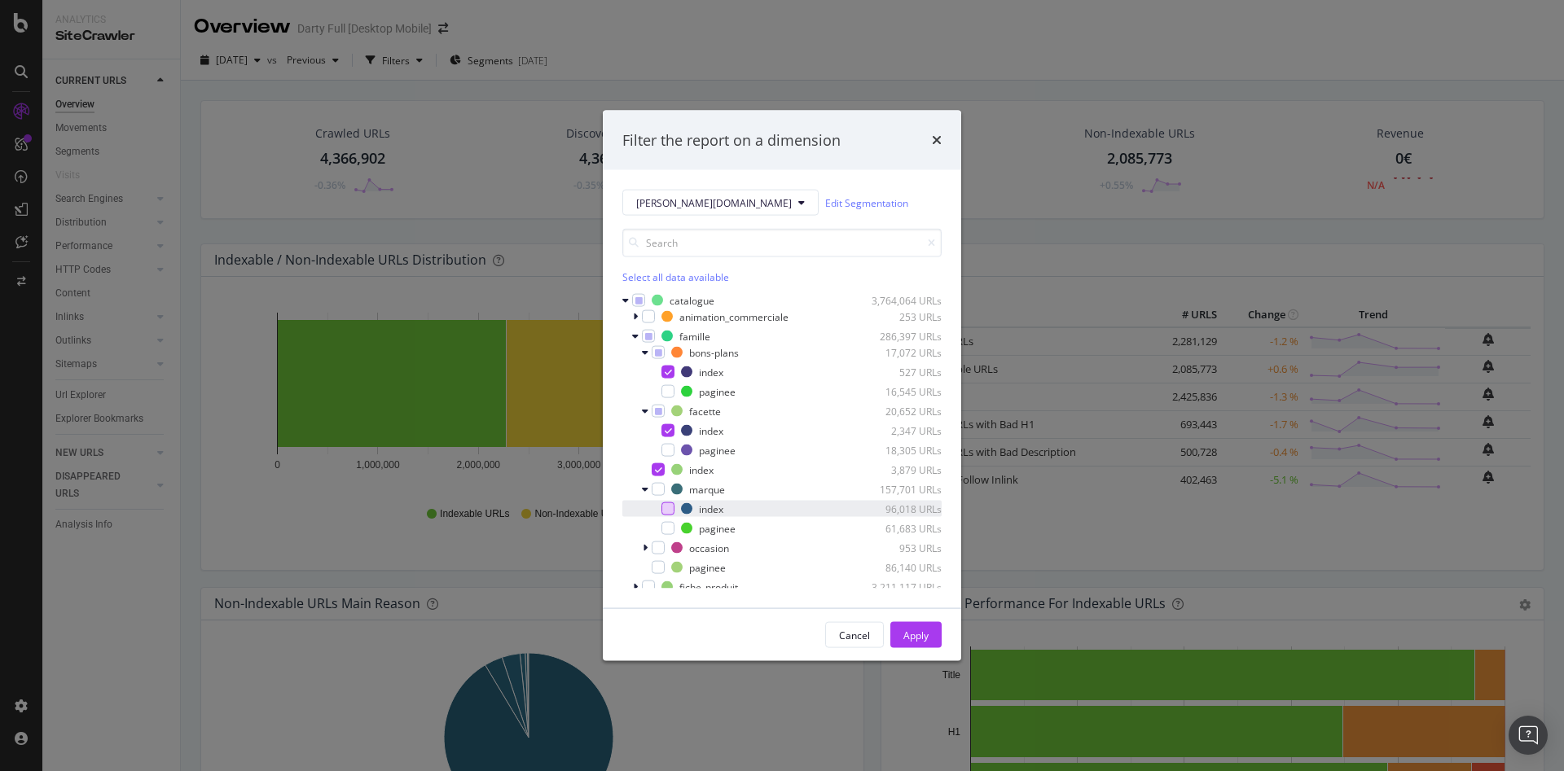
click at [667, 509] on div "modal" at bounding box center [667, 509] width 13 height 13
click at [645, 546] on icon "modal" at bounding box center [645, 548] width 5 height 10
click at [678, 564] on div "index 120 URLs" at bounding box center [781, 568] width 319 height 16
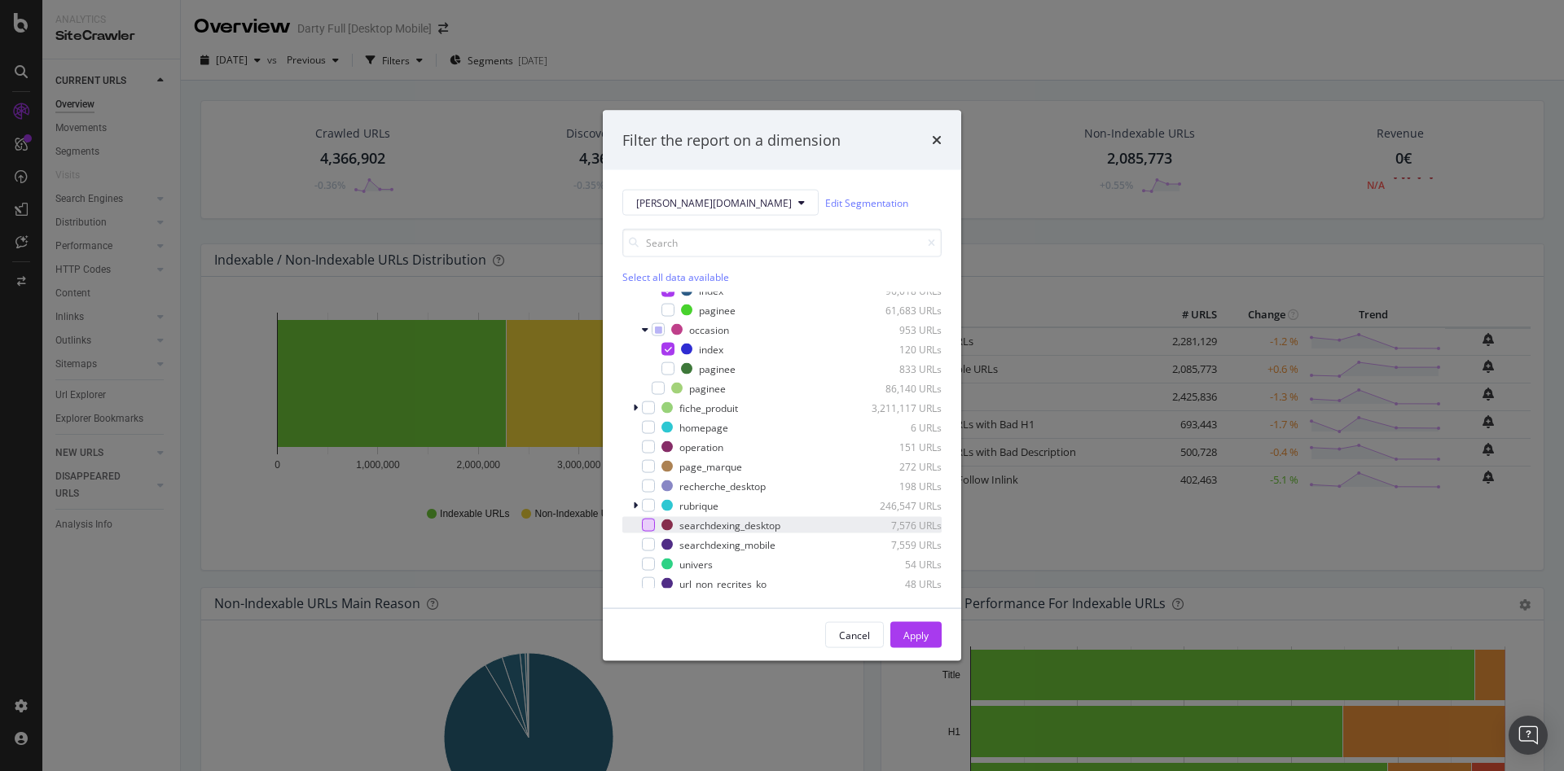
scroll to position [244, 0]
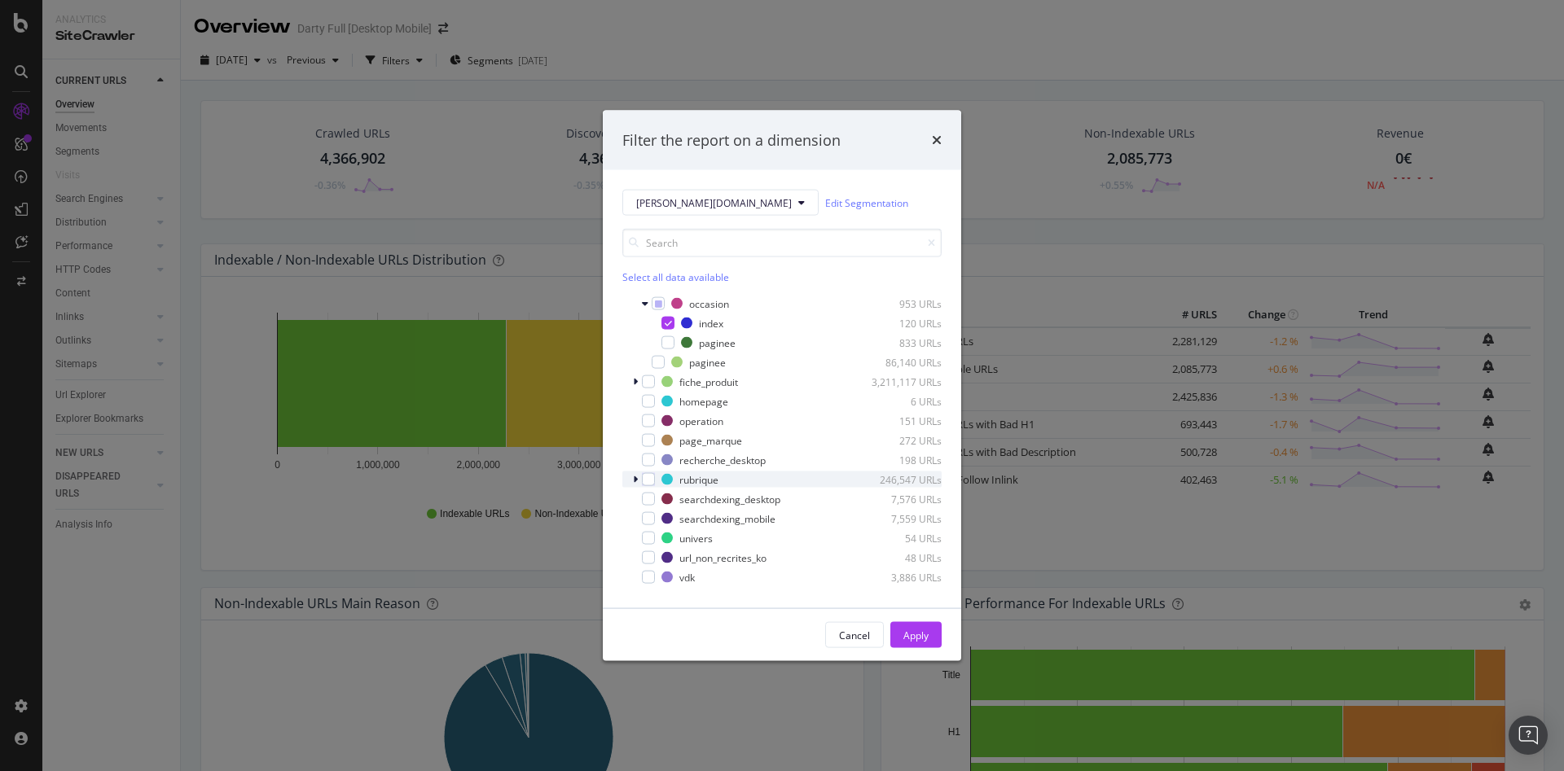
click at [639, 481] on div "modal" at bounding box center [637, 480] width 10 height 16
click at [647, 497] on icon "modal" at bounding box center [645, 496] width 5 height 10
click at [667, 512] on div "modal" at bounding box center [667, 515] width 13 height 13
click at [648, 553] on div "modal" at bounding box center [647, 555] width 10 height 16
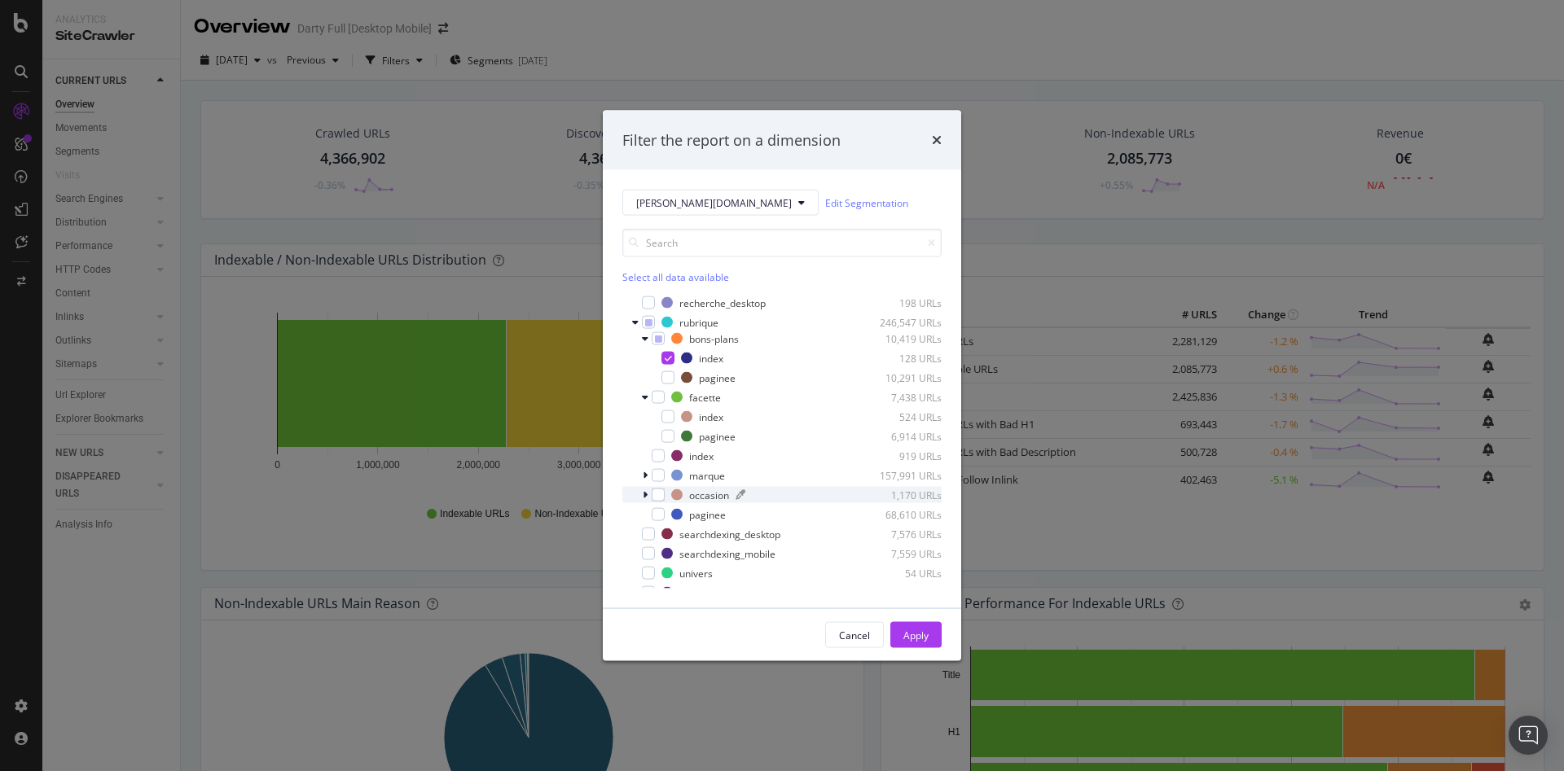
scroll to position [407, 0]
drag, startPoint x: 673, startPoint y: 411, endPoint x: 669, endPoint y: 423, distance: 12.1
click at [672, 411] on div "modal" at bounding box center [667, 411] width 13 height 13
click at [643, 469] on icon "modal" at bounding box center [645, 470] width 5 height 10
click at [667, 490] on div "modal" at bounding box center [667, 489] width 13 height 13
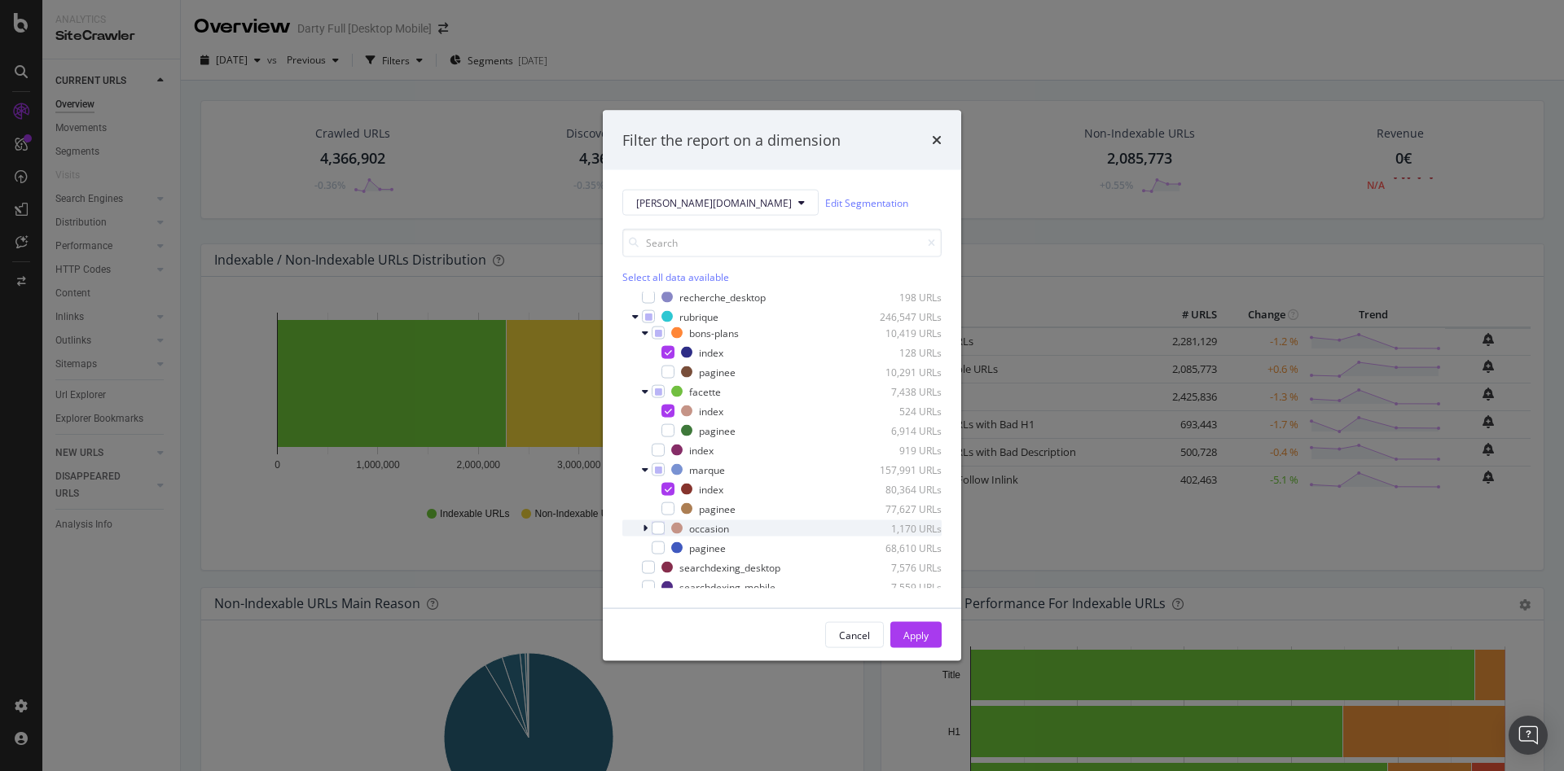
click at [644, 529] on icon "modal" at bounding box center [645, 529] width 5 height 10
click at [672, 546] on div "modal" at bounding box center [667, 548] width 13 height 13
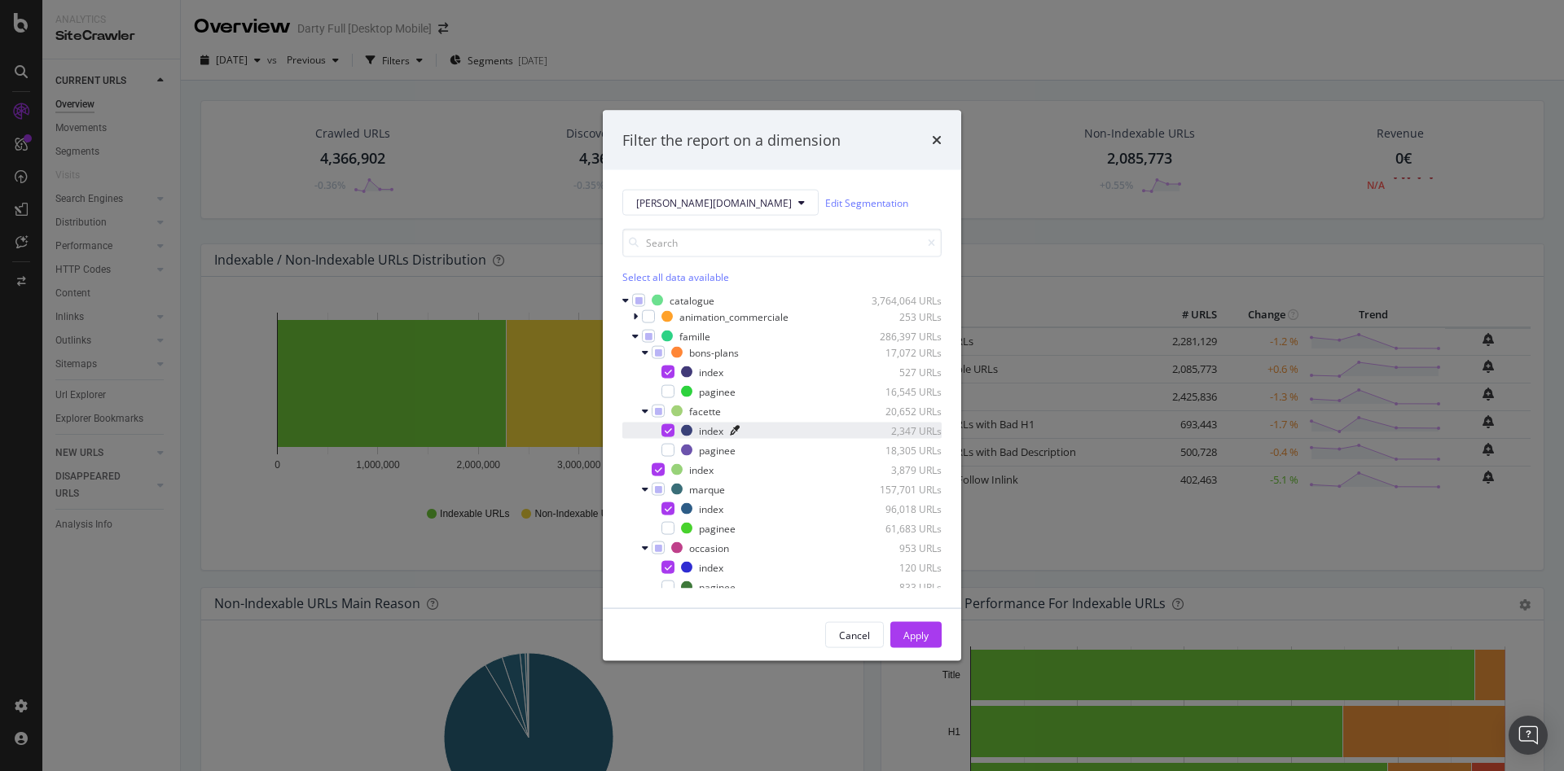
click at [736, 427] on icon "modal" at bounding box center [735, 431] width 10 height 10
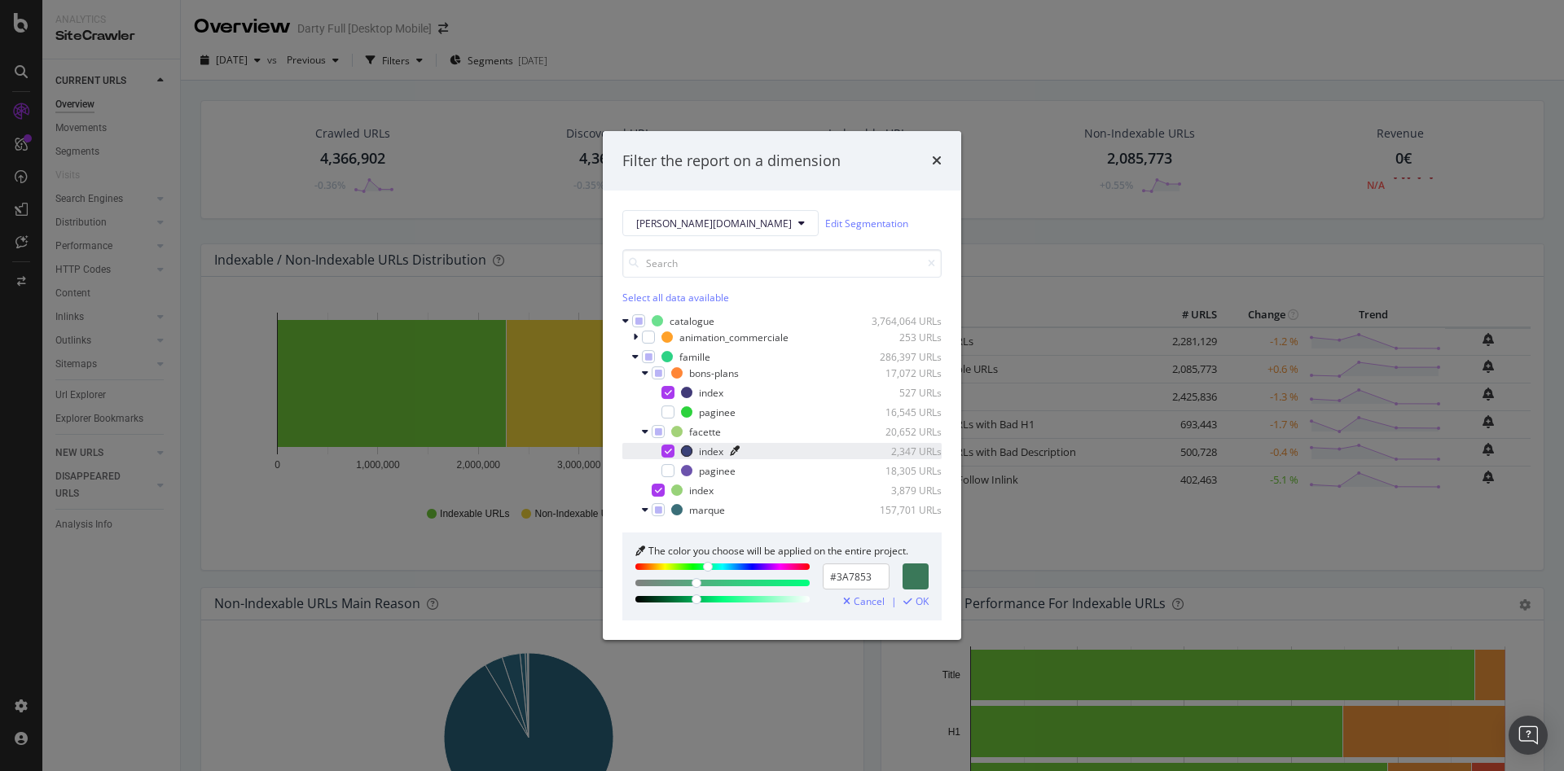
type input "#3A7852"
drag, startPoint x: 750, startPoint y: 568, endPoint x: 705, endPoint y: 572, distance: 45.8
click at [705, 572] on div "modal" at bounding box center [705, 567] width 10 height 10
drag, startPoint x: 871, startPoint y: 575, endPoint x: 815, endPoint y: 571, distance: 55.5
click at [815, 571] on div "#3A7852" at bounding box center [781, 583] width 293 height 39
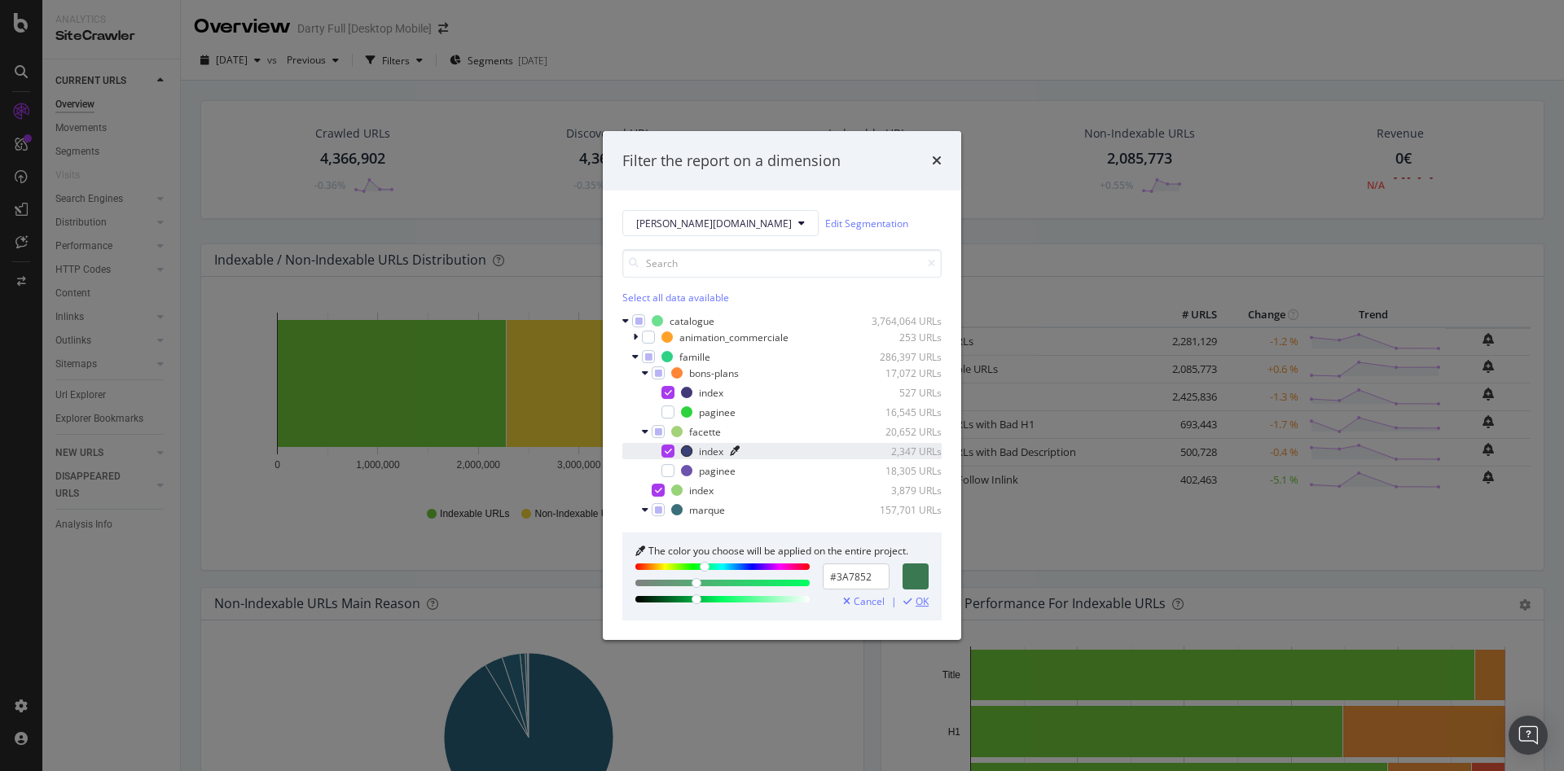
click at [914, 598] on div "OK" at bounding box center [915, 601] width 25 height 11
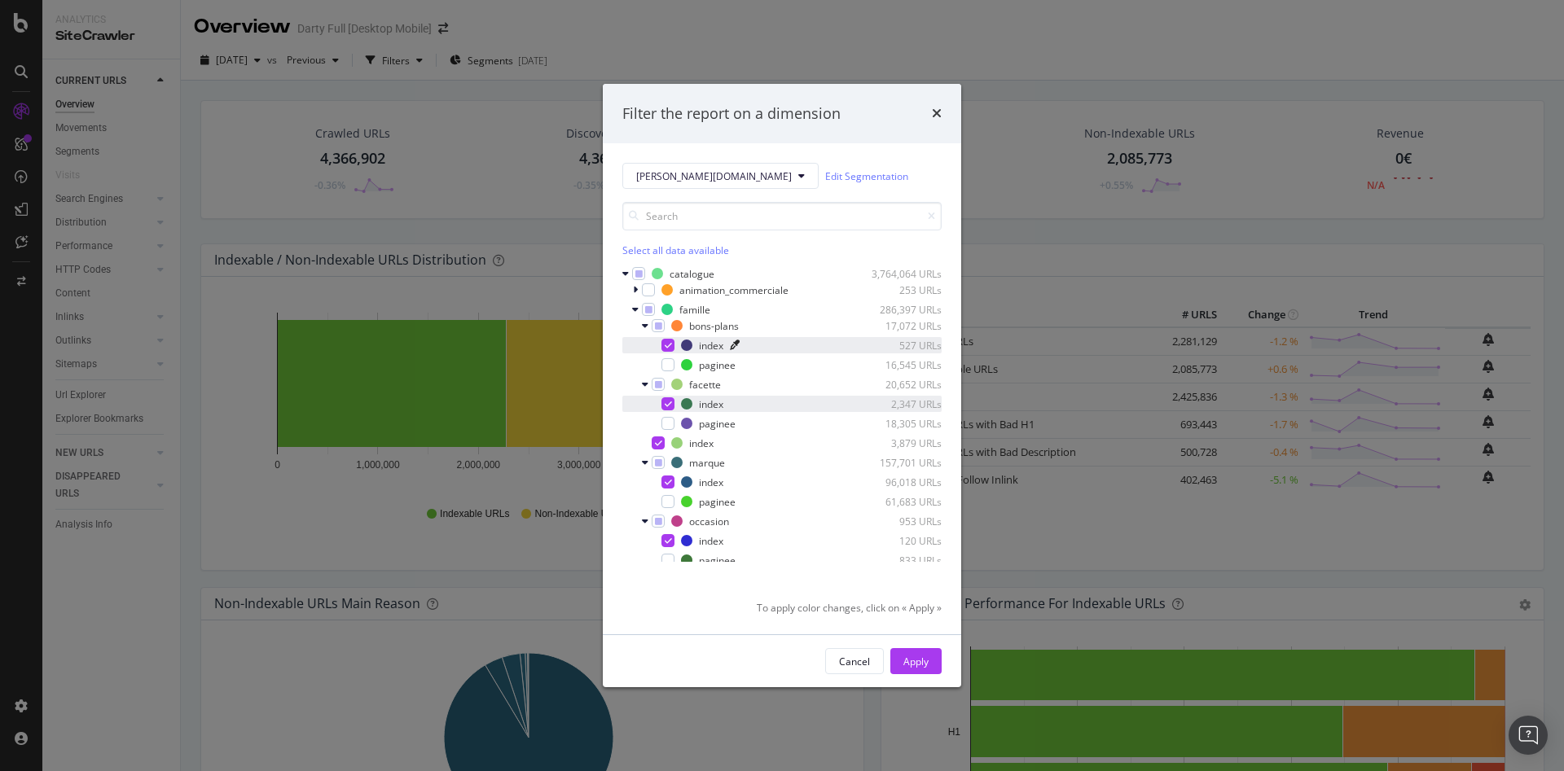
click at [736, 344] on icon "modal" at bounding box center [735, 345] width 10 height 10
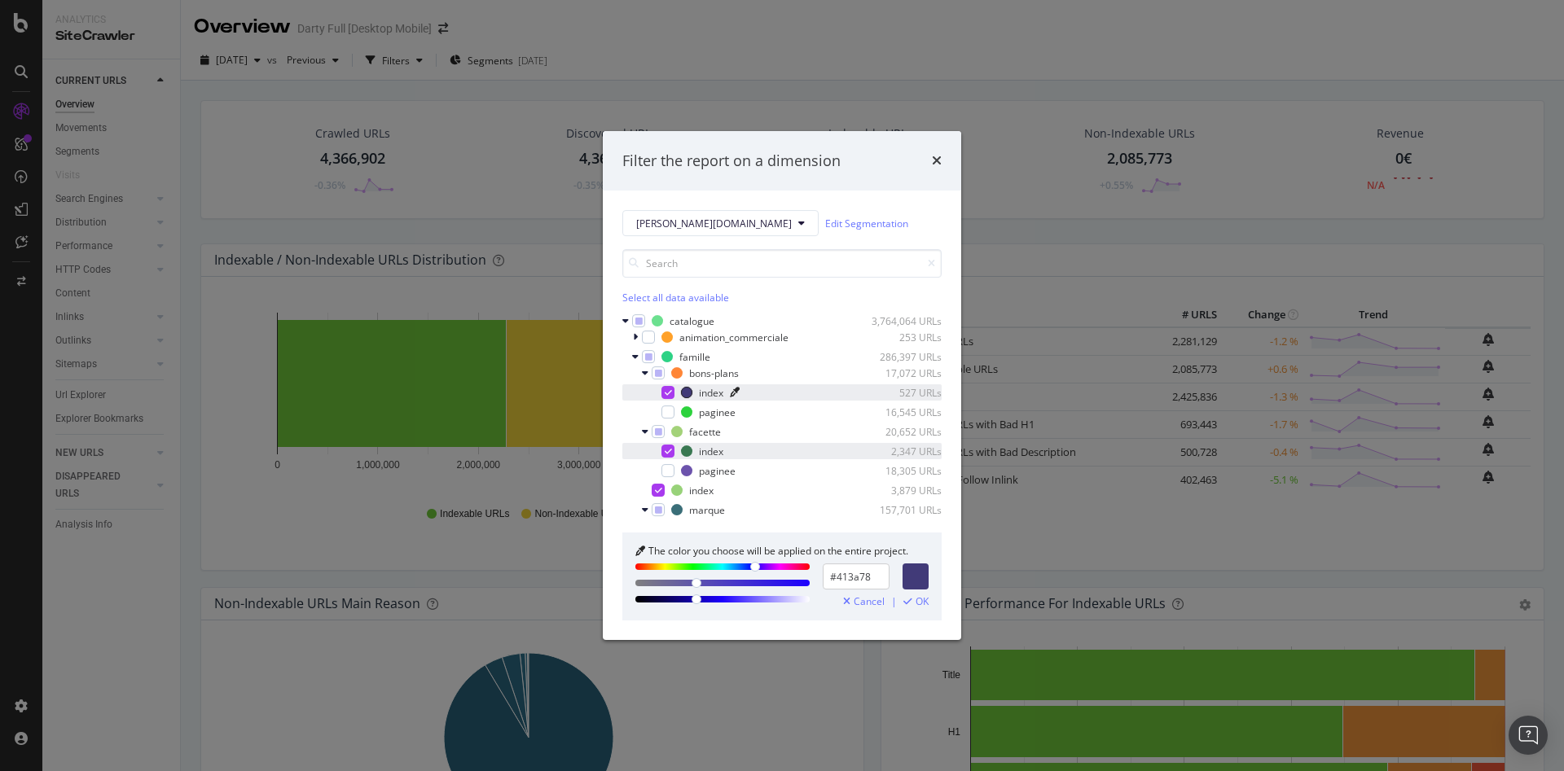
drag, startPoint x: 876, startPoint y: 577, endPoint x: 779, endPoint y: 569, distance: 98.0
click at [760, 567] on div "#413a78" at bounding box center [781, 583] width 293 height 39
paste input "3A7852"
type input "#3A7852"
click at [918, 599] on span "OK" at bounding box center [922, 601] width 13 height 11
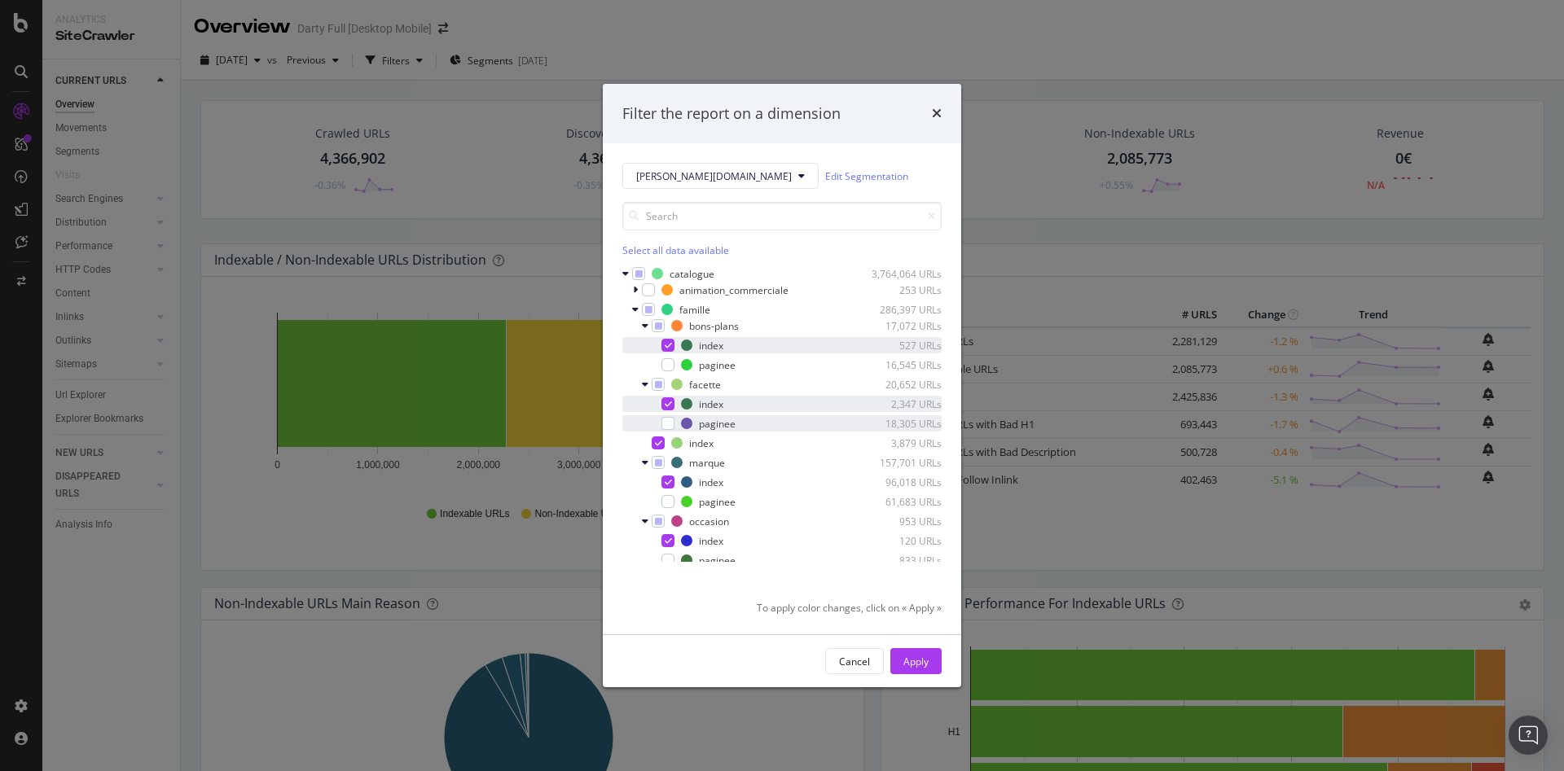
click at [735, 478] on icon "modal" at bounding box center [735, 482] width 10 height 10
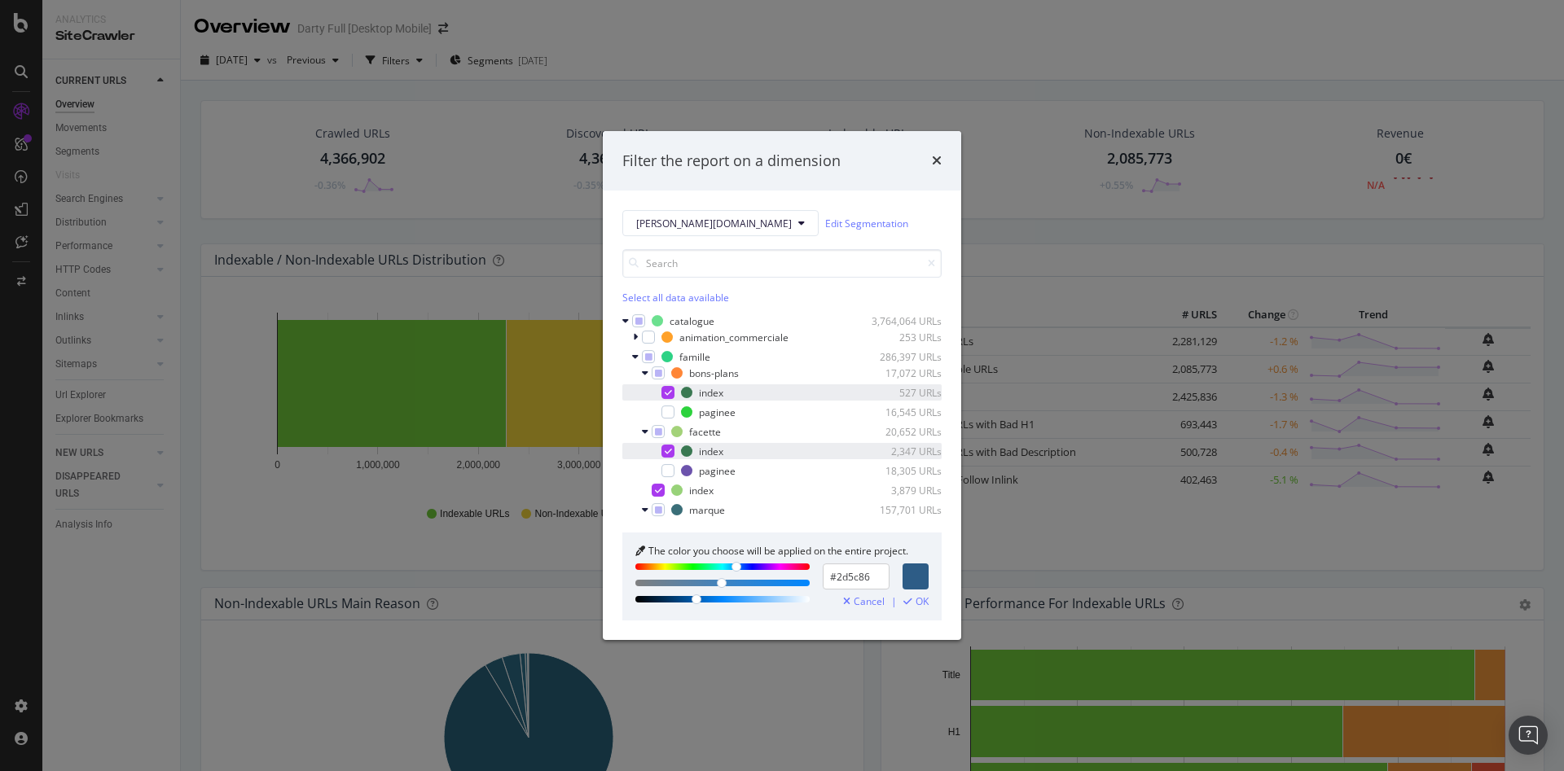
drag, startPoint x: 871, startPoint y: 576, endPoint x: 748, endPoint y: 564, distance: 123.5
click at [748, 564] on div "#2d5c86" at bounding box center [781, 583] width 293 height 39
paste input "3A7852"
type input "#3A7852"
click at [916, 603] on span "OK" at bounding box center [922, 601] width 13 height 11
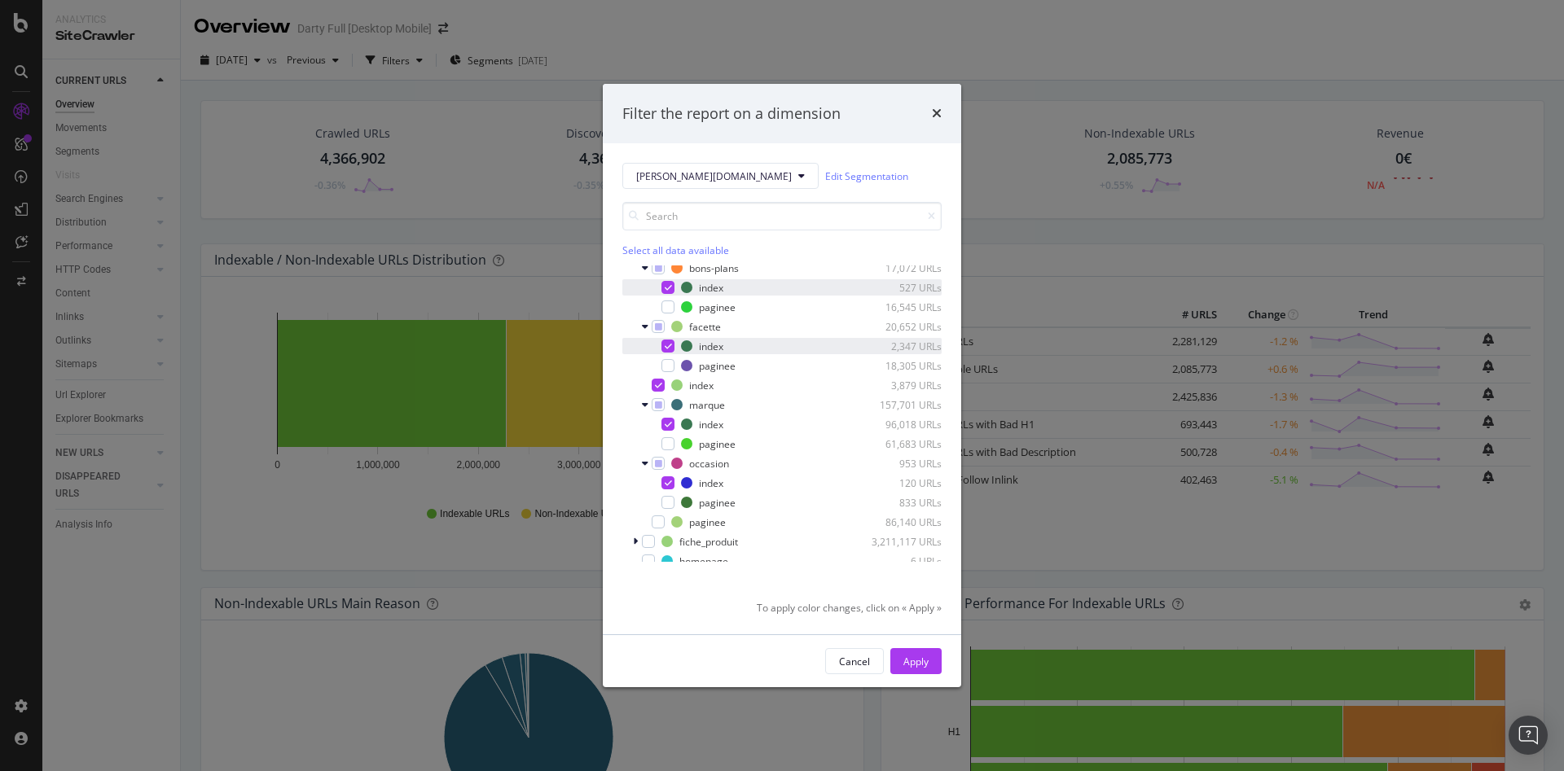
scroll to position [81, 0]
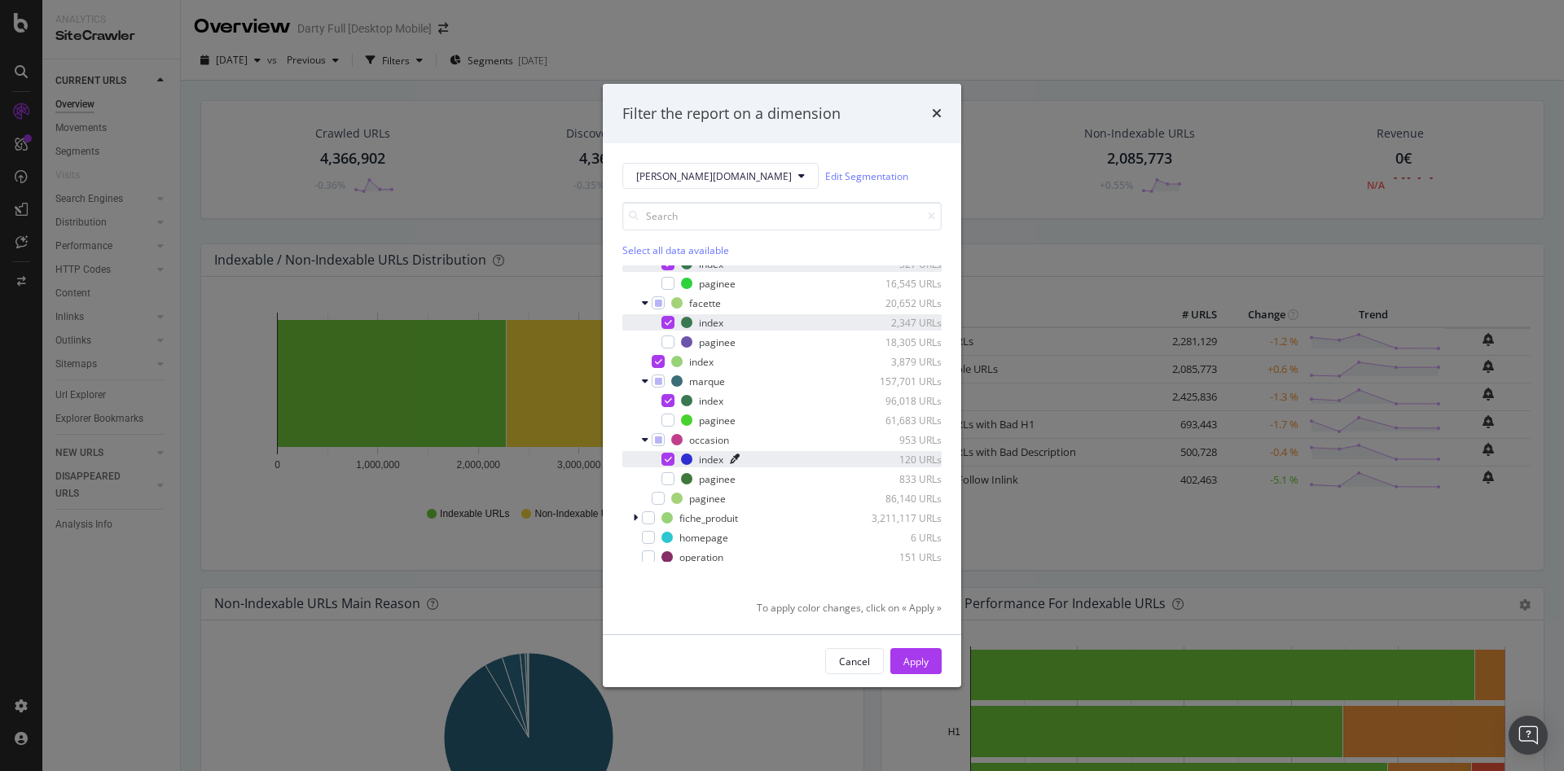
click at [733, 459] on icon "modal" at bounding box center [735, 460] width 10 height 10
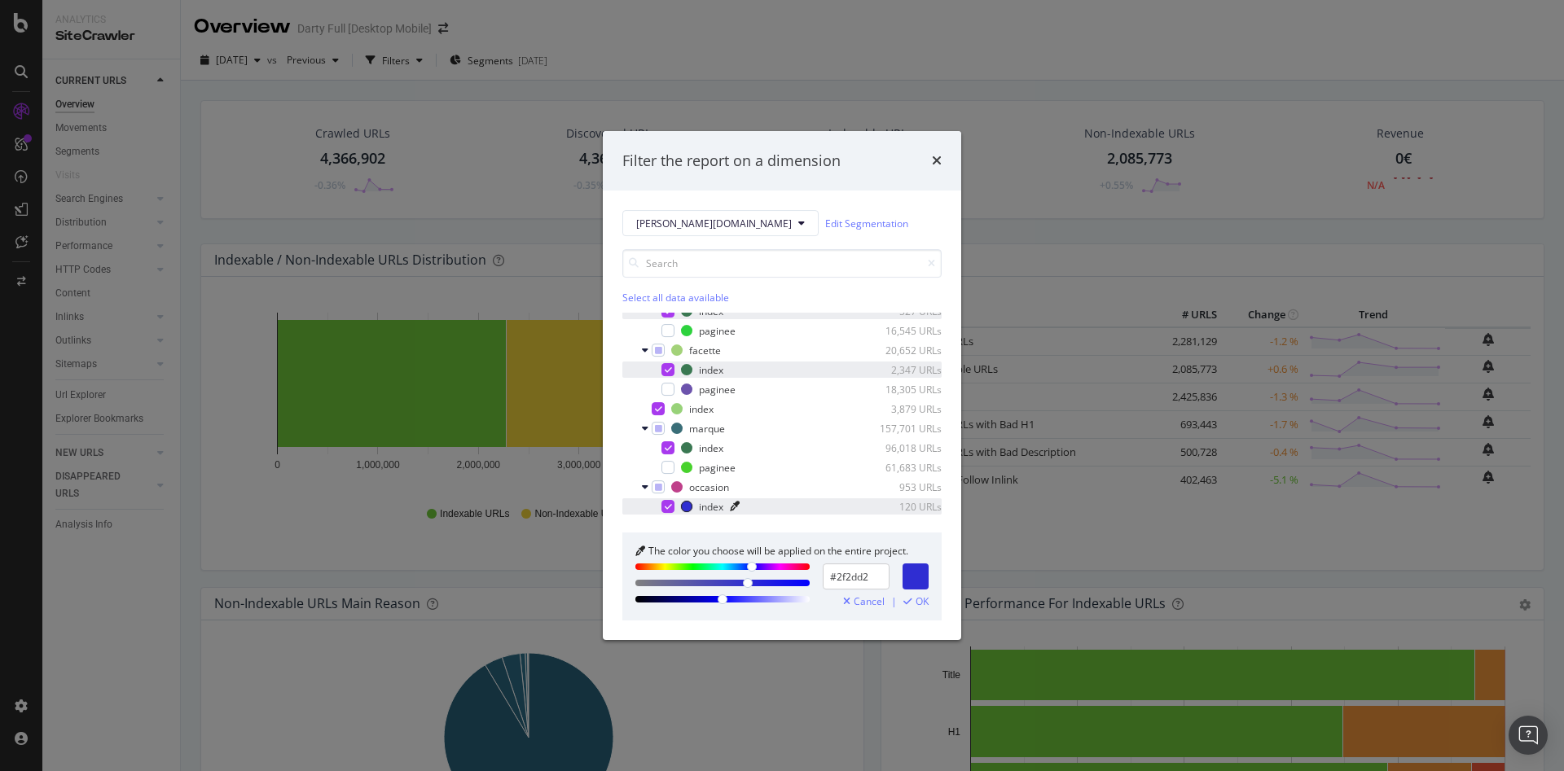
drag, startPoint x: 876, startPoint y: 579, endPoint x: 721, endPoint y: 597, distance: 156.6
click at [721, 597] on div "#2f2dd2" at bounding box center [781, 583] width 293 height 39
paste input "3A785"
type input "#3A7852"
click at [916, 601] on span "OK" at bounding box center [922, 601] width 13 height 11
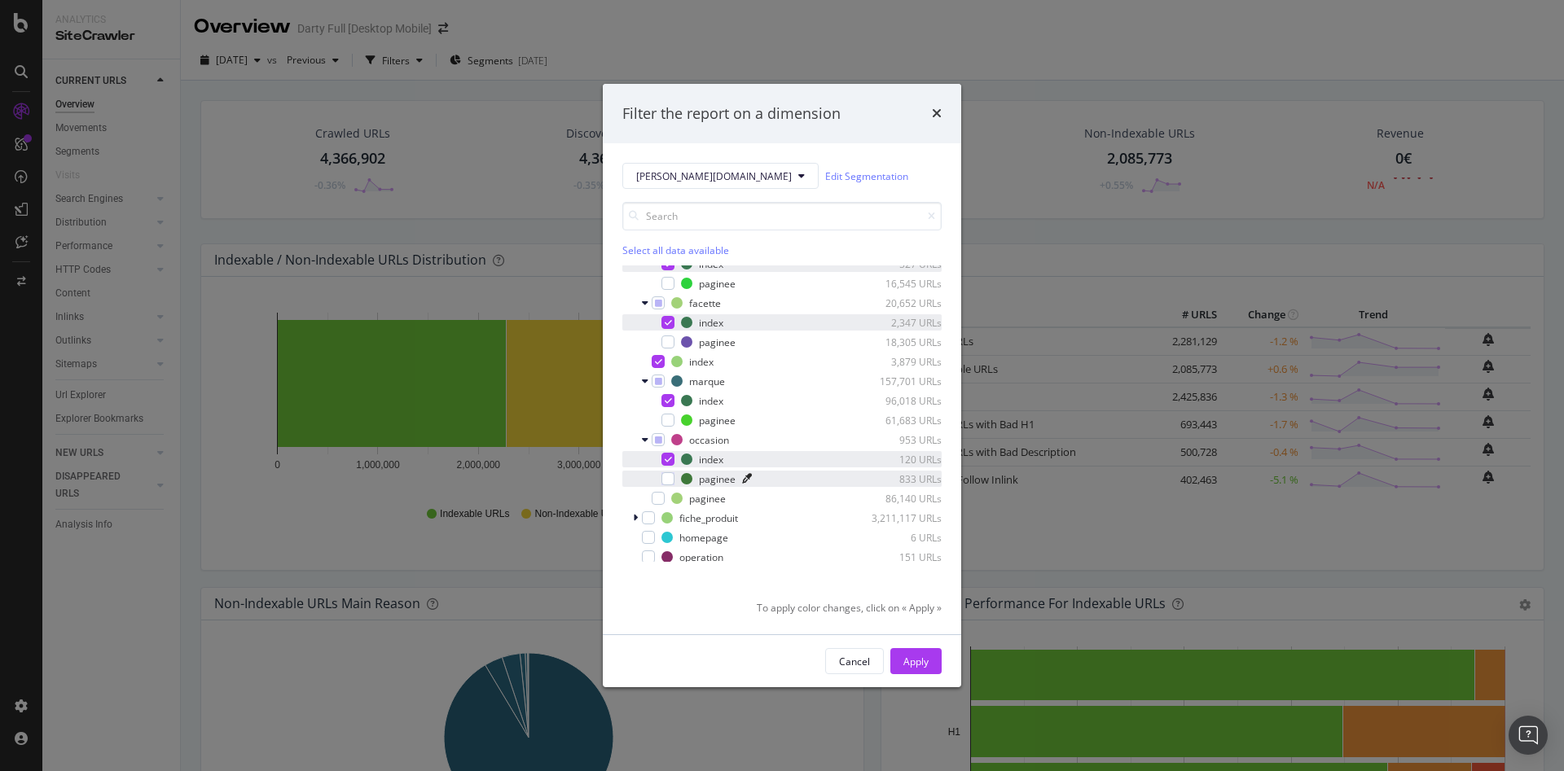
click at [743, 476] on icon "modal" at bounding box center [747, 479] width 10 height 10
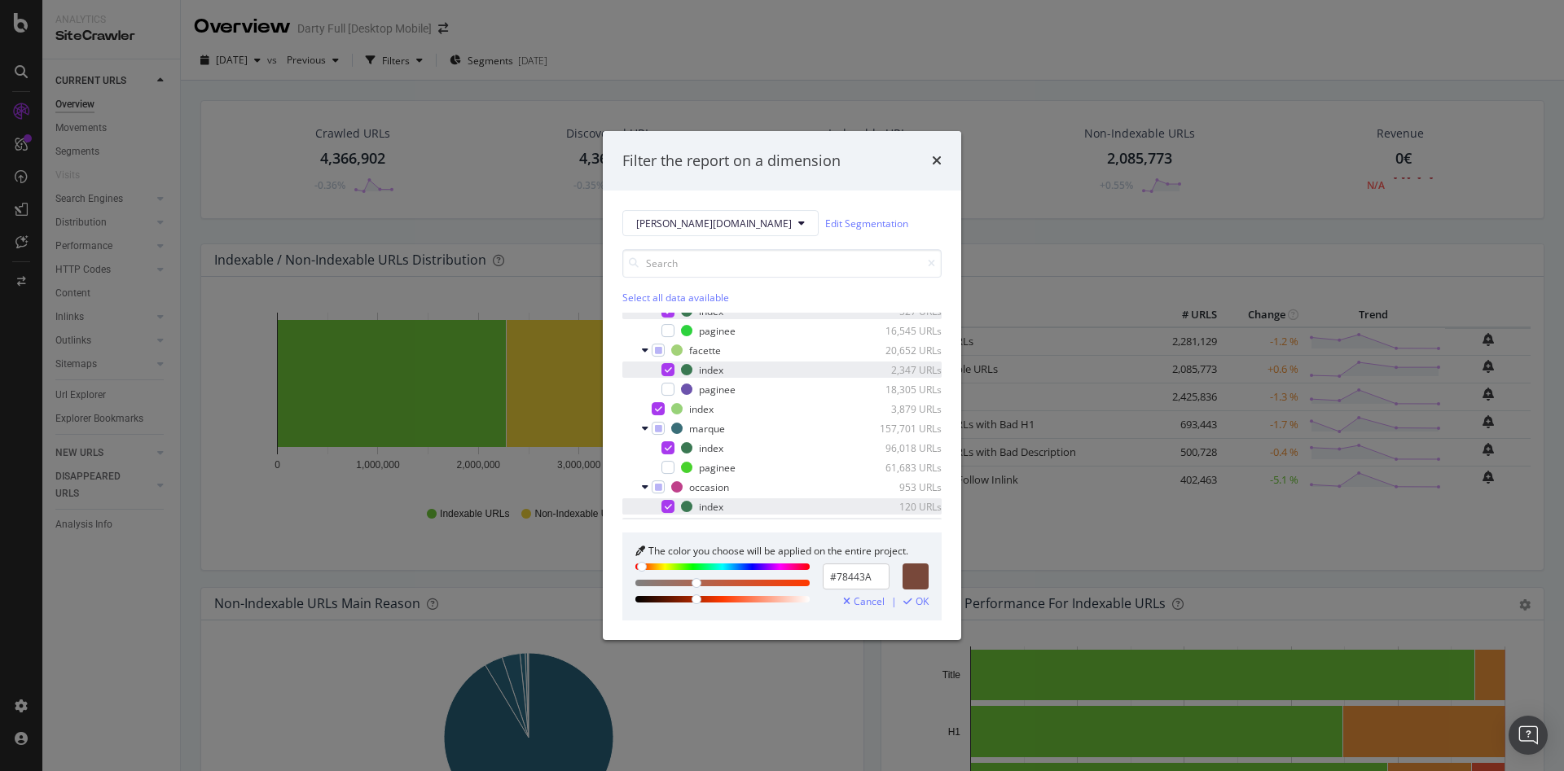
type input "#783A3A"
drag, startPoint x: 690, startPoint y: 569, endPoint x: 707, endPoint y: 563, distance: 18.0
click at [498, 545] on div "Filter the report on a dimension [PERSON_NAME][DOMAIN_NAME] Edit Segmentation S…" at bounding box center [782, 385] width 1564 height 771
click at [872, 603] on span "Cancel" at bounding box center [869, 601] width 31 height 11
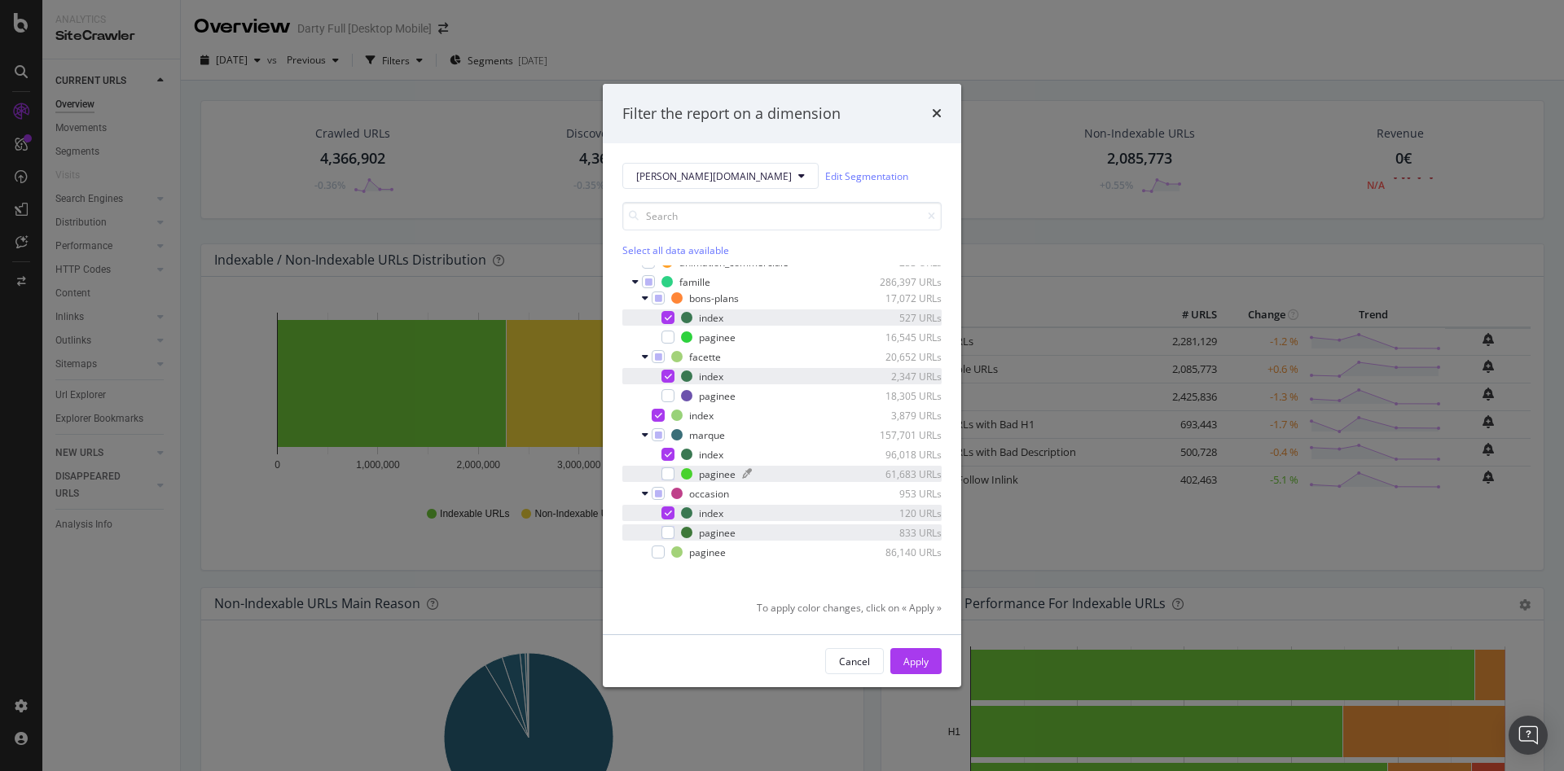
scroll to position [0, 0]
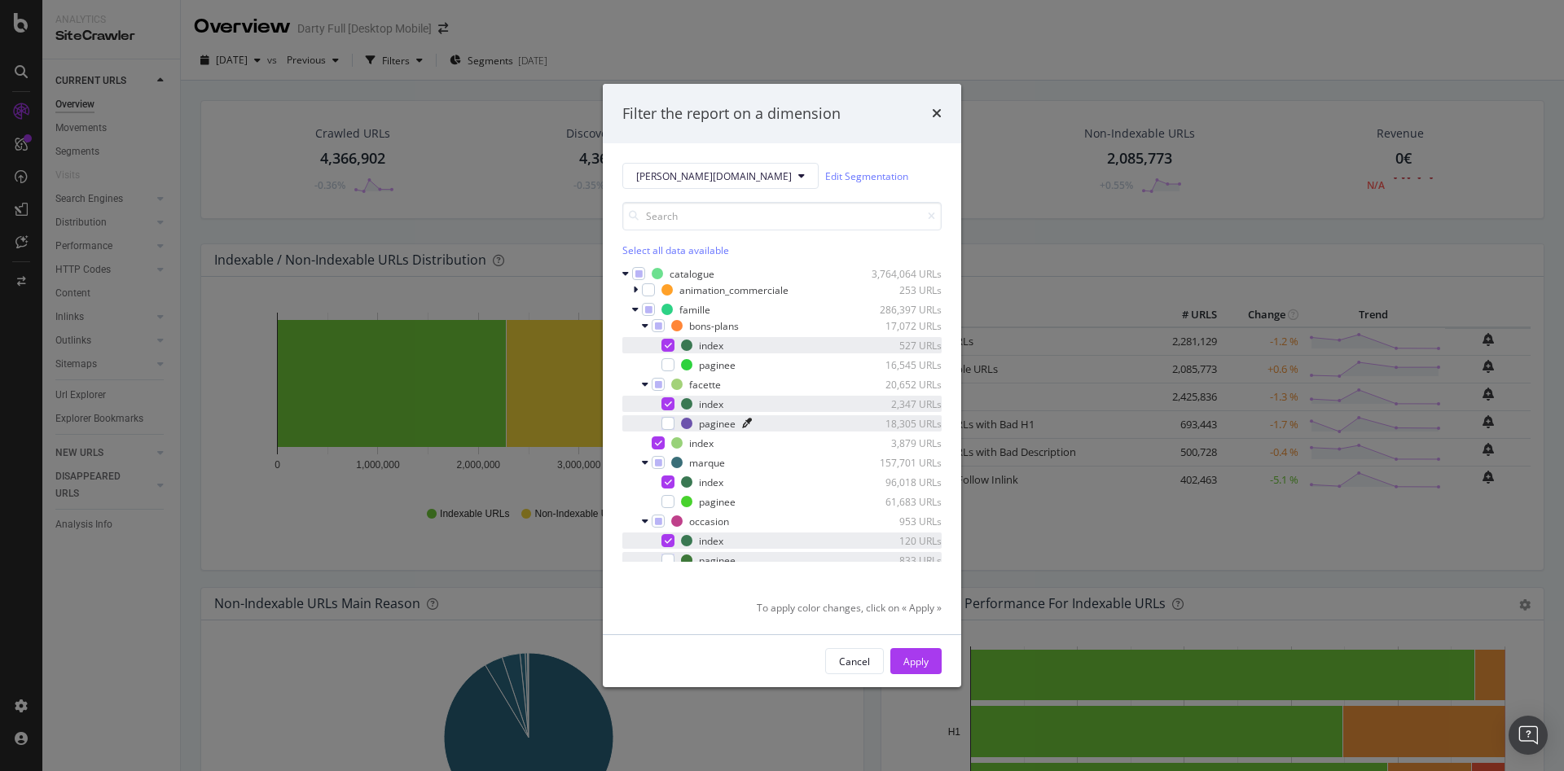
click at [747, 423] on icon "modal" at bounding box center [747, 424] width 10 height 10
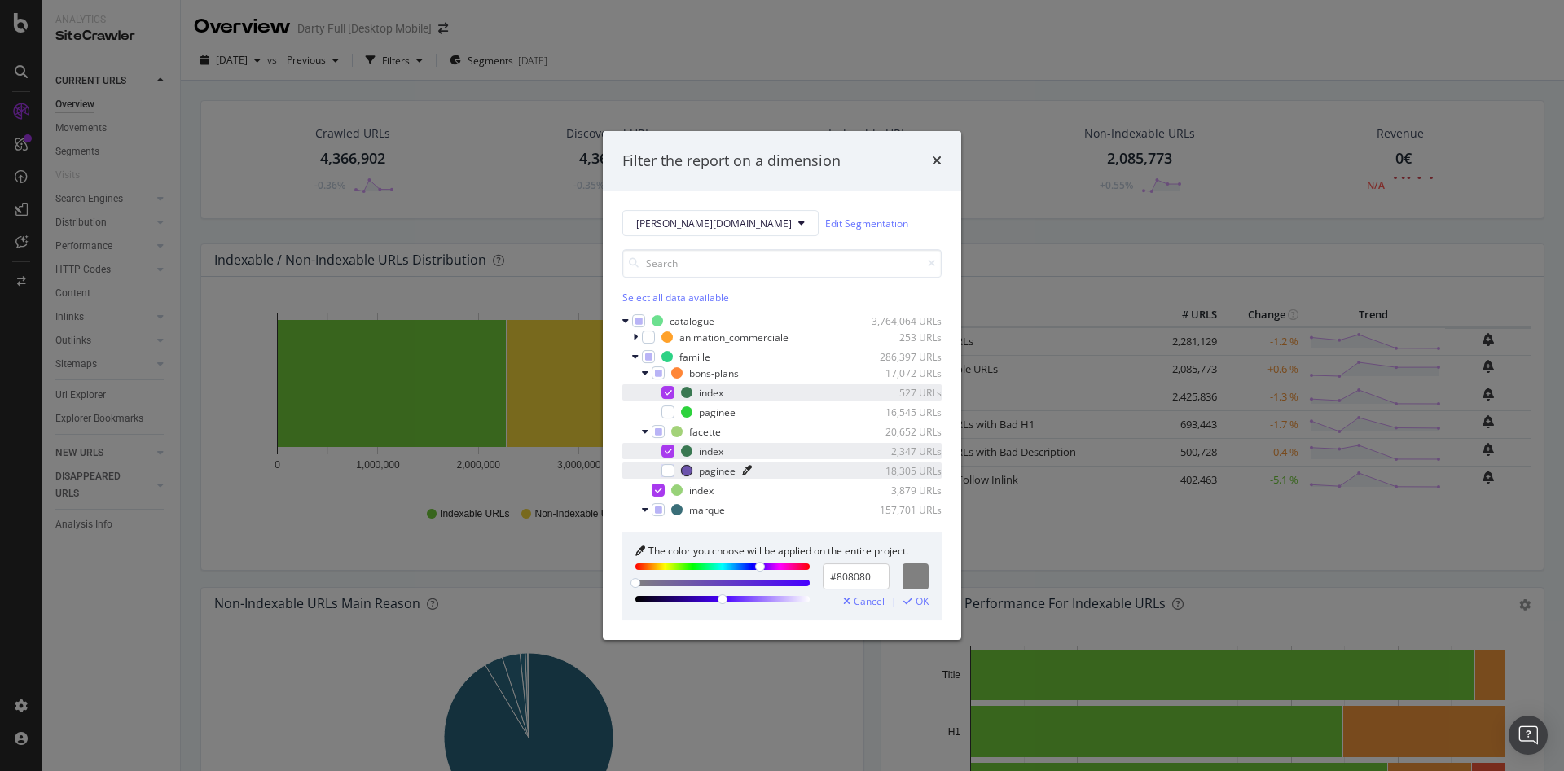
drag, startPoint x: 698, startPoint y: 583, endPoint x: 613, endPoint y: 581, distance: 84.7
click at [613, 581] on div "[PERSON_NAME][DOMAIN_NAME] Edit Segmentation Select all data available catalogu…" at bounding box center [782, 416] width 358 height 450
drag, startPoint x: 871, startPoint y: 575, endPoint x: 705, endPoint y: 582, distance: 166.3
click at [705, 582] on div "#808080" at bounding box center [781, 583] width 293 height 39
drag, startPoint x: 758, startPoint y: 566, endPoint x: 735, endPoint y: 573, distance: 24.0
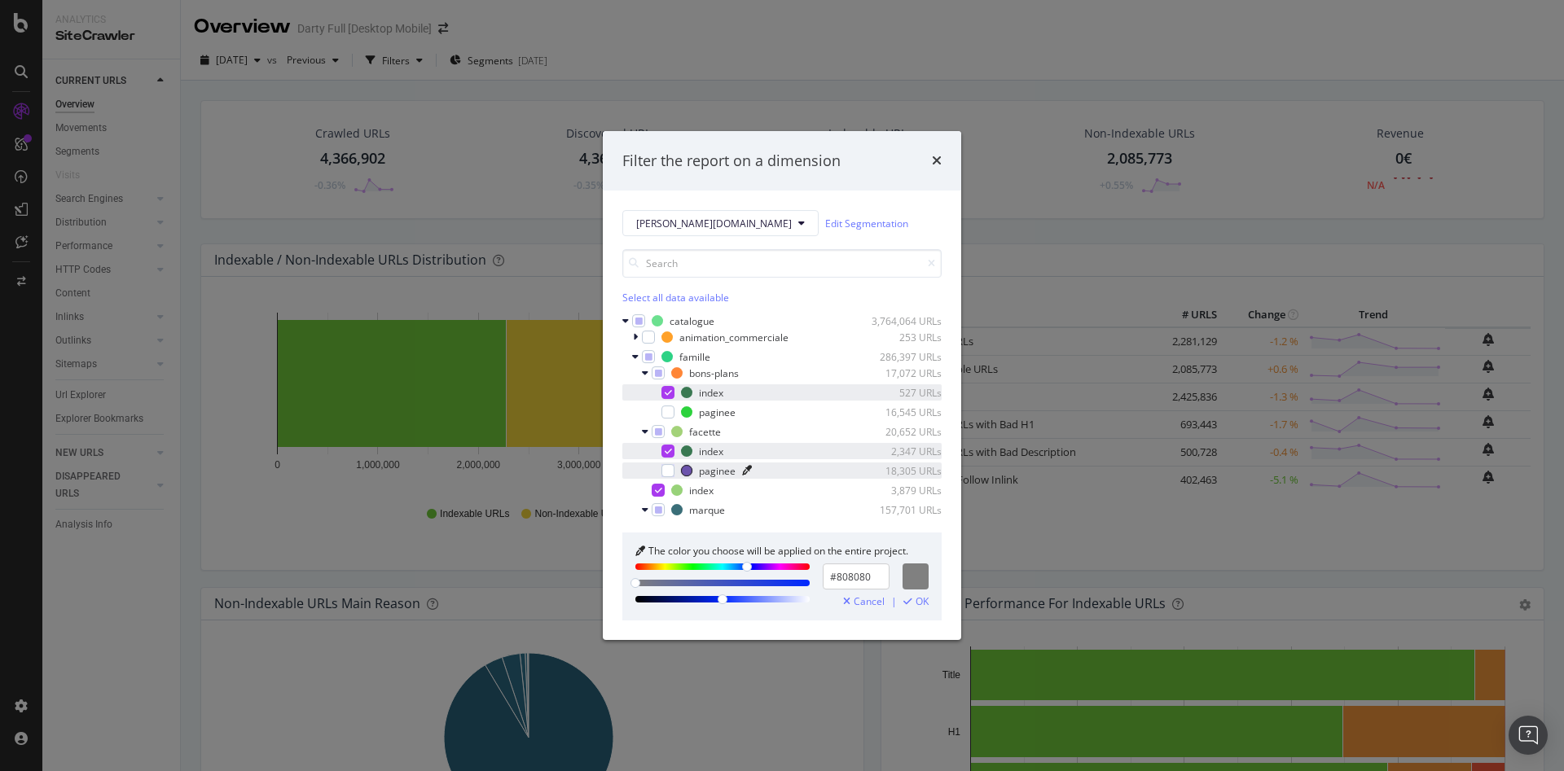
click at [745, 560] on div "The color you choose will be applied on the entire project. #808080 Cancel | OK" at bounding box center [781, 577] width 319 height 88
type input "#BFBFBF"
drag, startPoint x: 720, startPoint y: 600, endPoint x: 766, endPoint y: 586, distance: 47.7
click at [766, 586] on div "modal" at bounding box center [722, 583] width 174 height 39
drag, startPoint x: 870, startPoint y: 576, endPoint x: 772, endPoint y: 577, distance: 97.7
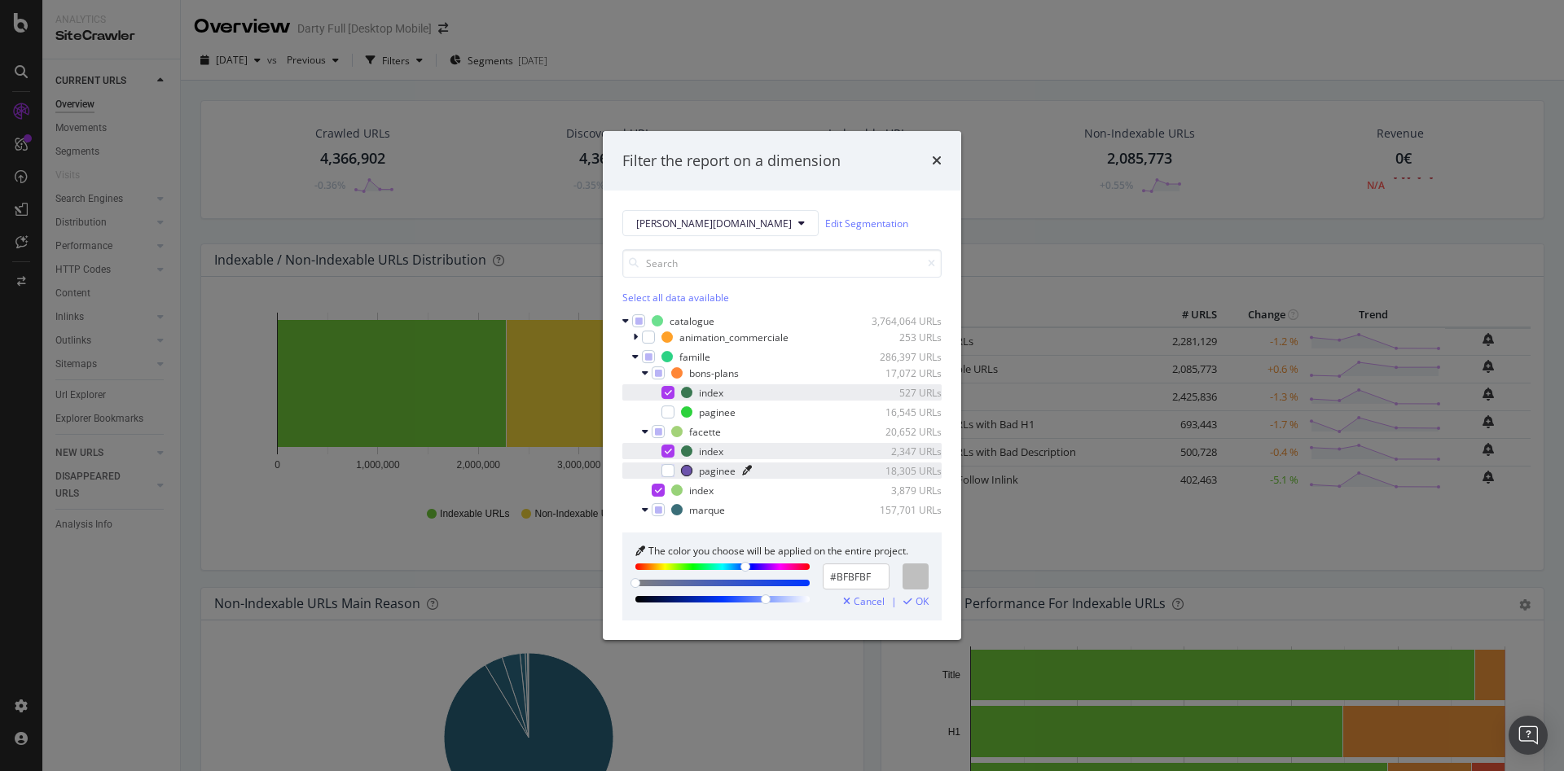
click at [772, 577] on div "#BFBFBF" at bounding box center [781, 583] width 293 height 39
click at [923, 605] on span "OK" at bounding box center [922, 601] width 13 height 11
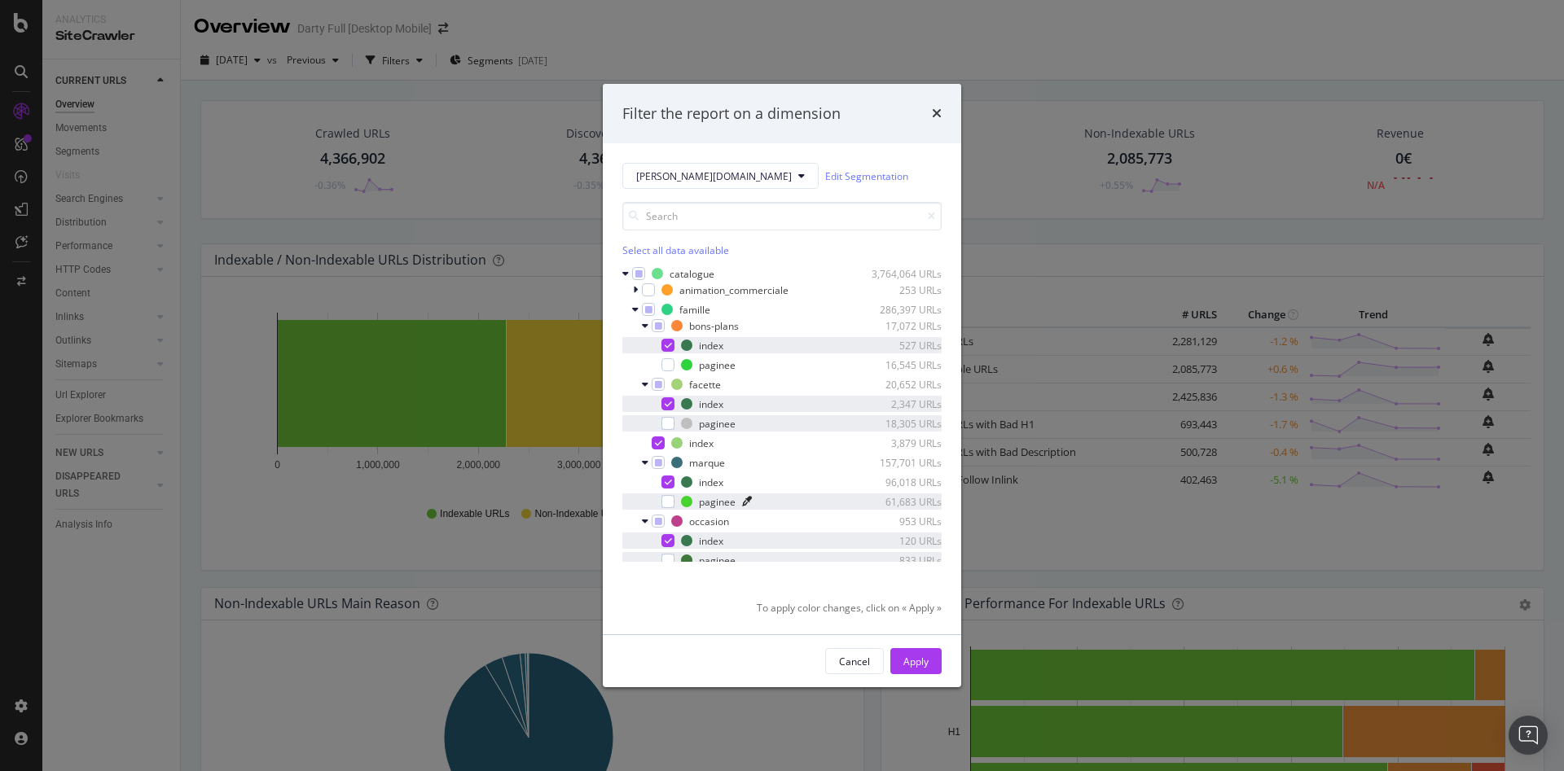
click at [747, 501] on icon "modal" at bounding box center [747, 502] width 10 height 10
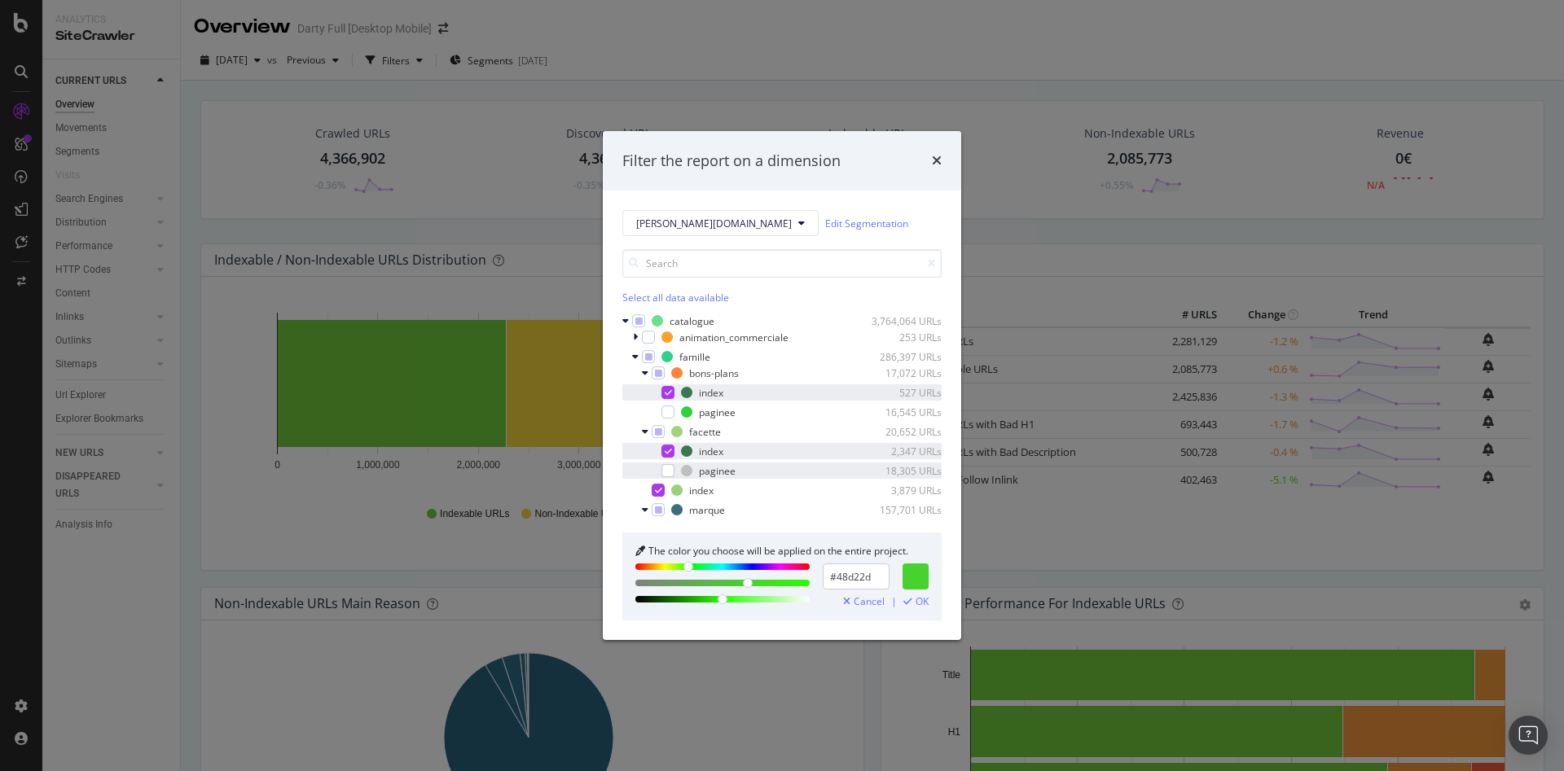
drag, startPoint x: 877, startPoint y: 577, endPoint x: 703, endPoint y: 570, distance: 174.4
click at [703, 570] on div "#48d22d" at bounding box center [781, 583] width 293 height 39
paste input "BFBFBF"
type input "#BFBFBF"
click at [918, 600] on span "OK" at bounding box center [922, 601] width 13 height 11
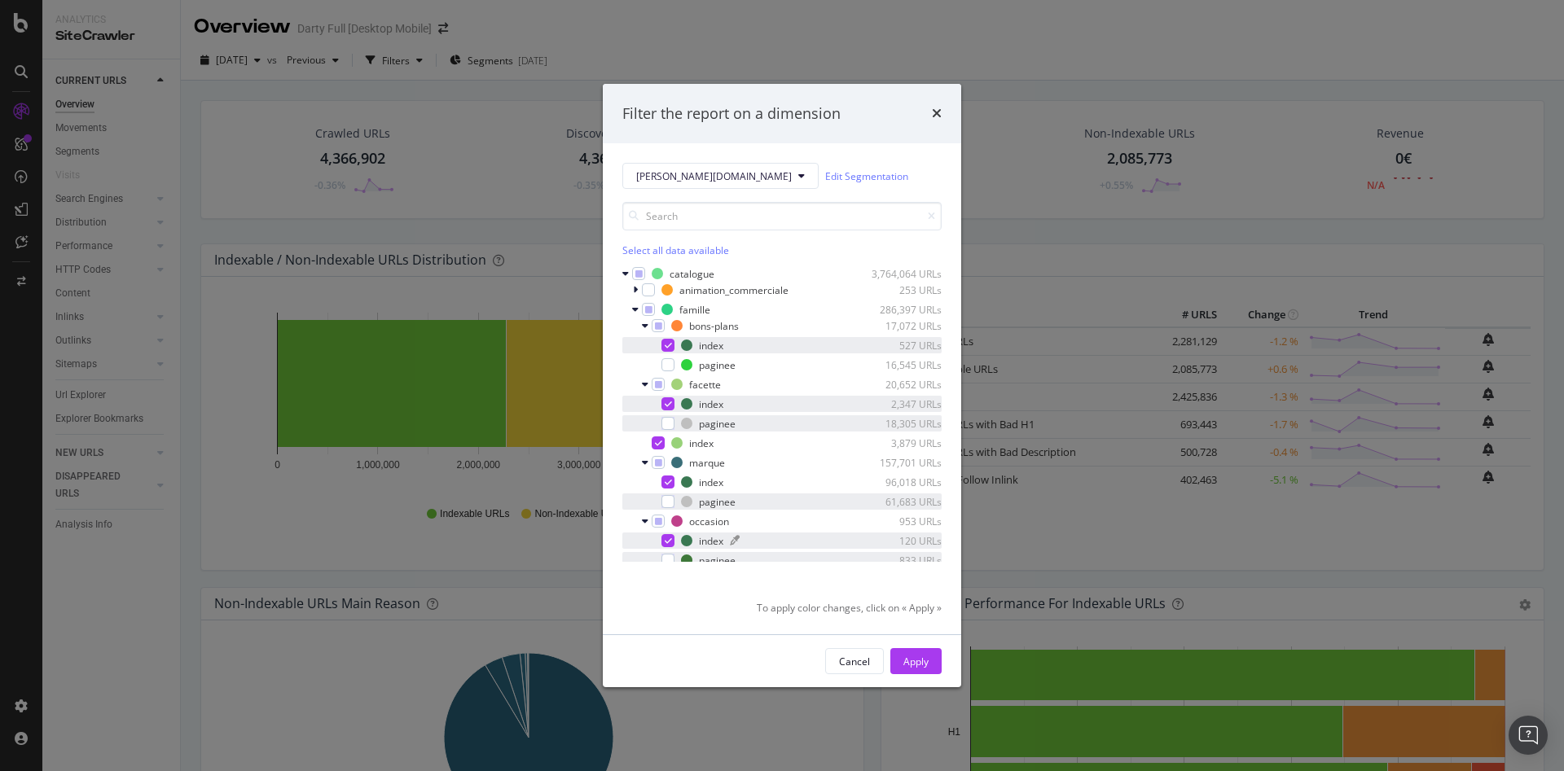
scroll to position [81, 0]
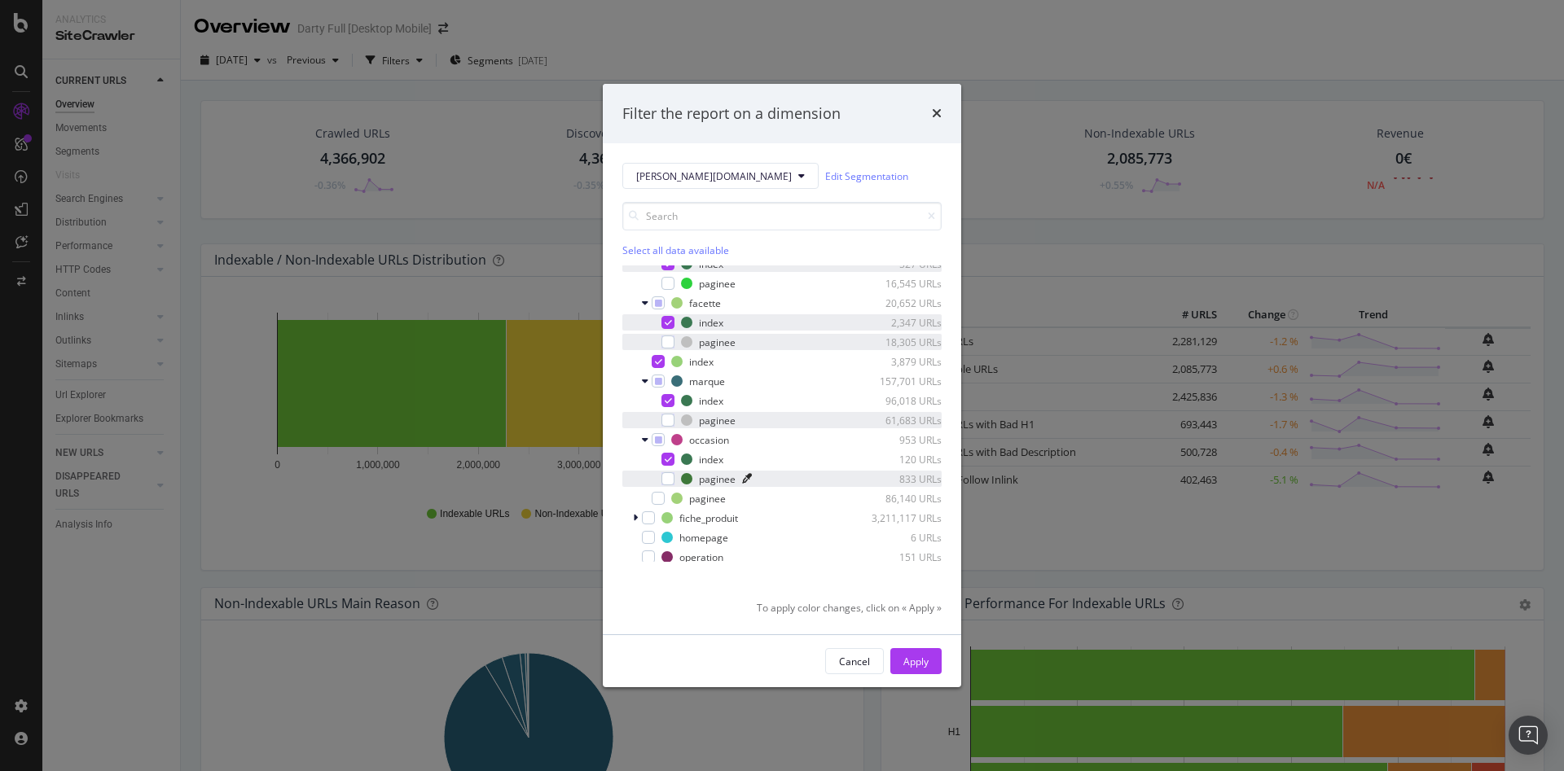
click at [744, 479] on icon "modal" at bounding box center [747, 479] width 10 height 10
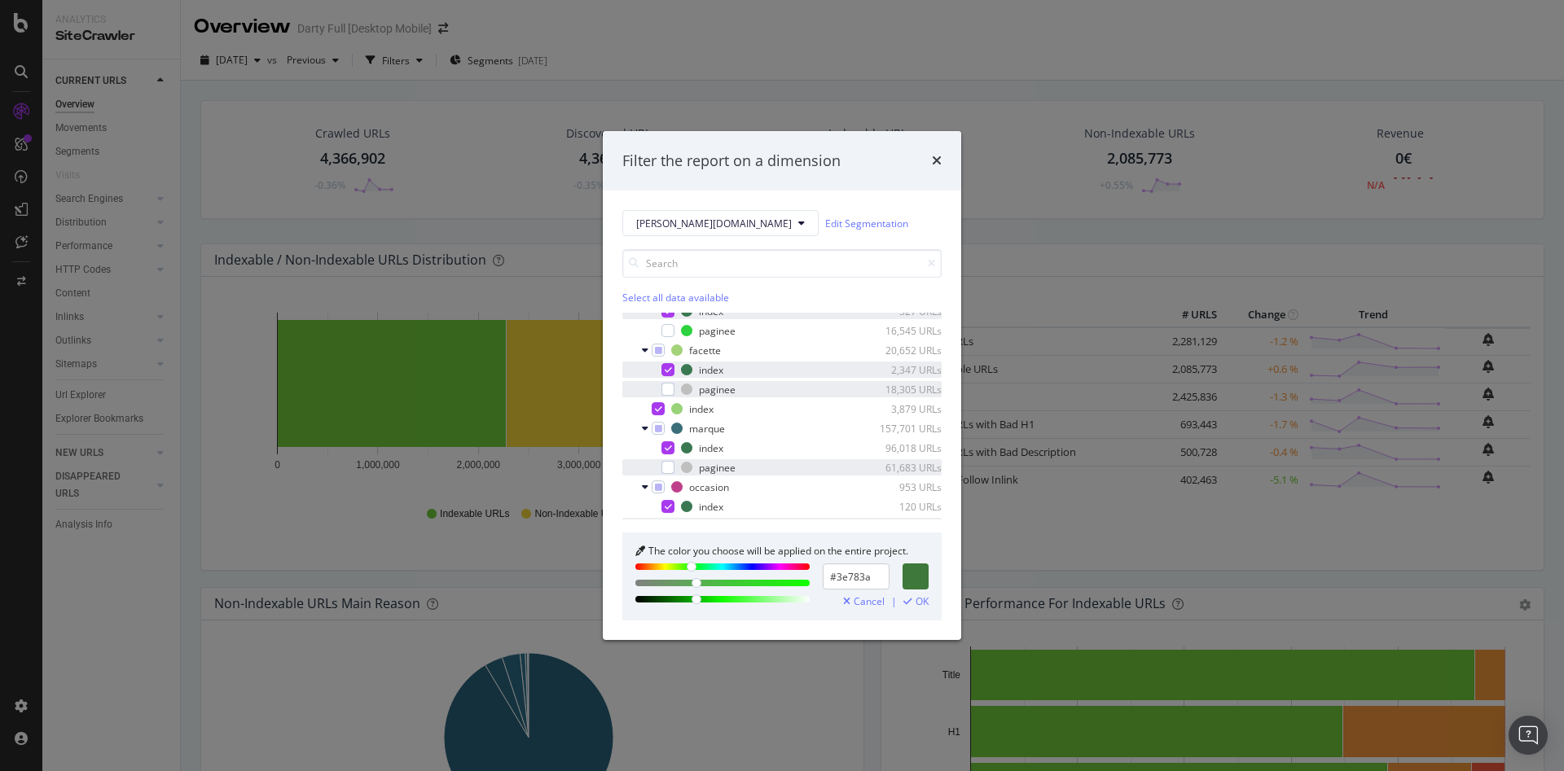
drag, startPoint x: 868, startPoint y: 571, endPoint x: 700, endPoint y: 558, distance: 169.1
click at [700, 558] on div "The color you choose will be applied on the entire project. #3e783a Cancel | OK" at bounding box center [781, 577] width 319 height 88
paste input "BFBFBF"
type input "#BFBFBF"
click at [926, 597] on span "OK" at bounding box center [922, 601] width 13 height 11
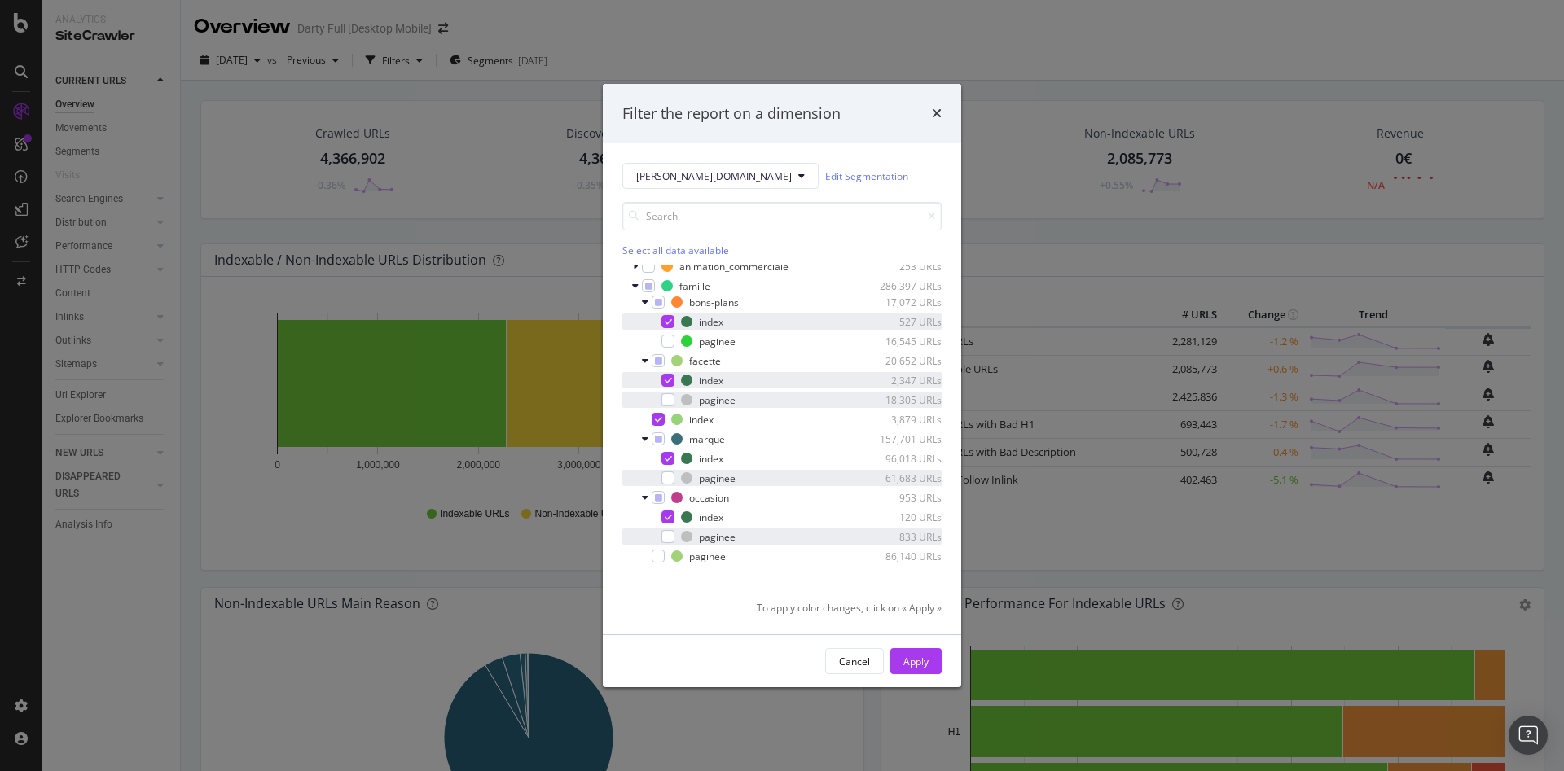
scroll to position [0, 0]
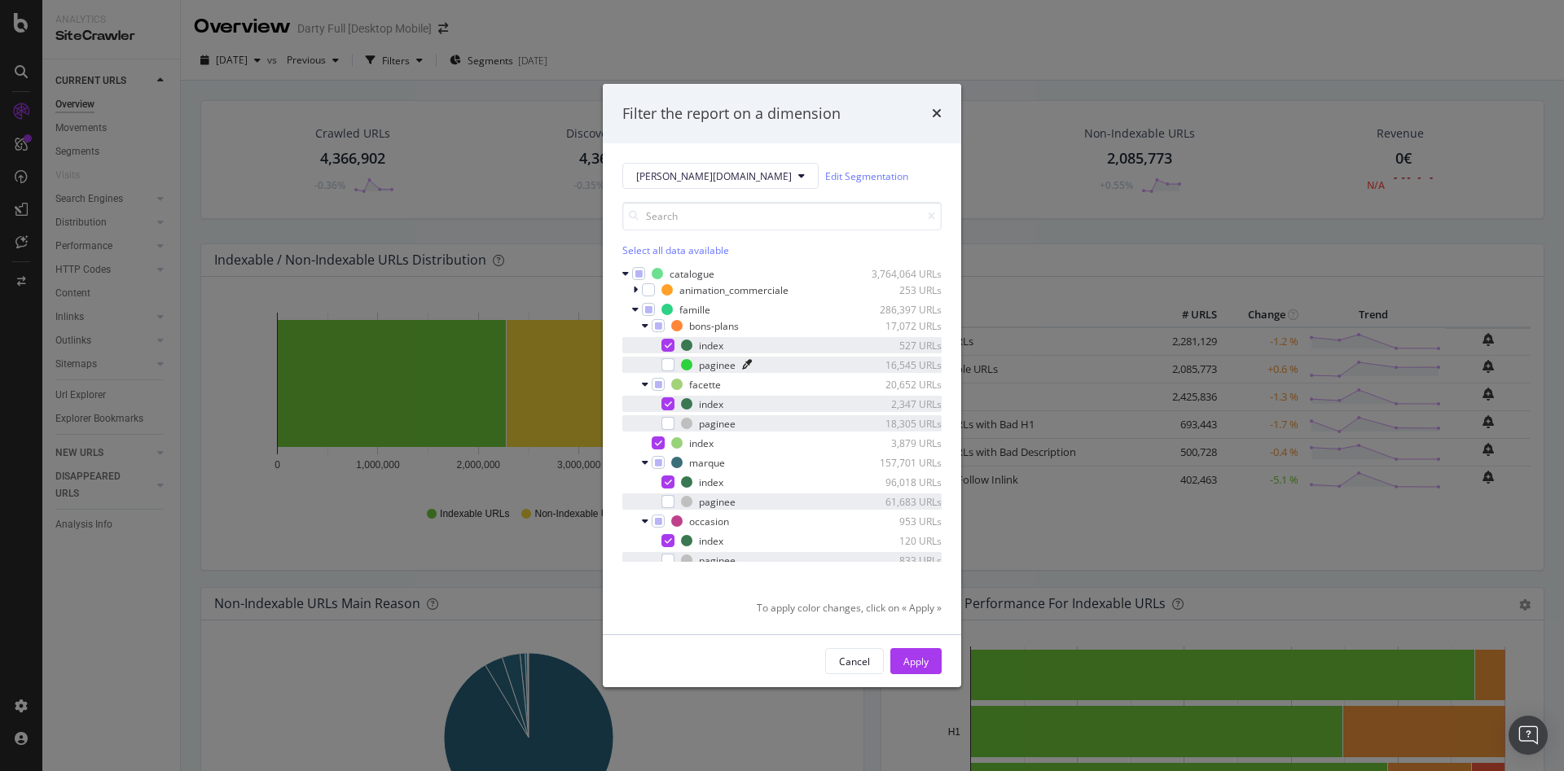
click at [748, 365] on icon "modal" at bounding box center [747, 365] width 10 height 10
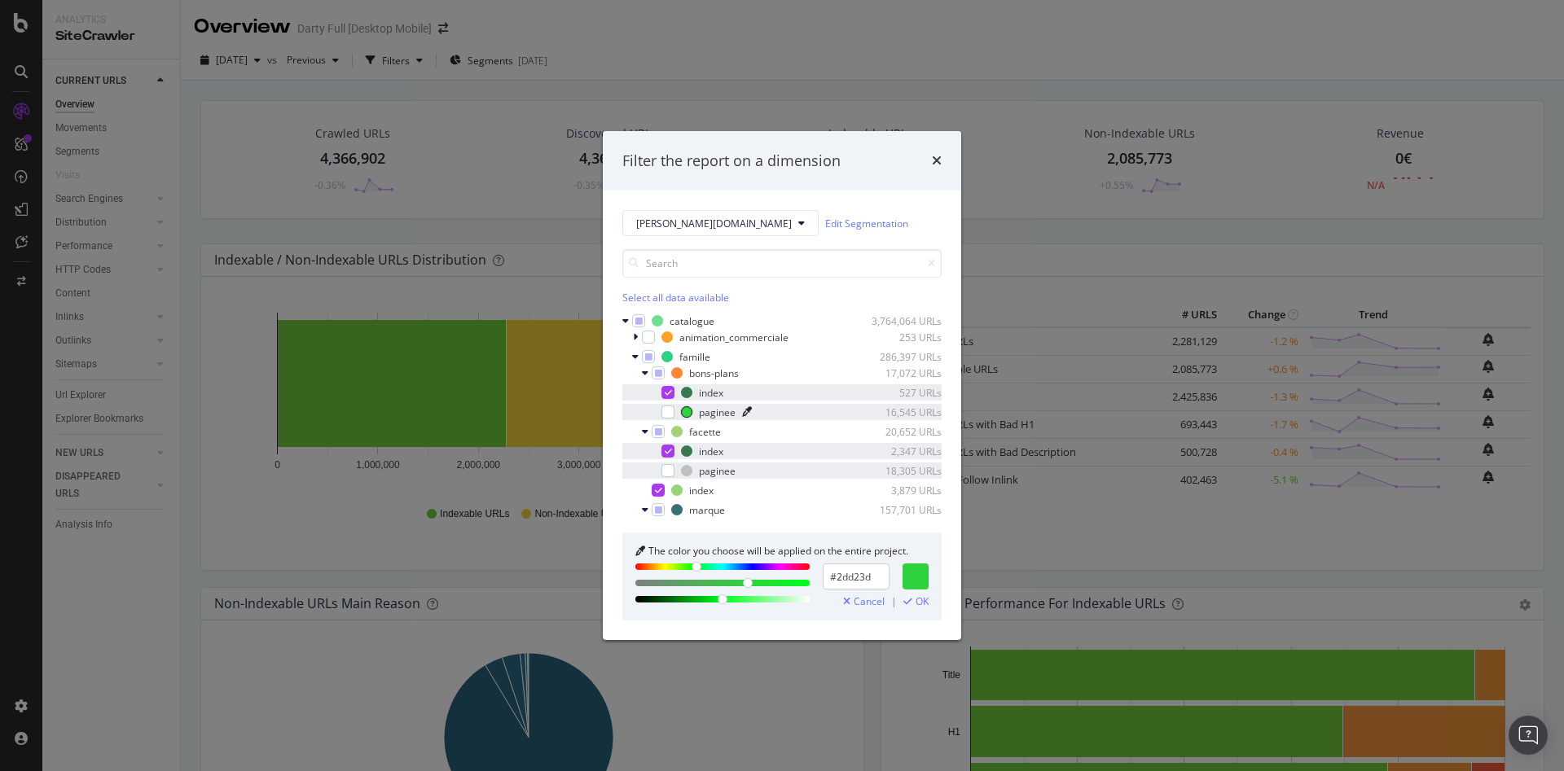
drag, startPoint x: 872, startPoint y: 577, endPoint x: 624, endPoint y: 560, distance: 249.0
click at [624, 560] on div "The color you choose will be applied on the entire project. #2dd23d Cancel | OK" at bounding box center [781, 577] width 319 height 88
paste input "BFBFBF"
type input "#BFBFBF"
click at [919, 599] on span "OK" at bounding box center [922, 601] width 13 height 11
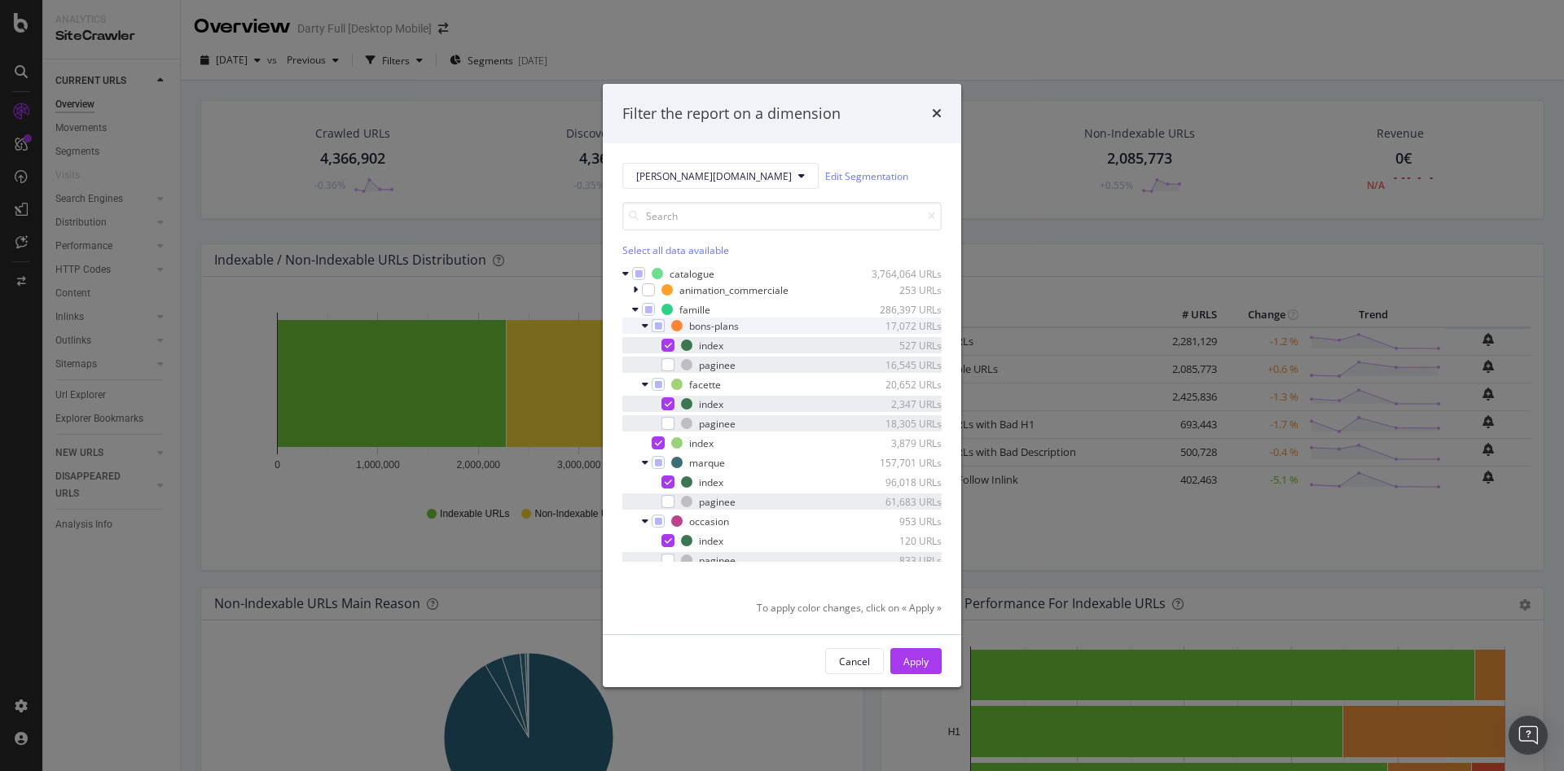
click at [641, 323] on div "bons-plans 17,072 URLs" at bounding box center [781, 326] width 319 height 16
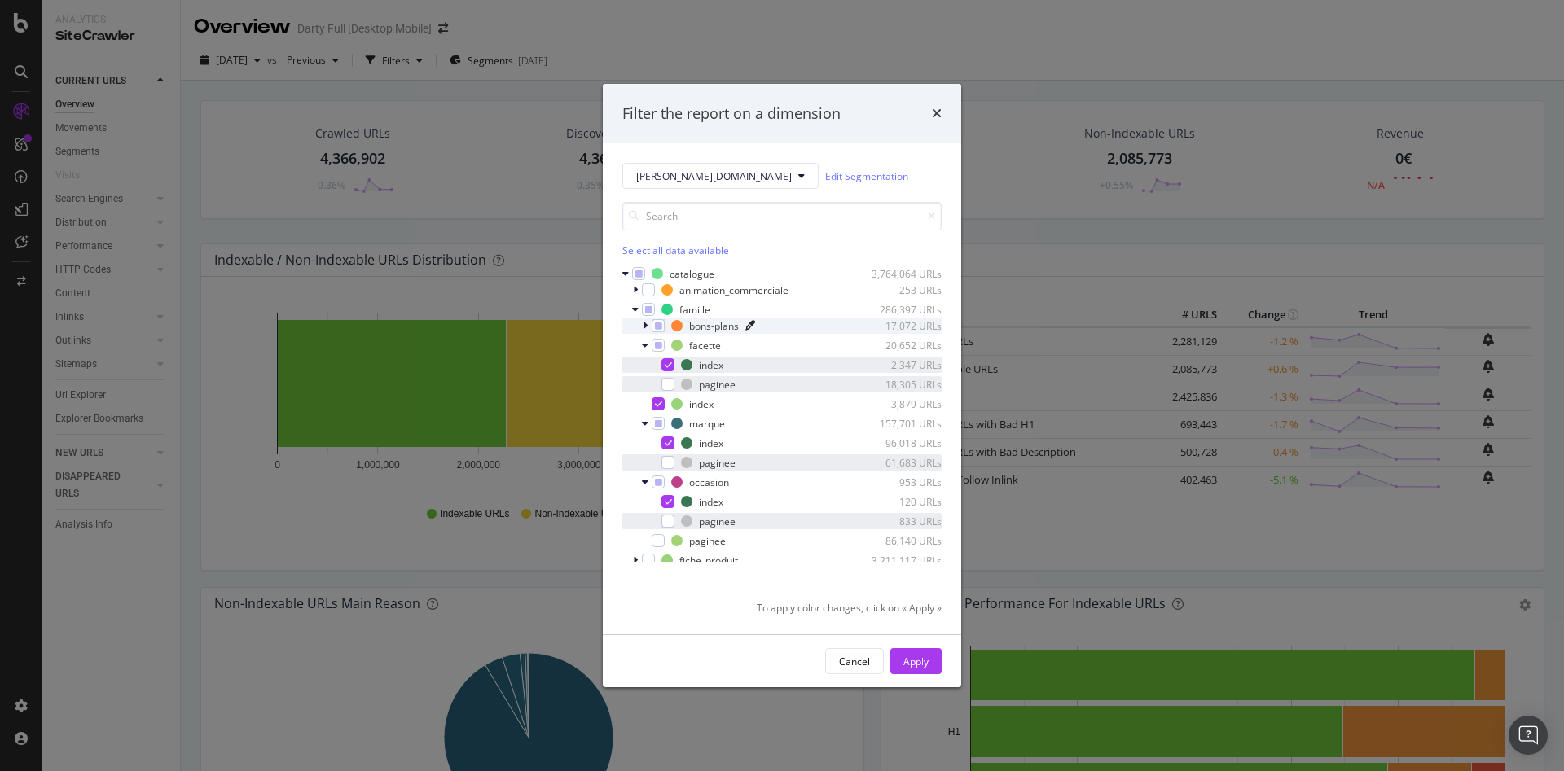
click at [755, 323] on icon "modal" at bounding box center [750, 326] width 10 height 10
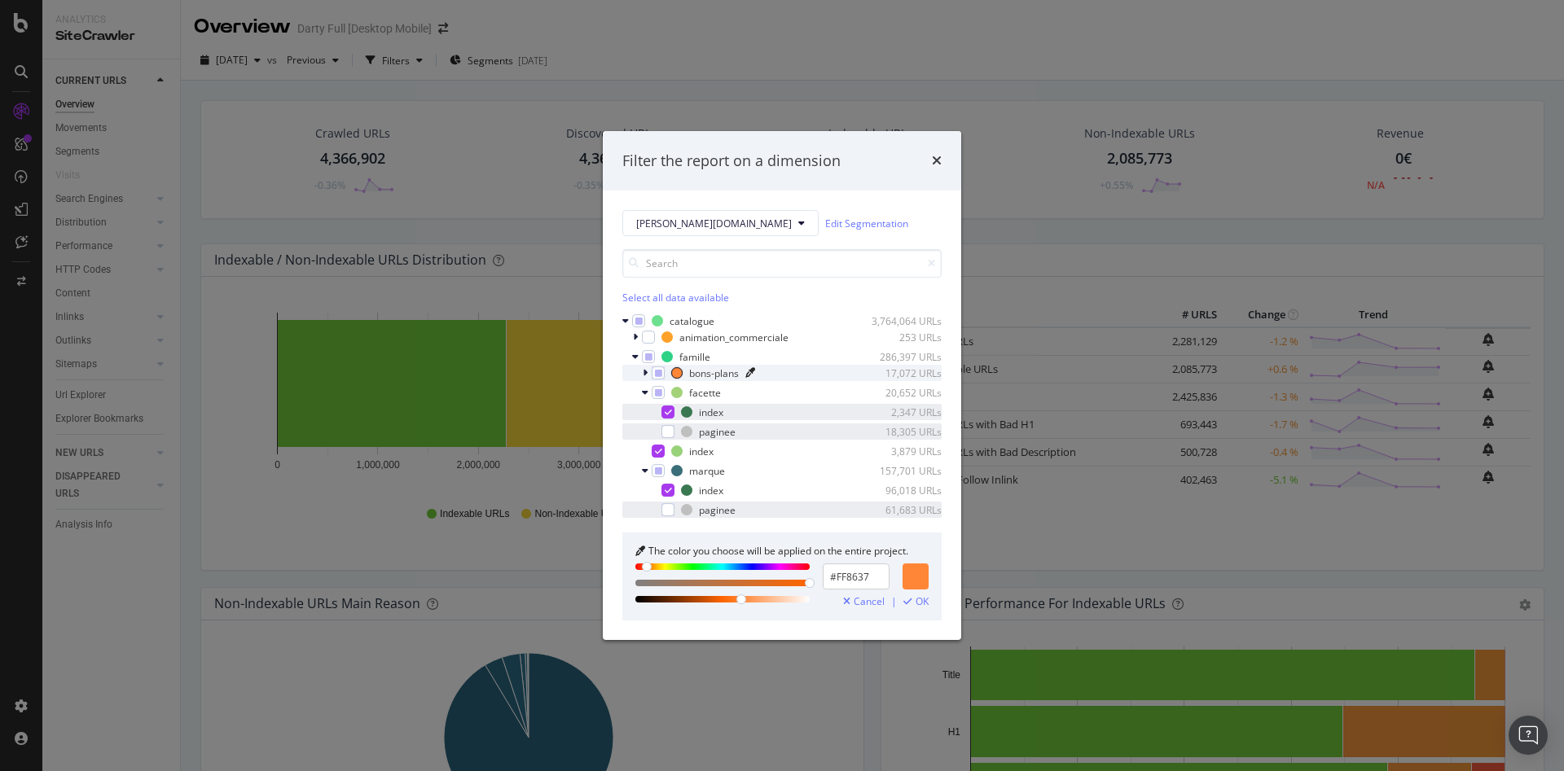
click at [936, 164] on icon "times" at bounding box center [937, 160] width 10 height 13
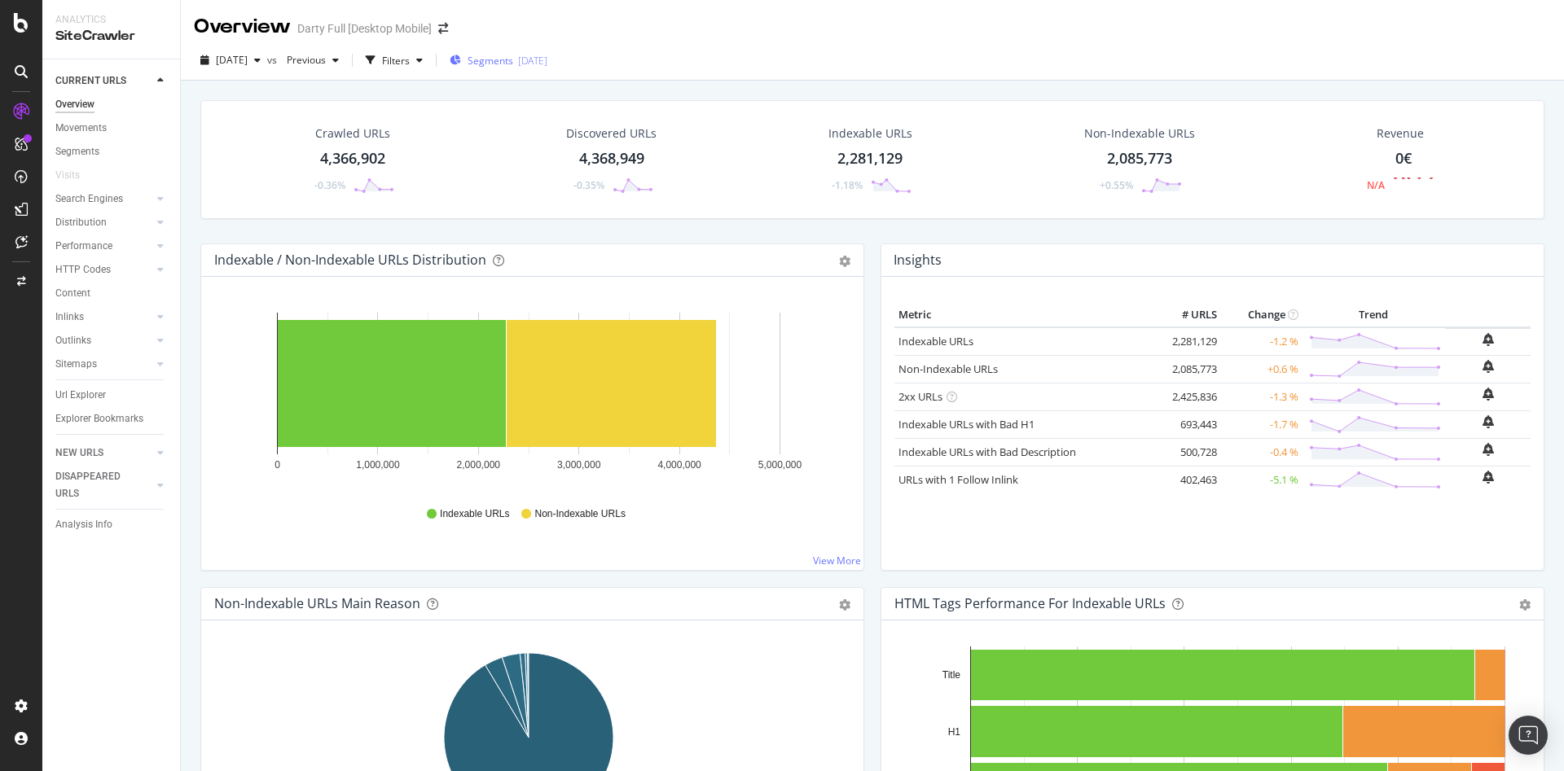
click at [547, 65] on div "[DATE]" at bounding box center [532, 61] width 29 height 14
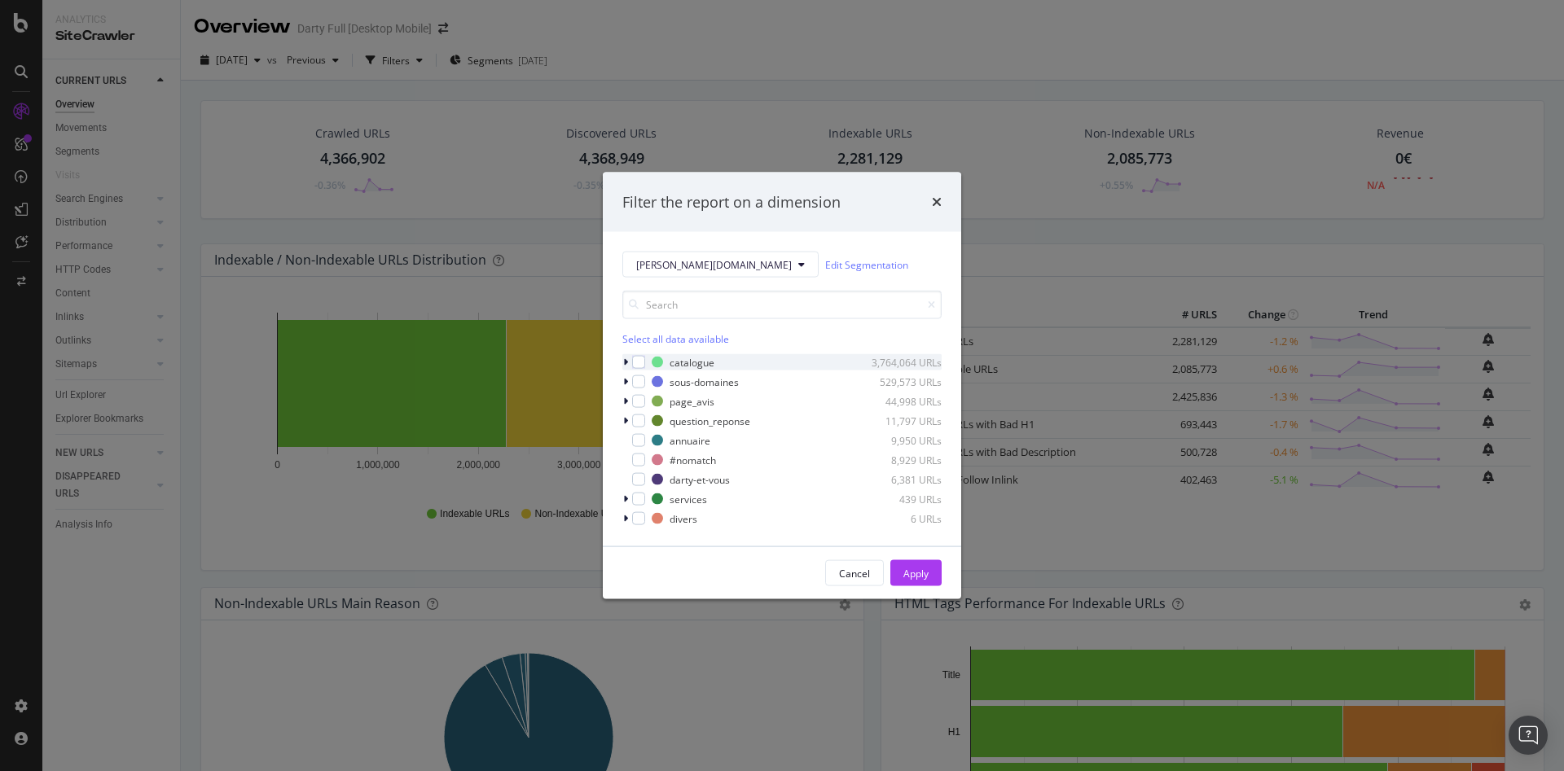
click at [623, 360] on icon "modal" at bounding box center [625, 363] width 5 height 10
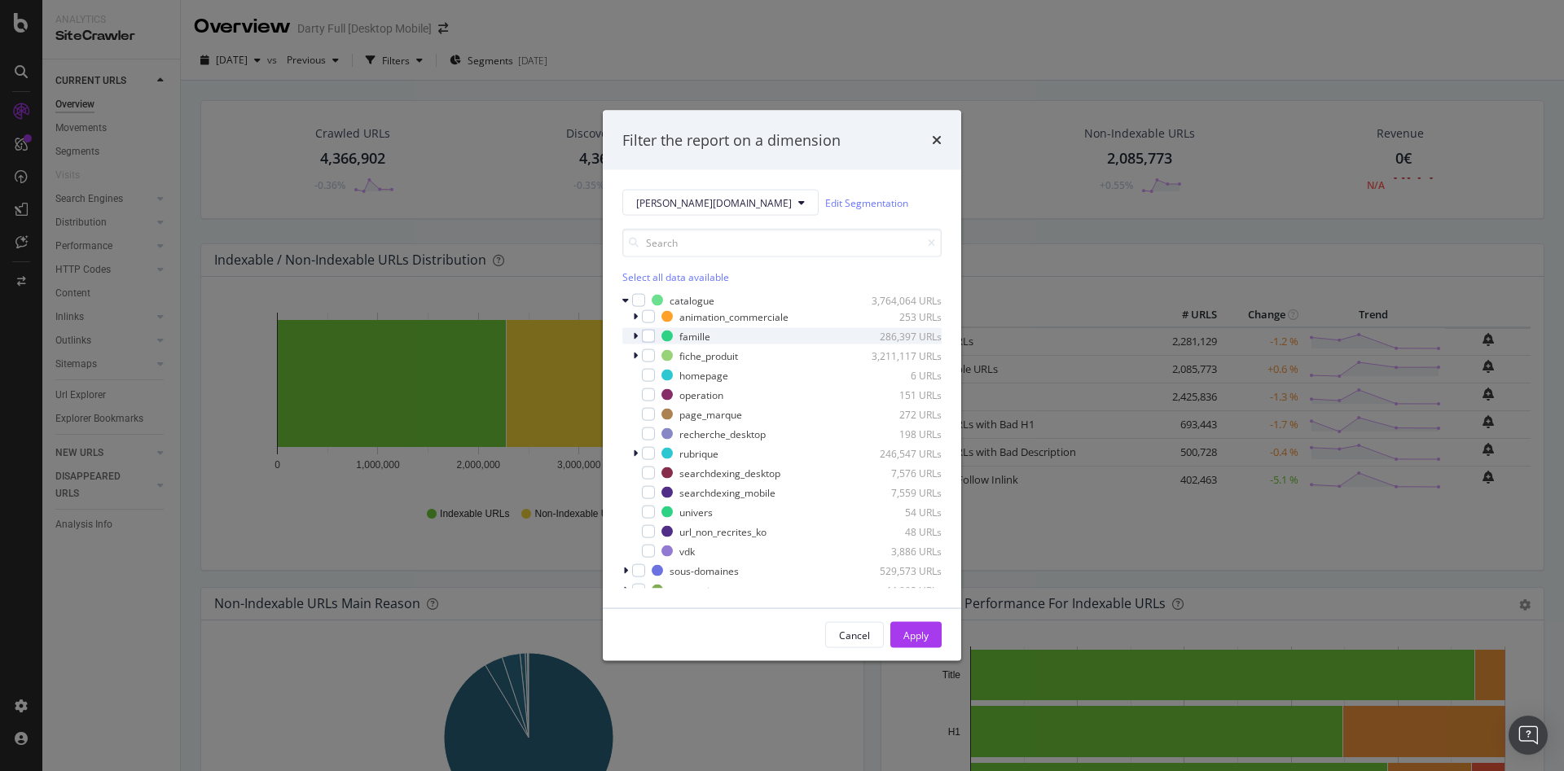
click at [634, 337] on icon "modal" at bounding box center [635, 337] width 5 height 10
click at [643, 353] on icon "modal" at bounding box center [645, 353] width 5 height 10
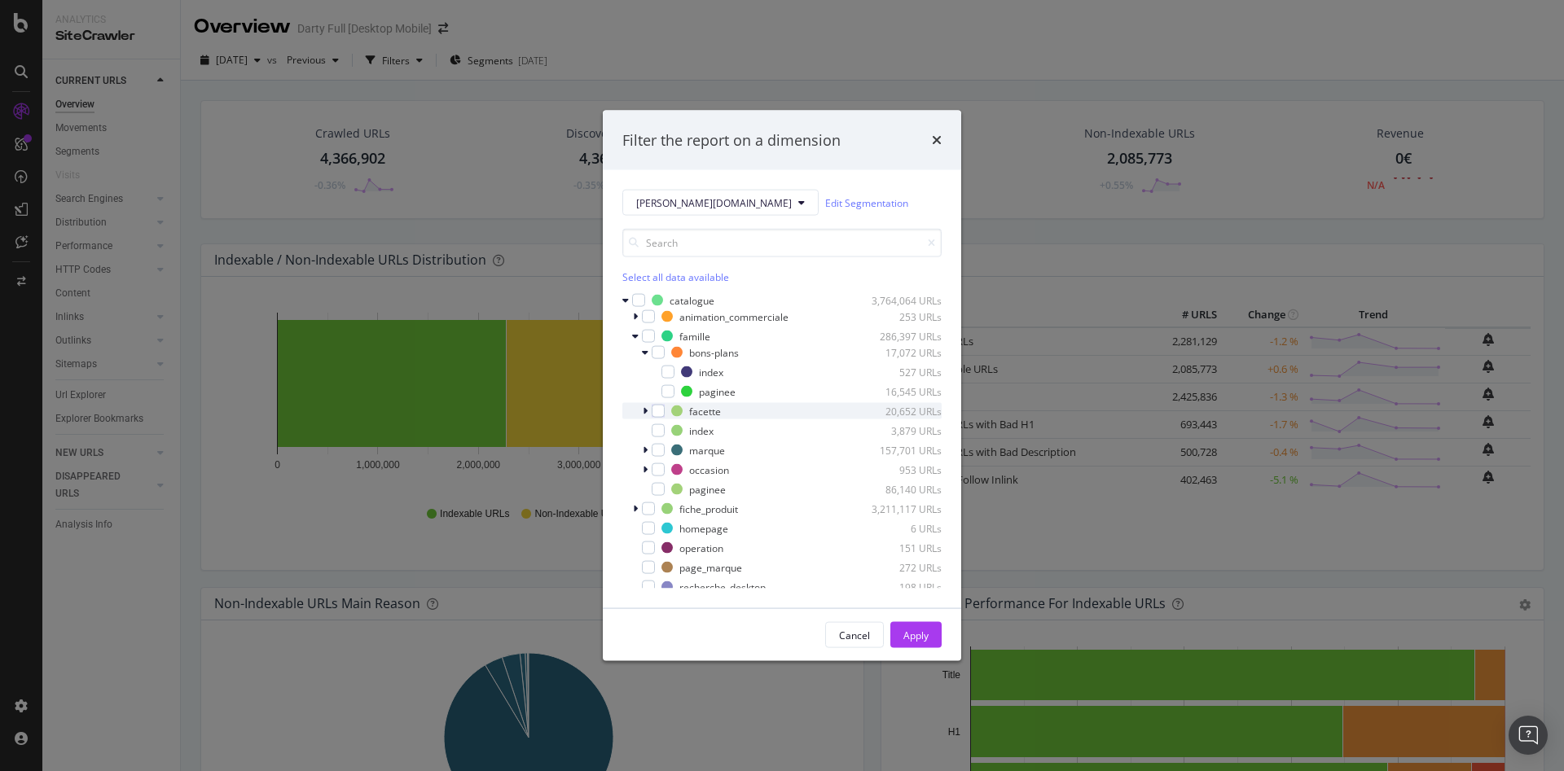
click at [641, 413] on div "facette 20,652 URLs" at bounding box center [781, 411] width 319 height 16
click at [662, 429] on div "modal" at bounding box center [667, 430] width 13 height 13
click at [646, 486] on icon "modal" at bounding box center [645, 490] width 5 height 10
click at [670, 510] on div "modal" at bounding box center [667, 509] width 13 height 13
click at [647, 548] on icon "modal" at bounding box center [645, 548] width 5 height 10
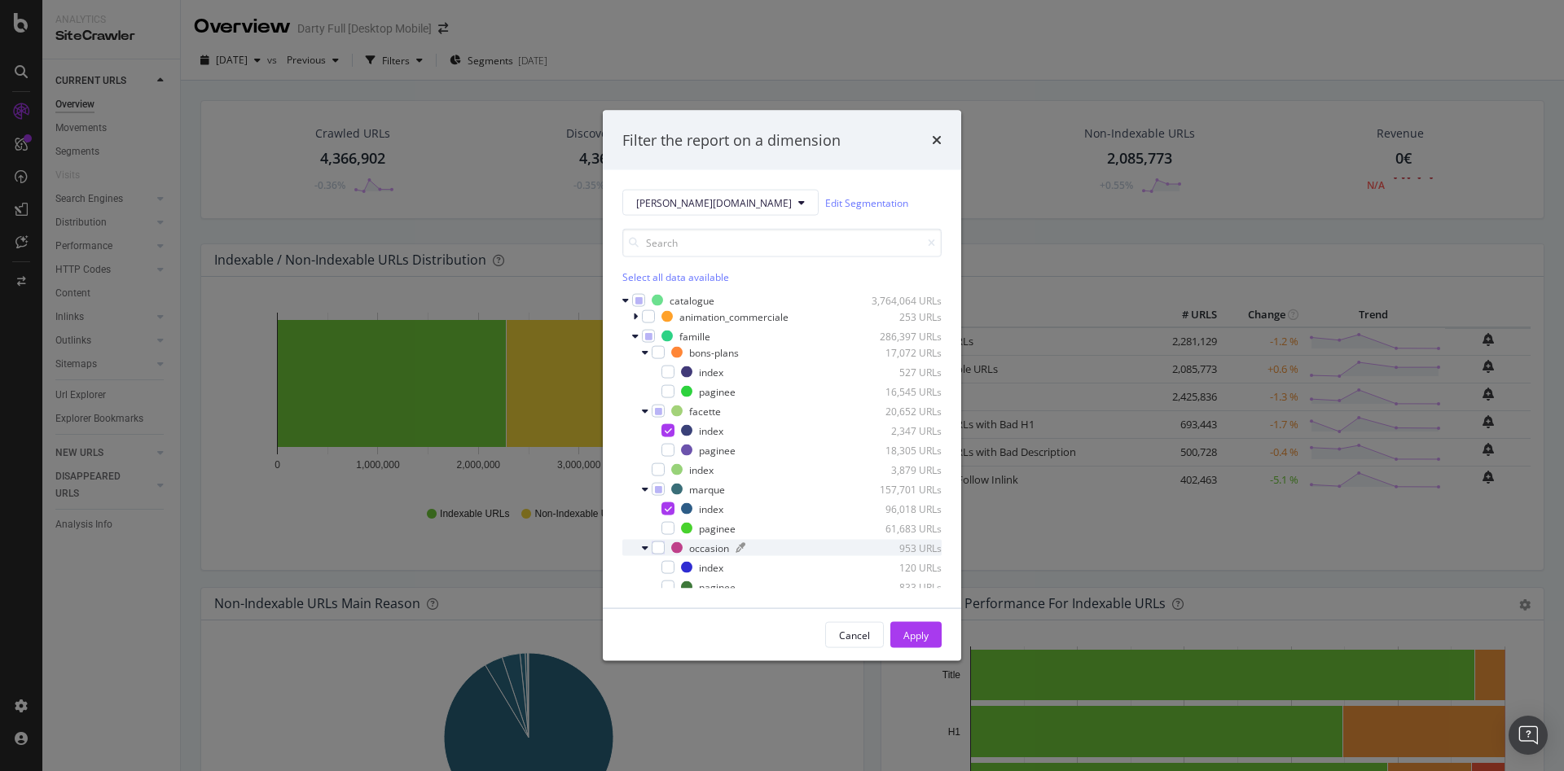
drag, startPoint x: 667, startPoint y: 568, endPoint x: 755, endPoint y: 554, distance: 89.1
click at [667, 567] on div "modal" at bounding box center [667, 567] width 13 height 13
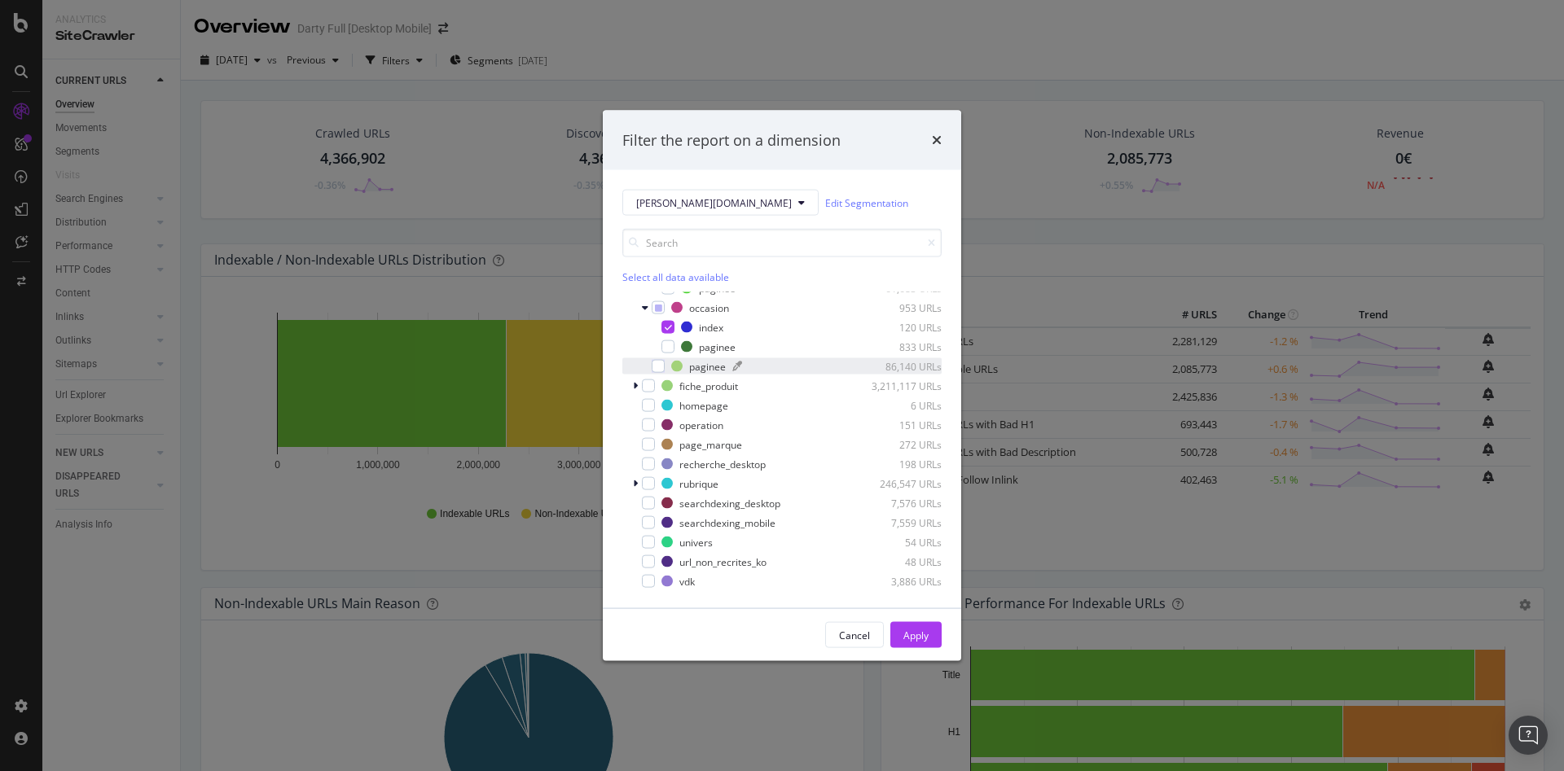
scroll to position [244, 0]
click at [634, 476] on icon "modal" at bounding box center [635, 480] width 5 height 10
click at [649, 496] on div "bons-plans 10,419 URLs" at bounding box center [781, 496] width 319 height 16
click at [668, 509] on div "modal" at bounding box center [667, 515] width 13 height 13
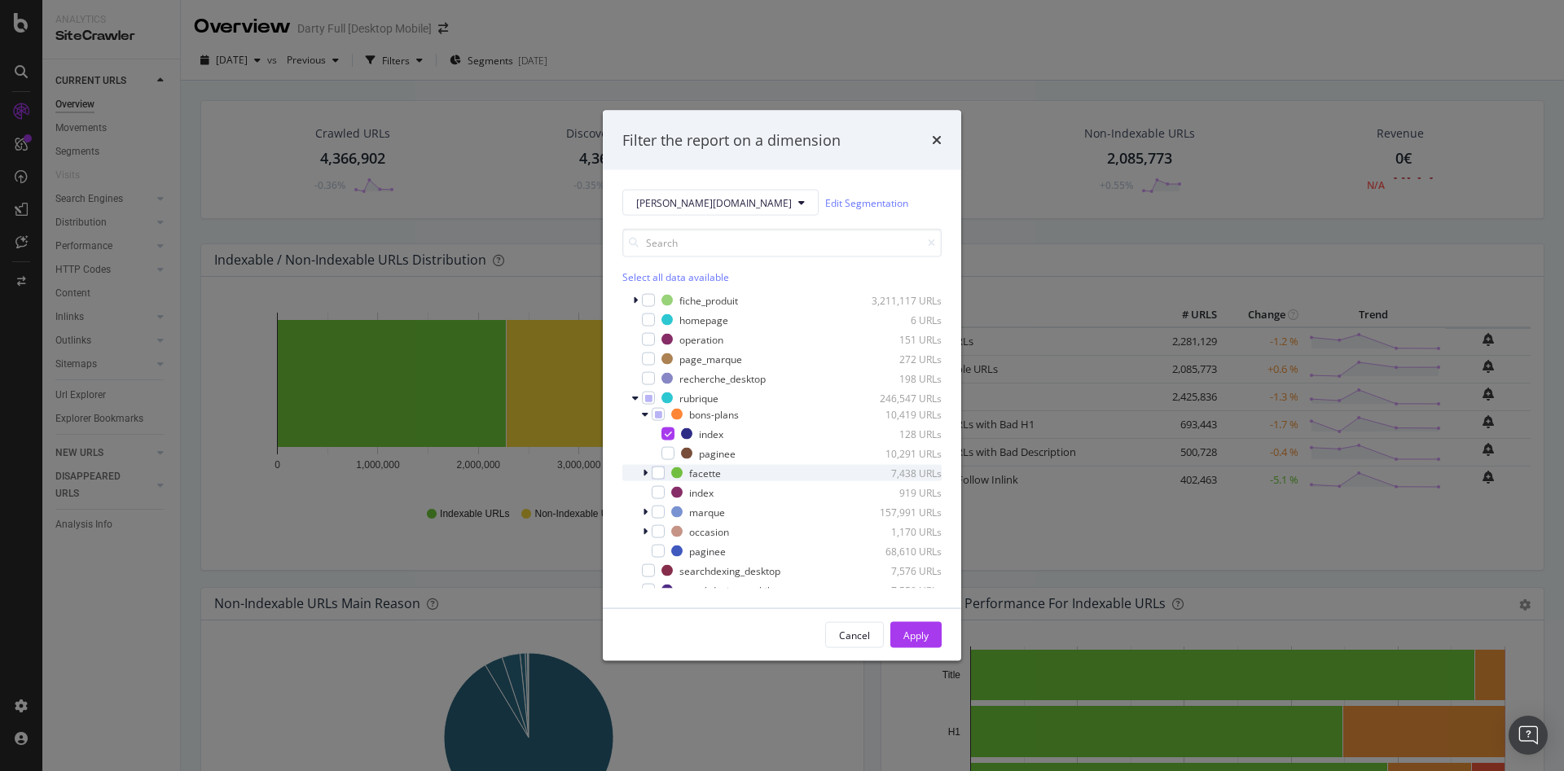
click at [647, 472] on icon "modal" at bounding box center [645, 473] width 5 height 10
click at [668, 494] on div "modal" at bounding box center [667, 492] width 13 height 13
click at [646, 554] on icon "modal" at bounding box center [645, 552] width 5 height 10
click at [669, 487] on div "modal" at bounding box center [667, 489] width 13 height 13
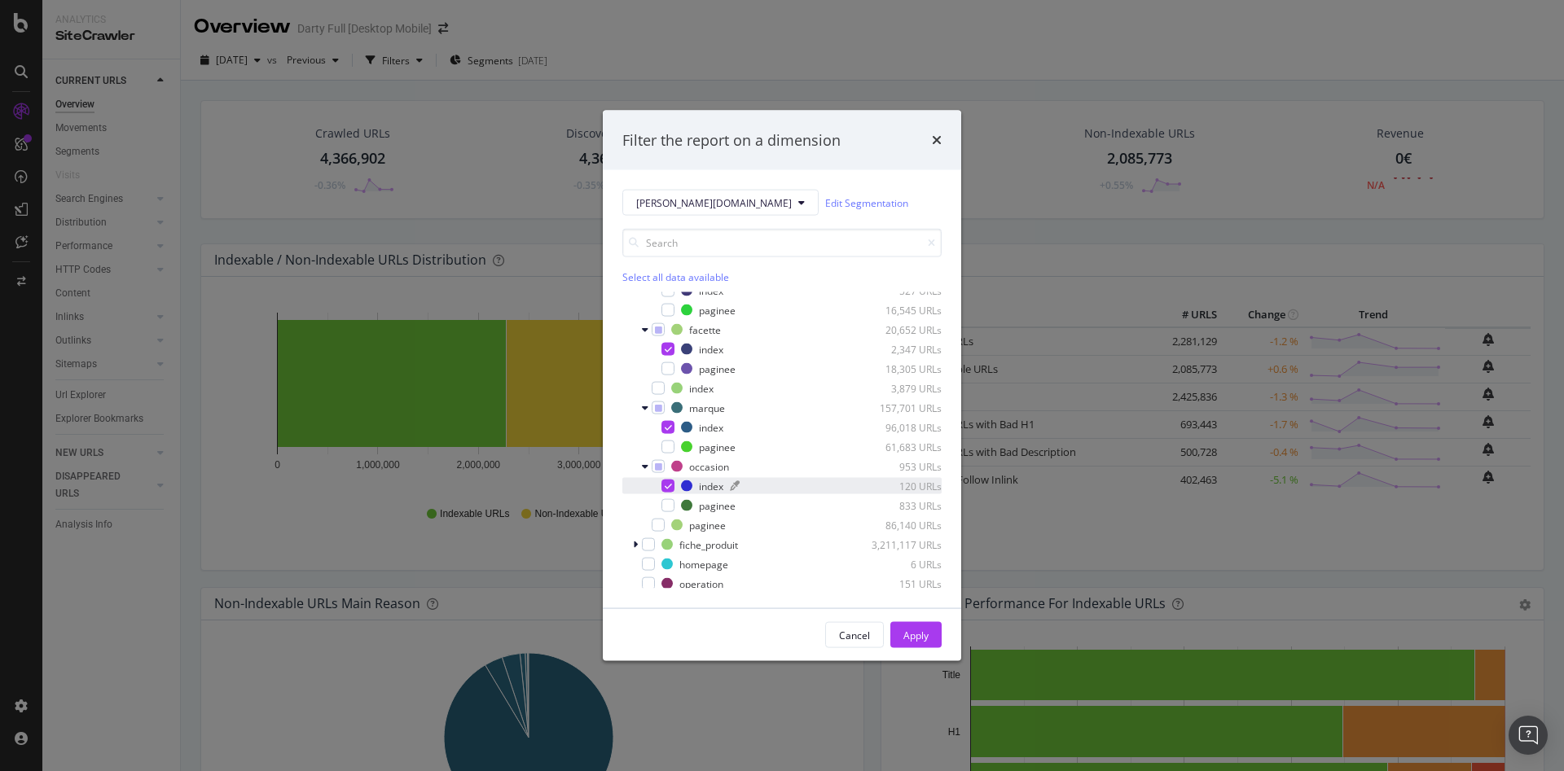
scroll to position [0, 0]
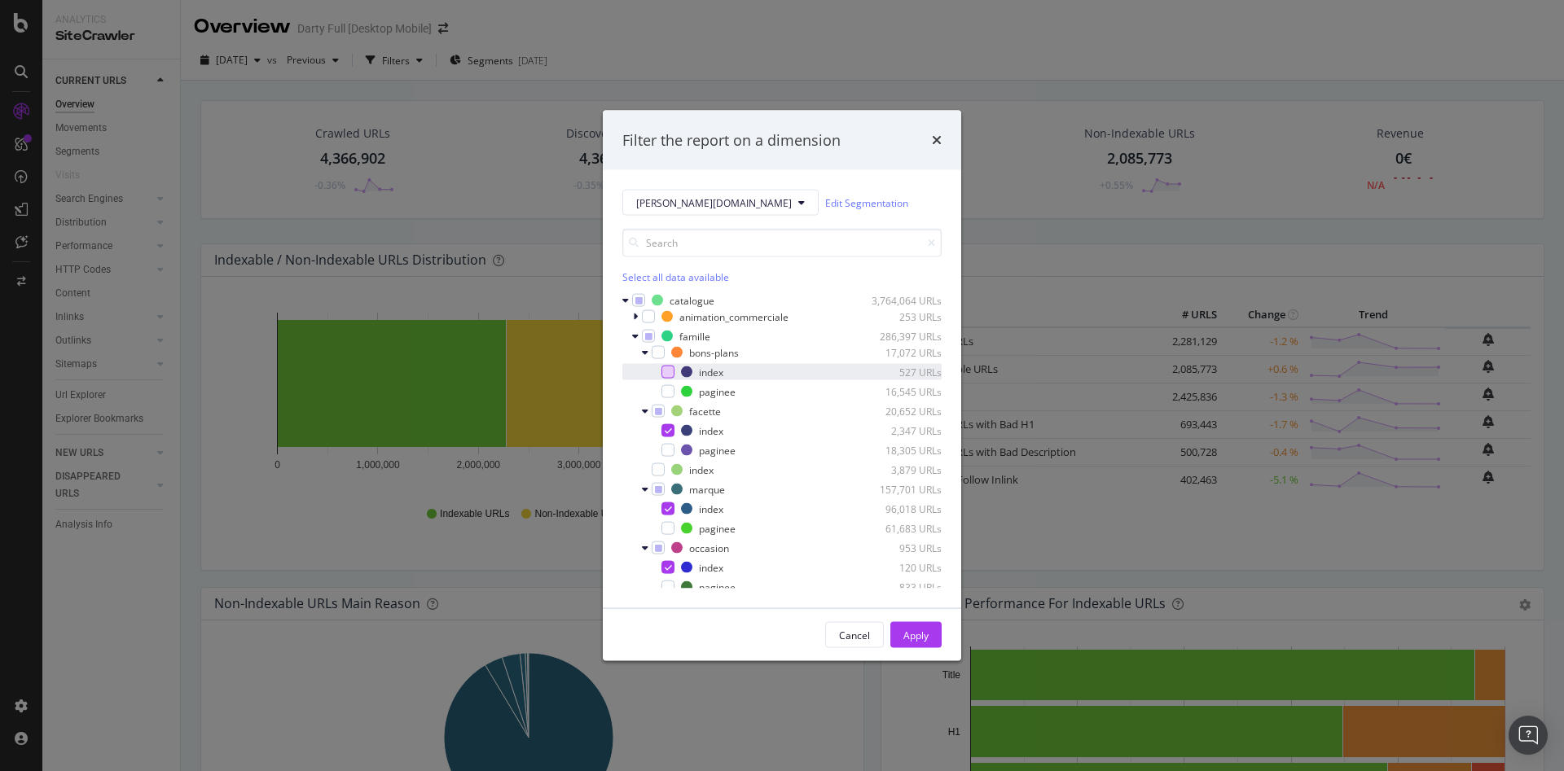
click at [670, 373] on div "modal" at bounding box center [667, 372] width 13 height 13
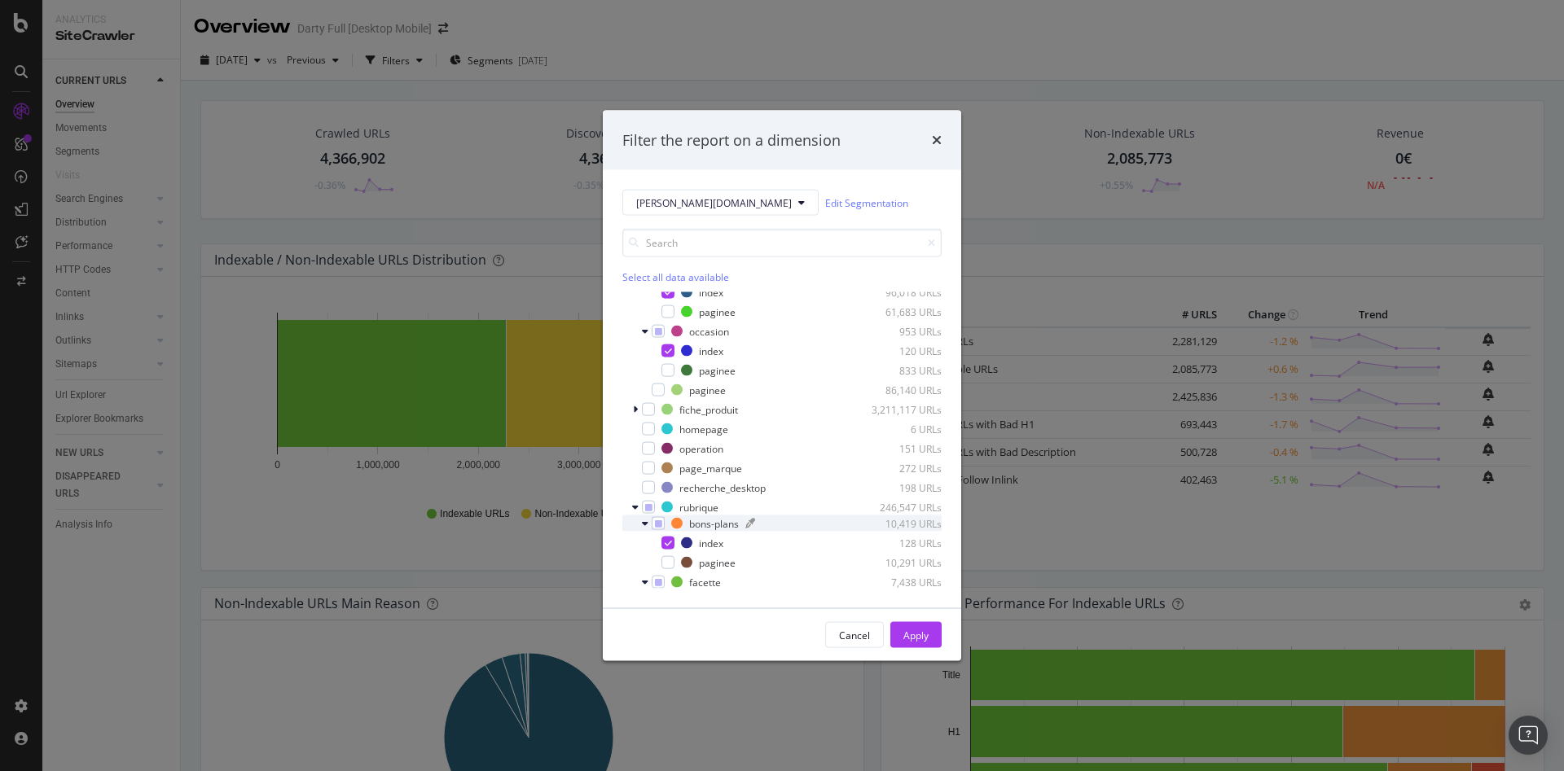
scroll to position [244, 0]
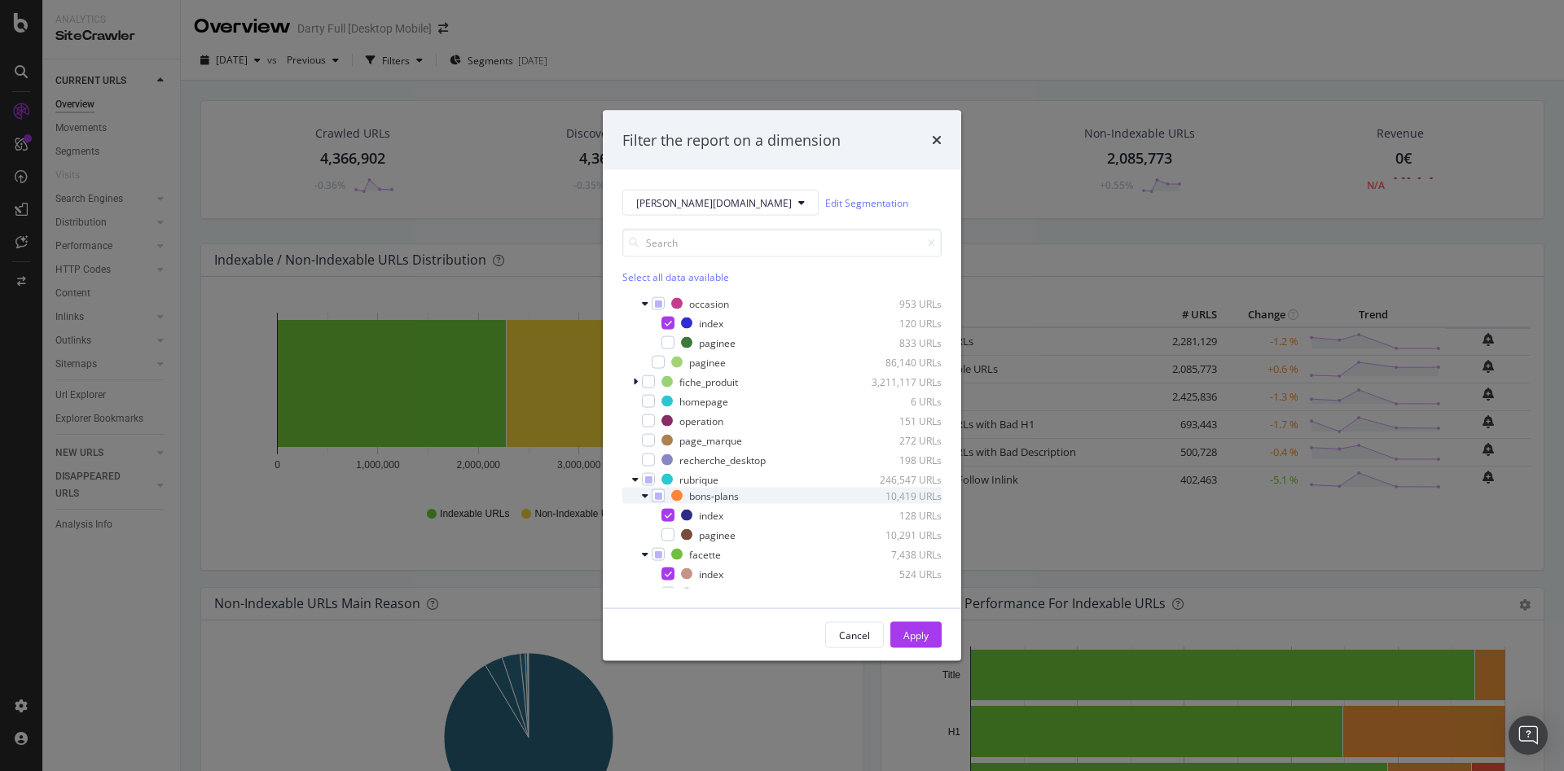
click at [641, 495] on div "bons-plans 10,419 URLs" at bounding box center [781, 496] width 319 height 16
click at [637, 478] on icon "modal" at bounding box center [635, 480] width 7 height 10
click at [637, 478] on icon "modal" at bounding box center [635, 480] width 5 height 10
click at [644, 498] on icon "modal" at bounding box center [645, 496] width 5 height 10
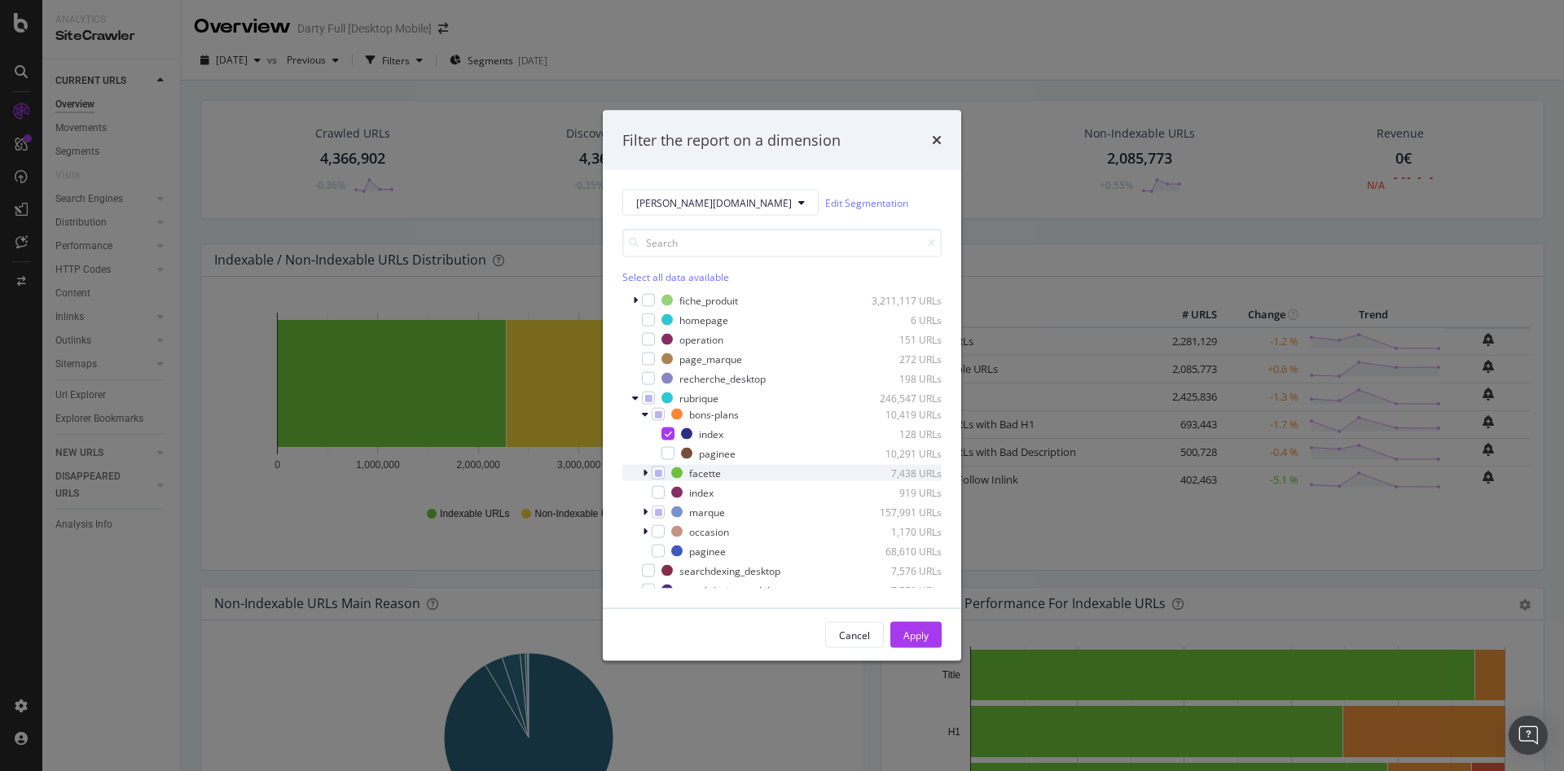
click at [648, 473] on div "modal" at bounding box center [647, 473] width 10 height 16
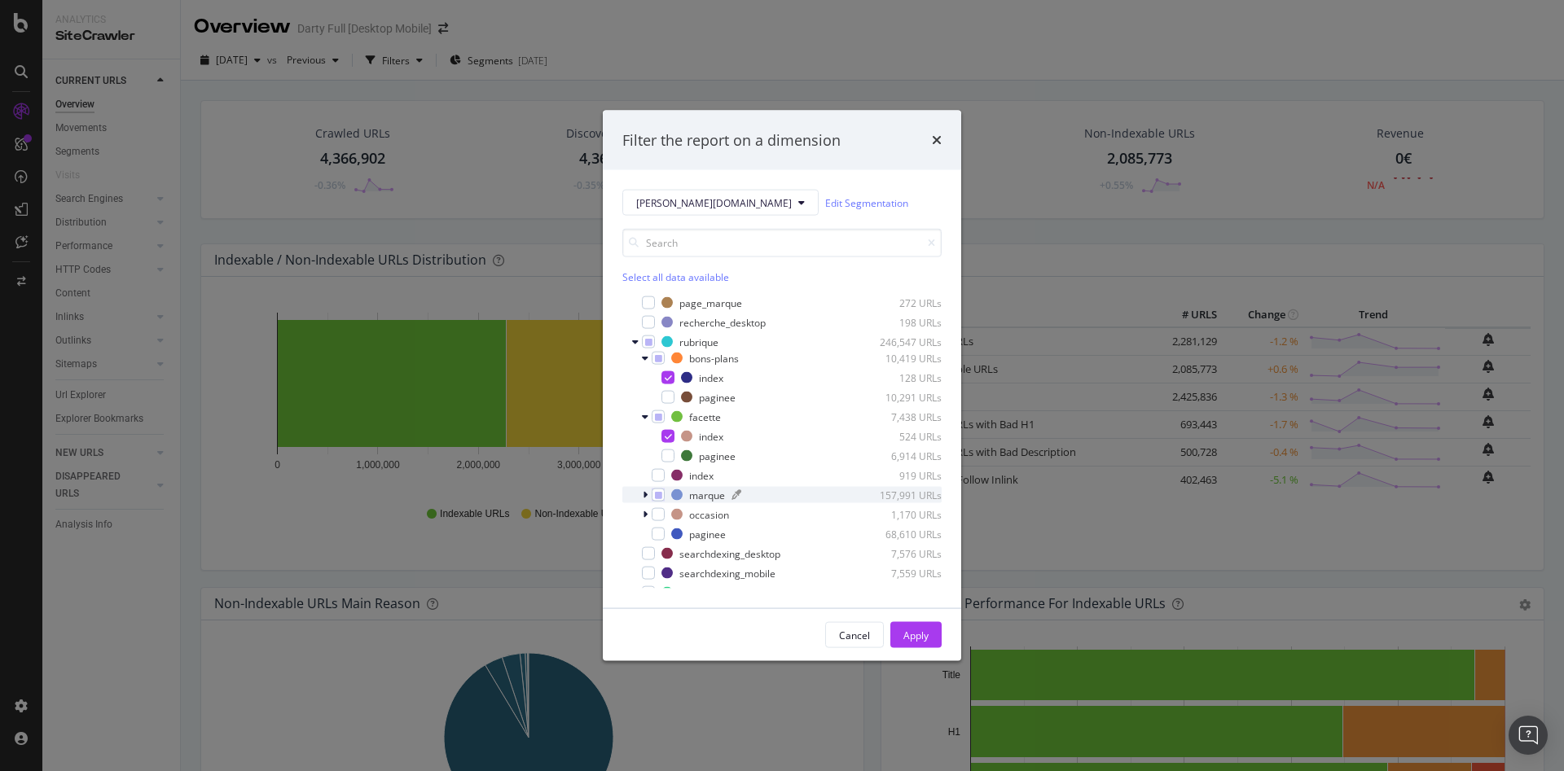
scroll to position [407, 0]
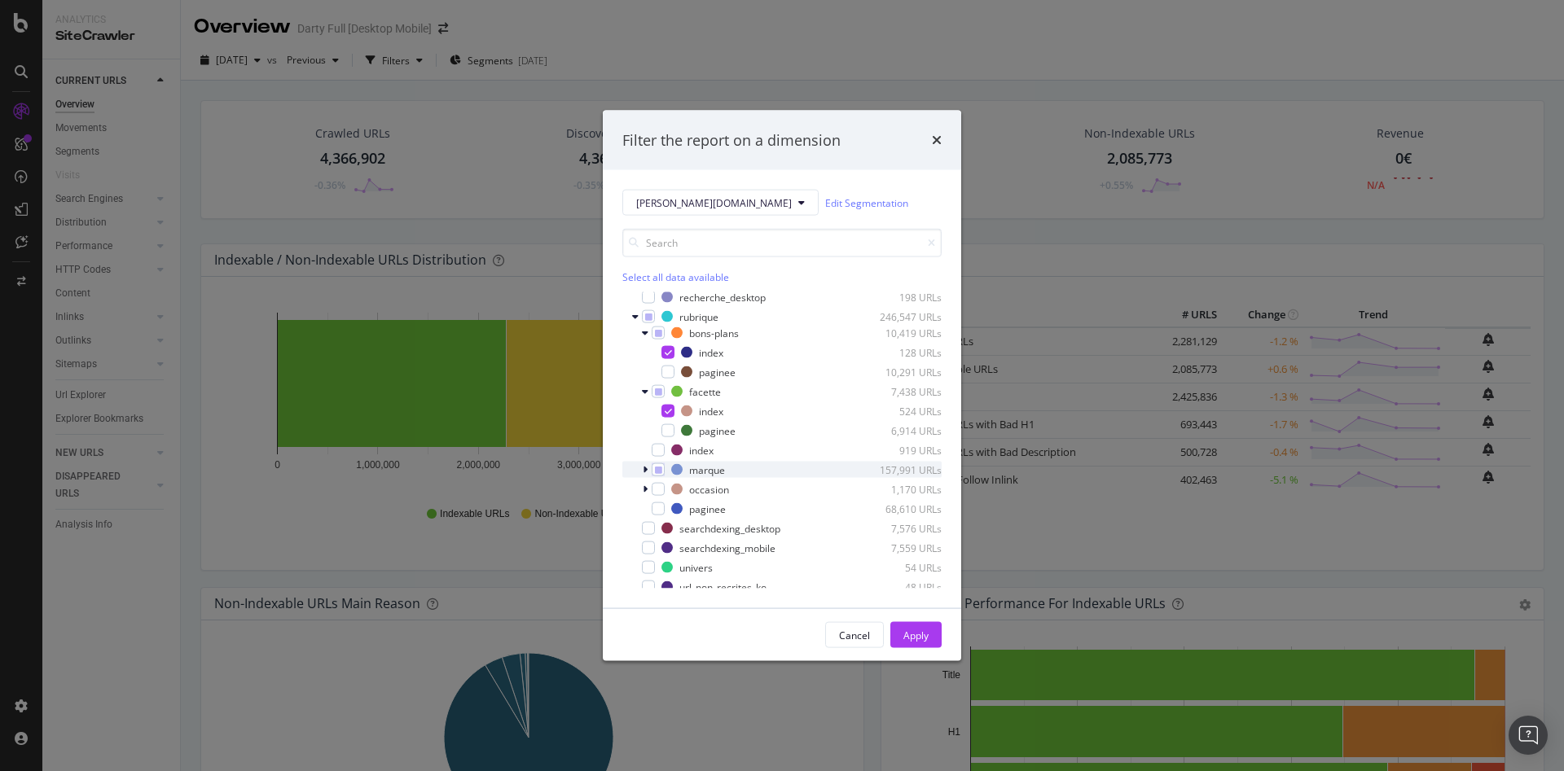
click at [641, 470] on div "marque 157,991 URLs" at bounding box center [781, 470] width 319 height 16
click at [938, 632] on button "Apply" at bounding box center [915, 635] width 51 height 26
